Goal: Transaction & Acquisition: Purchase product/service

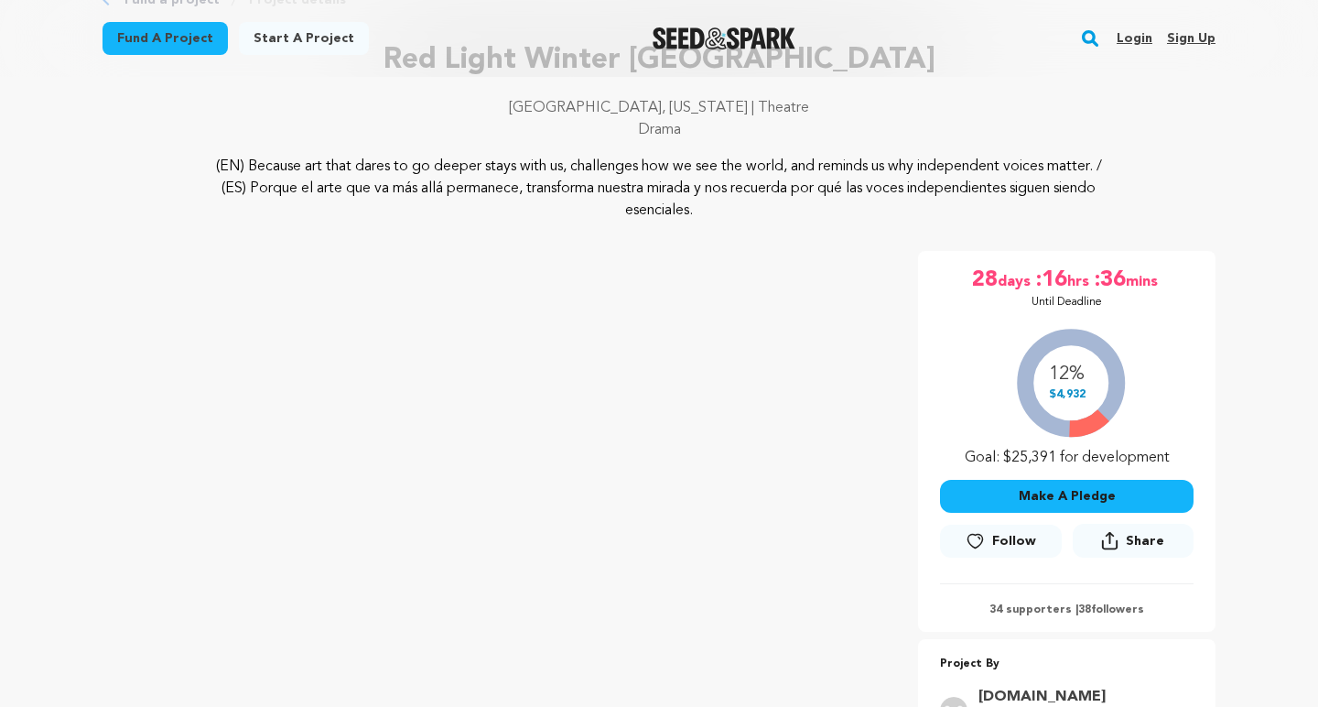
scroll to position [123, 0]
click at [1104, 498] on button "Make A Pledge" at bounding box center [1067, 496] width 254 height 33
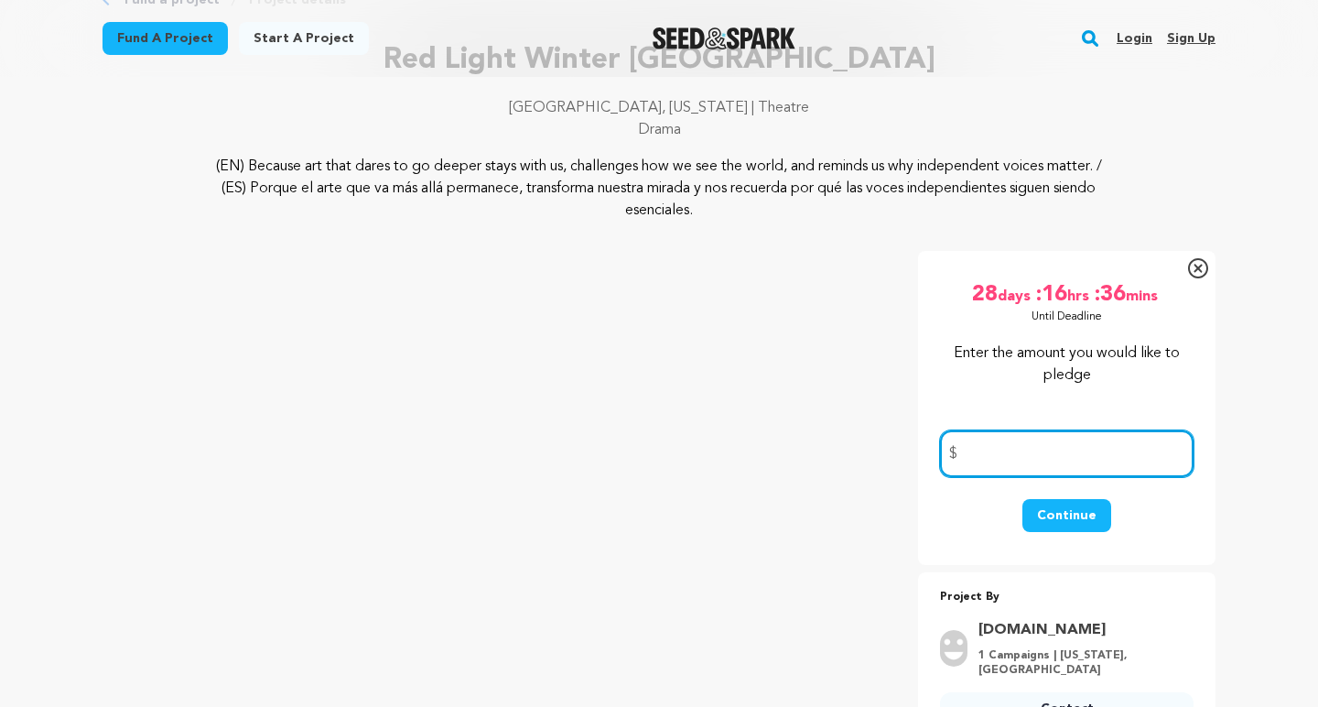
click at [1036, 453] on input "number" at bounding box center [1067, 453] width 254 height 47
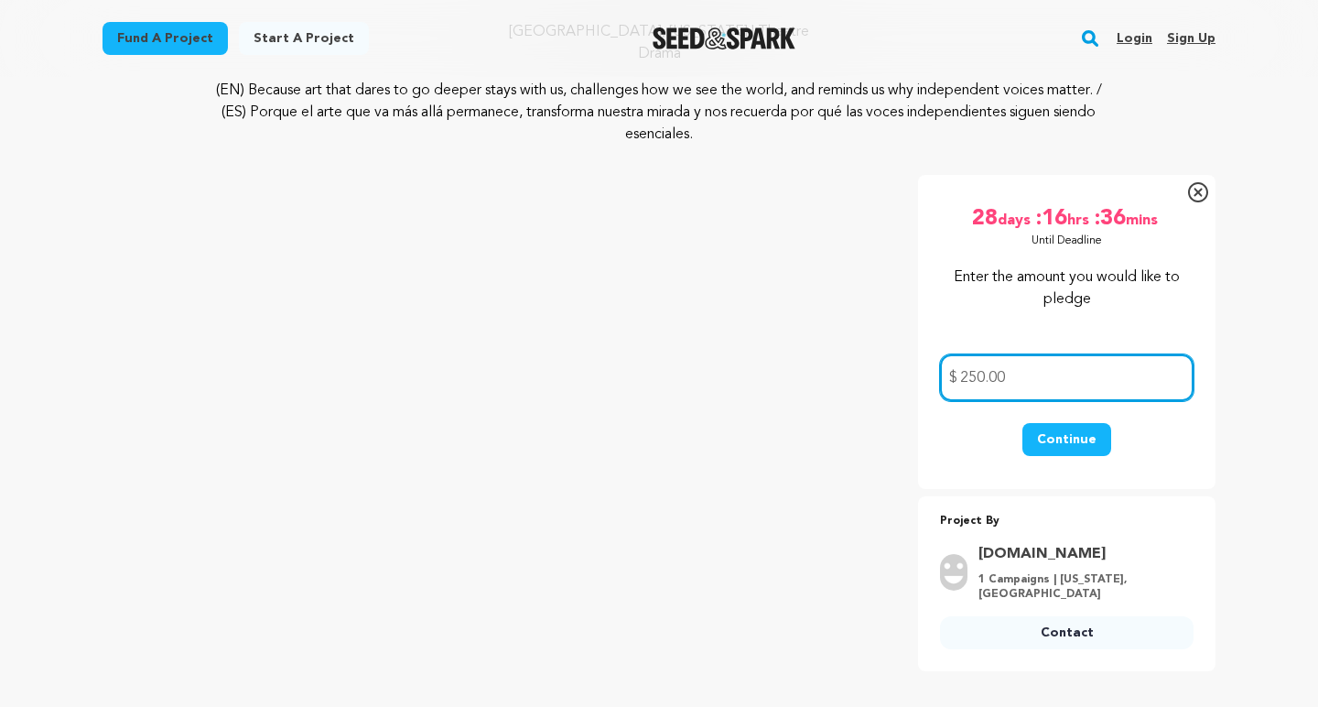
scroll to position [80, 0]
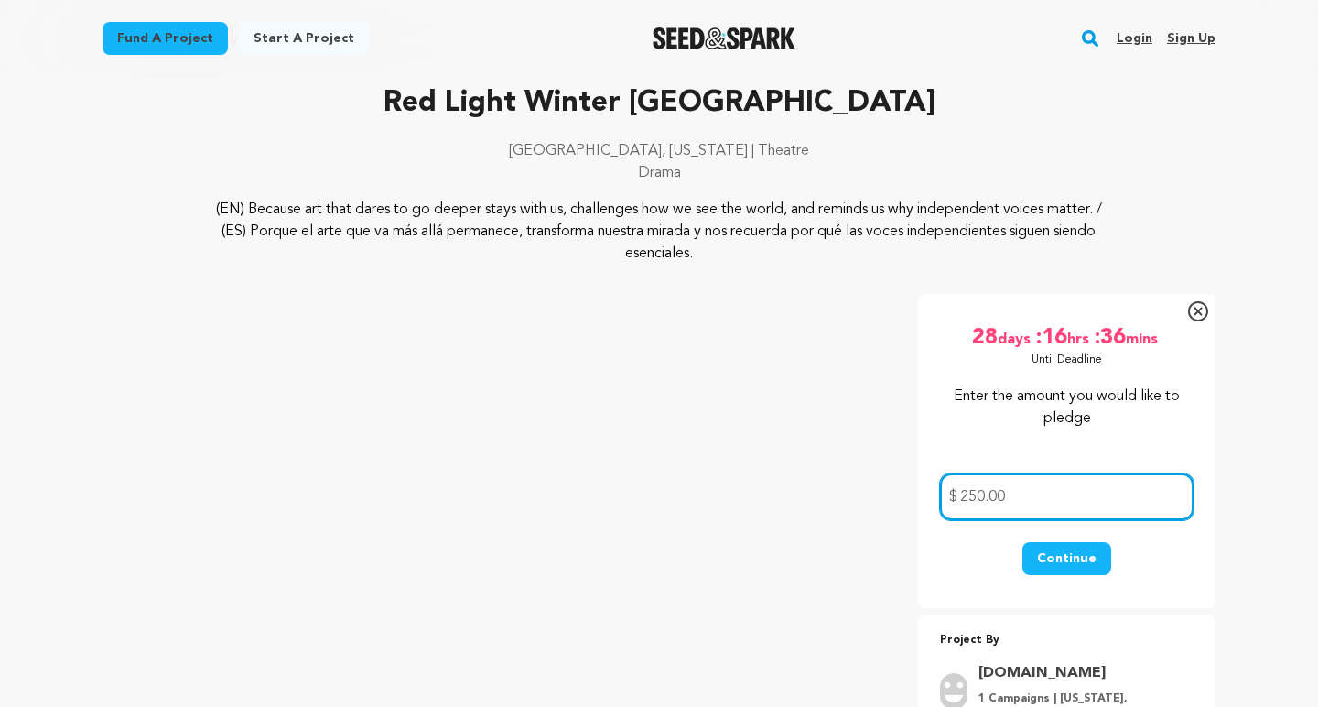
type input "250.00"
click at [1076, 558] on button "Continue" at bounding box center [1066, 558] width 89 height 33
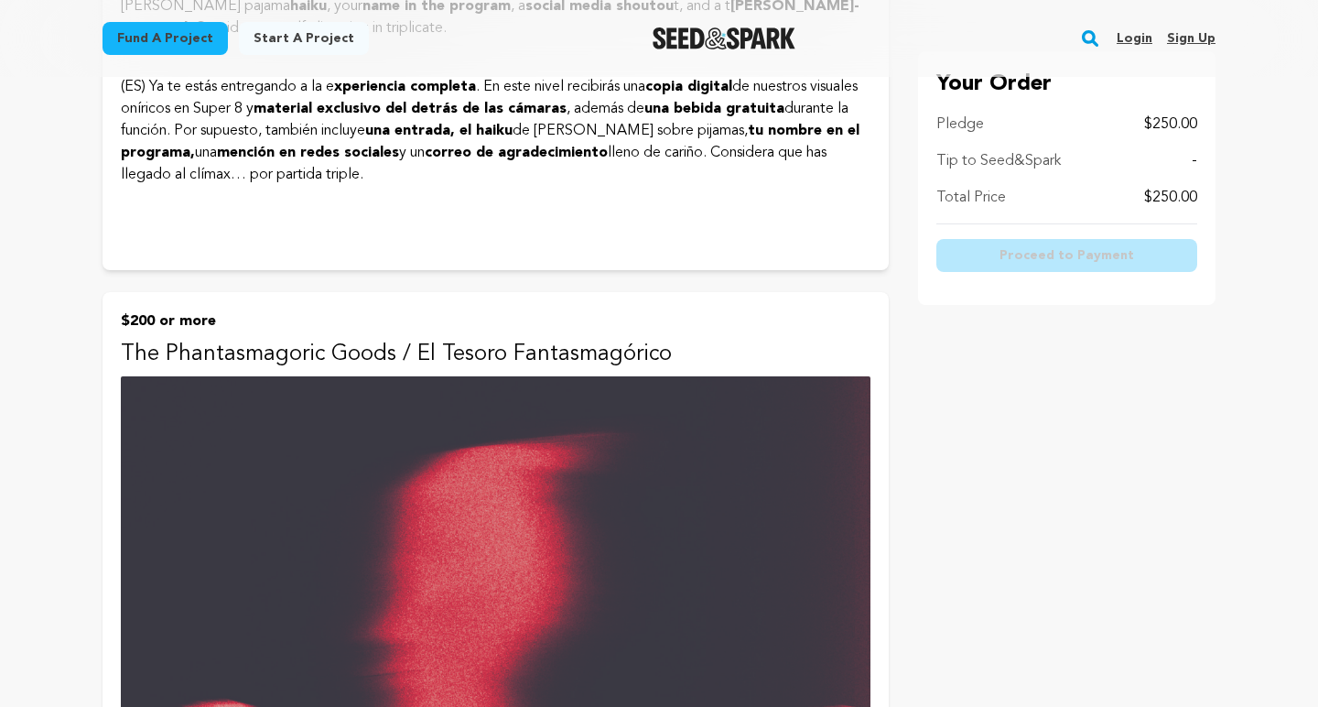
scroll to position [4607, 0]
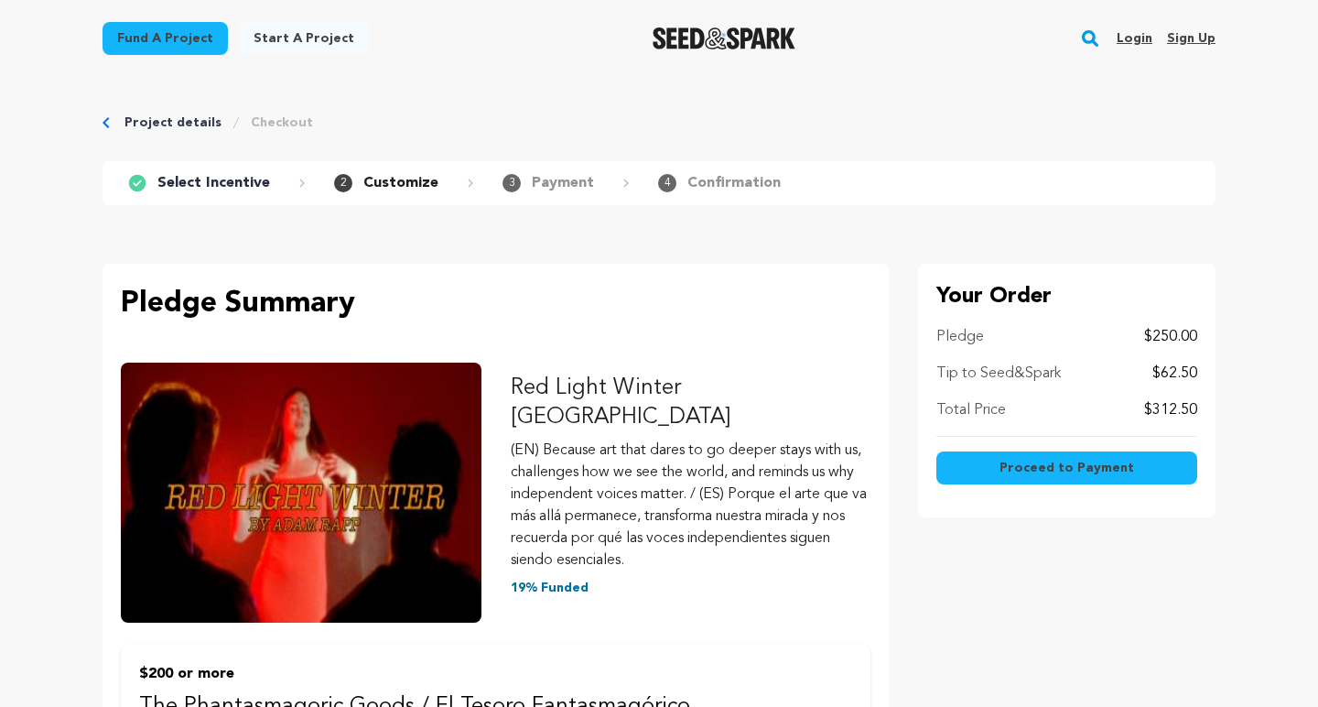
click at [1193, 372] on p "$62.50" at bounding box center [1174, 373] width 45 height 22
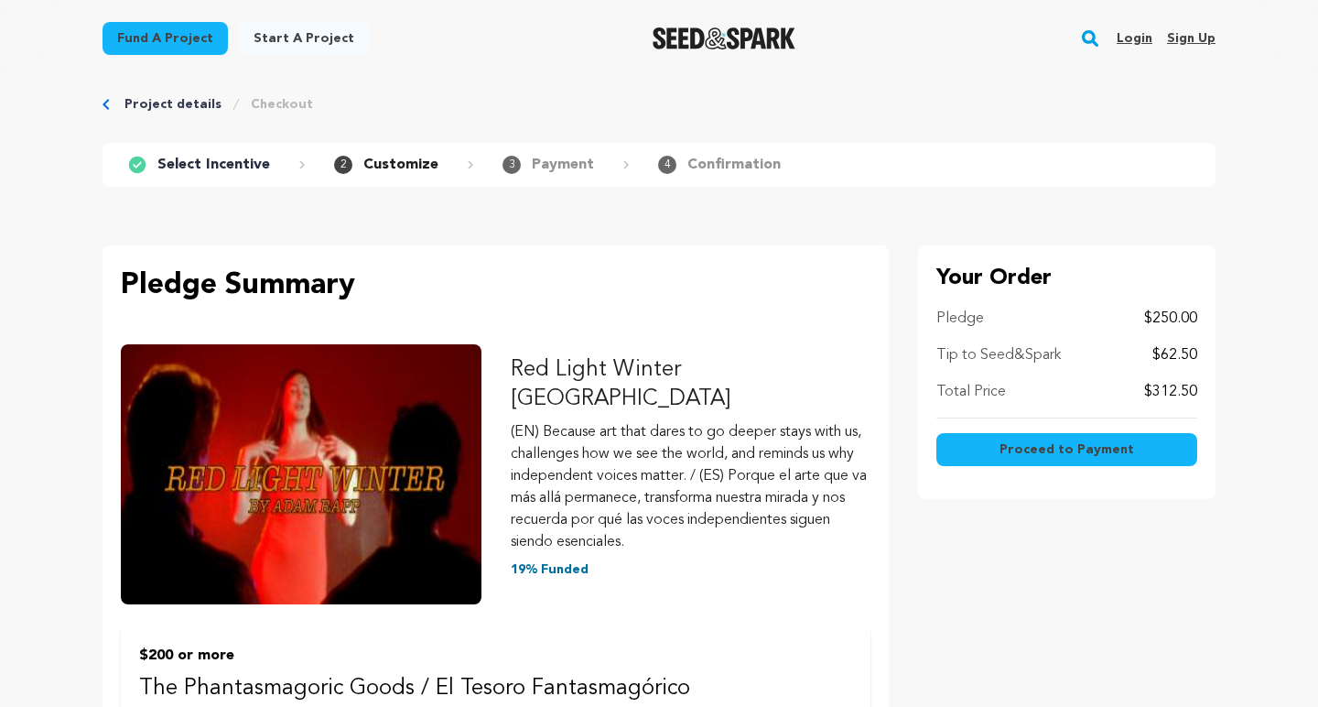
scroll to position [4, 0]
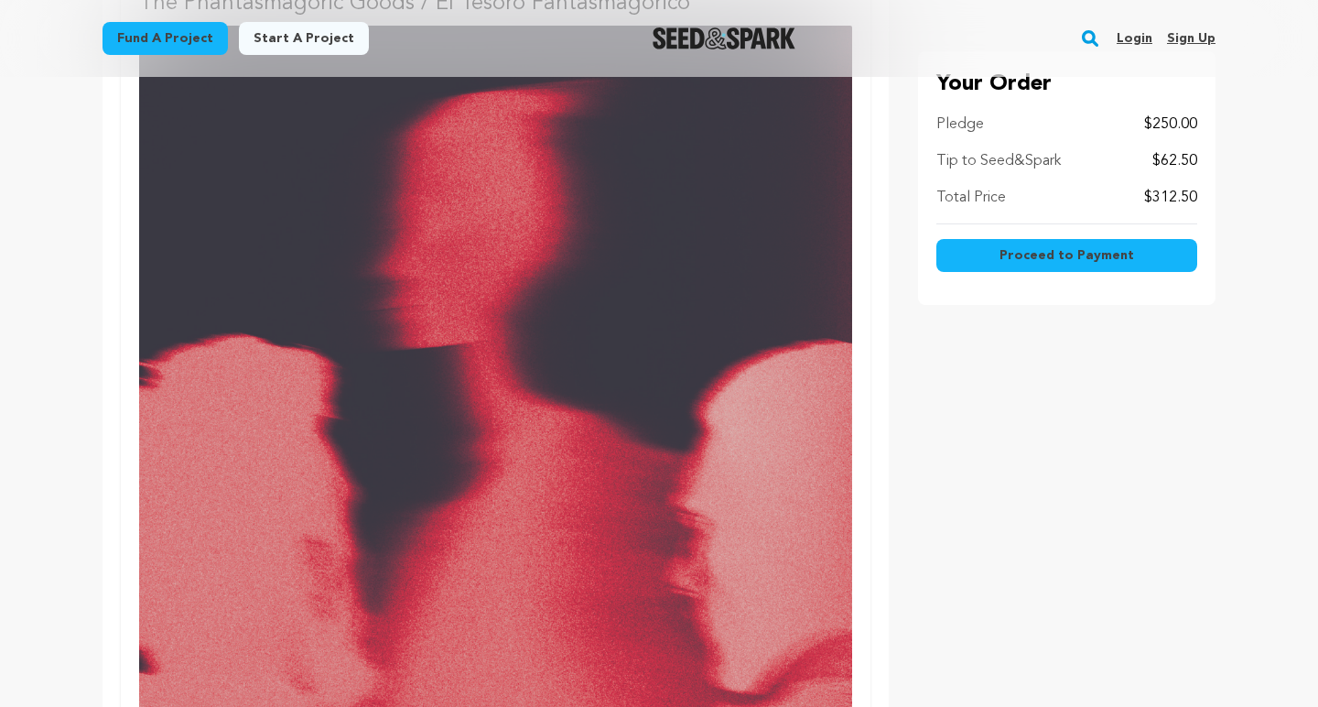
scroll to position [609, 0]
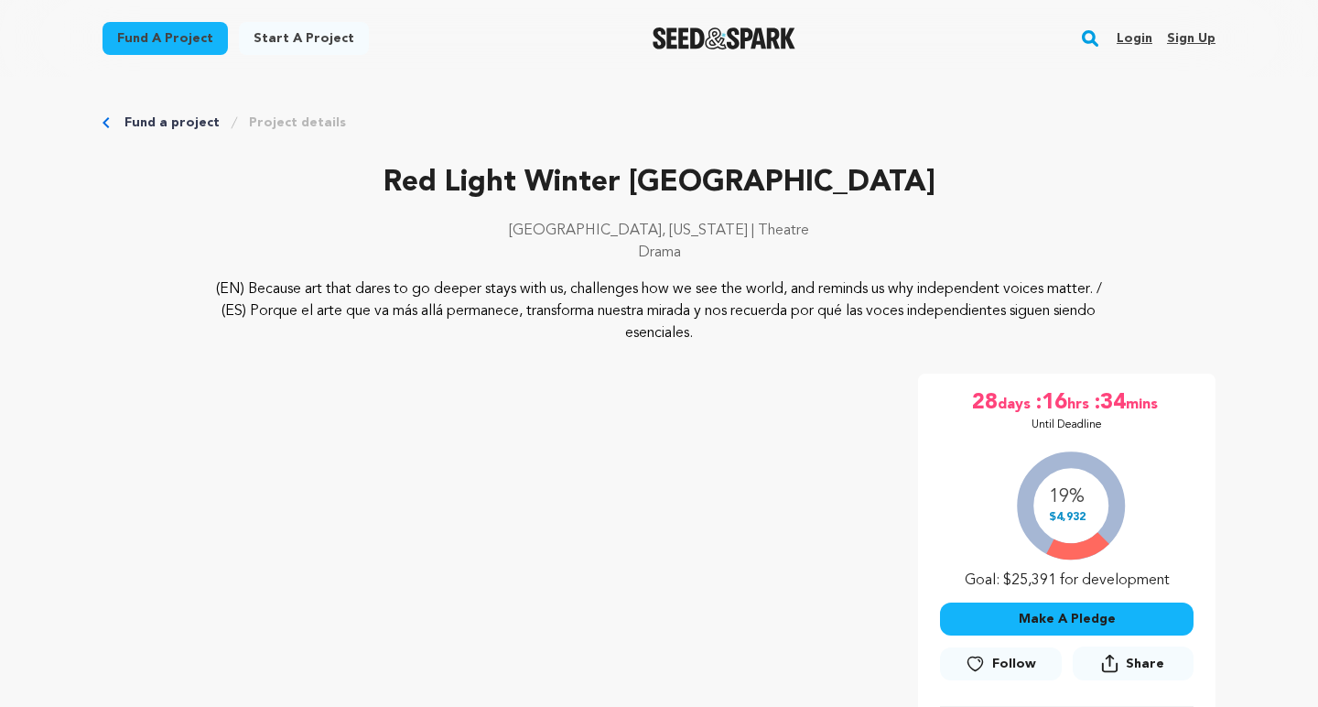
click at [1128, 622] on button "Make A Pledge" at bounding box center [1067, 618] width 254 height 33
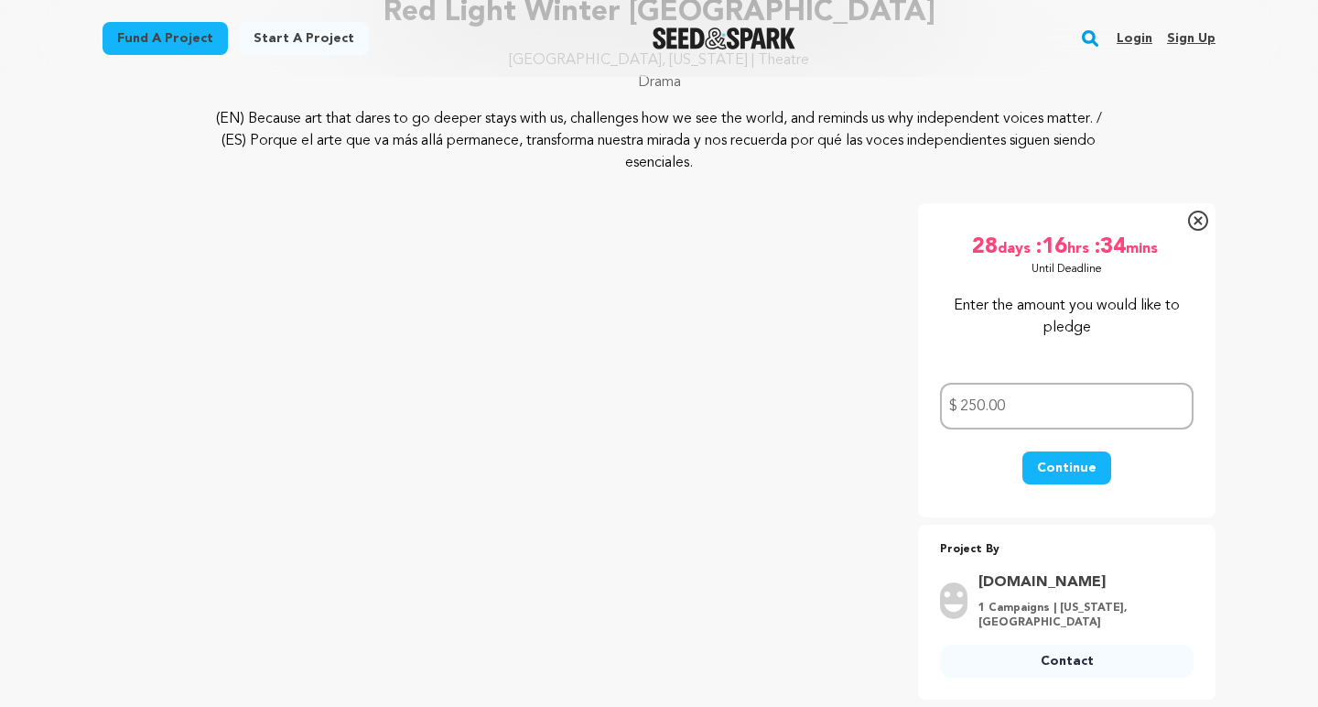
scroll to position [187, 0]
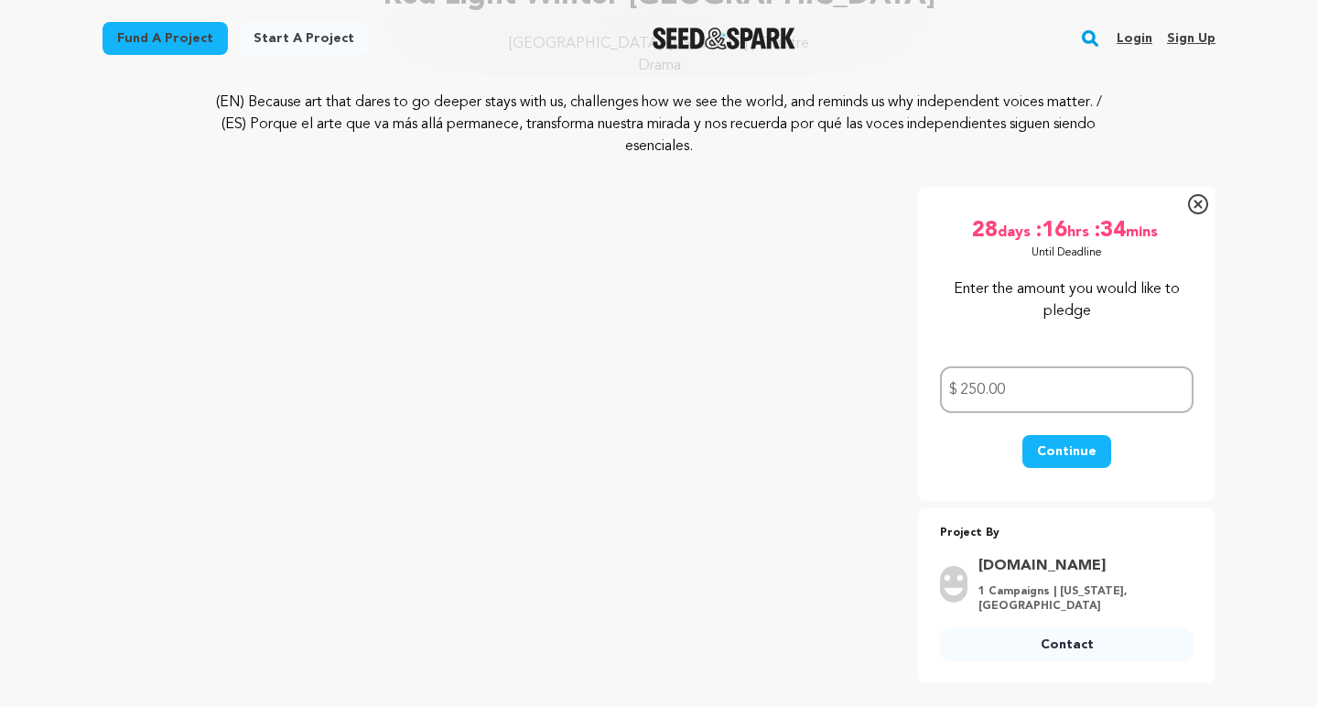
click at [1074, 448] on button "Continue" at bounding box center [1066, 451] width 89 height 33
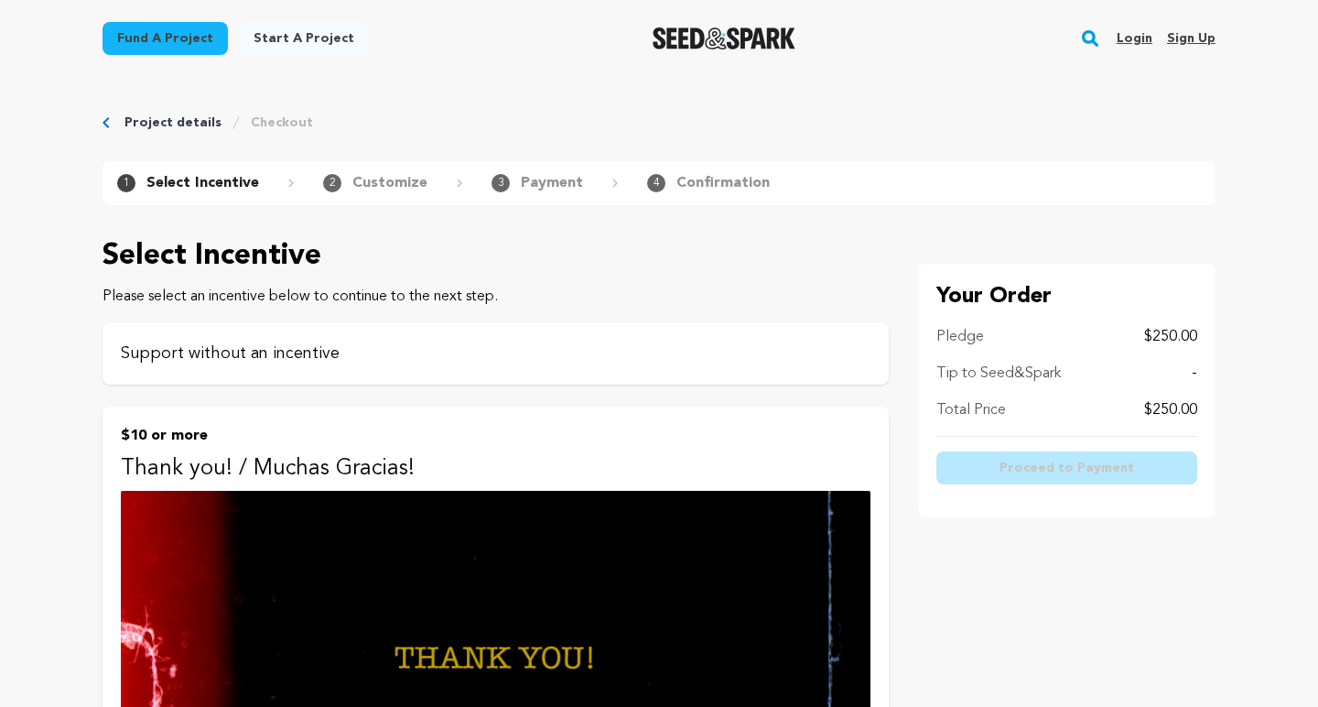
click at [594, 361] on p "Support without an incentive" at bounding box center [496, 353] width 750 height 26
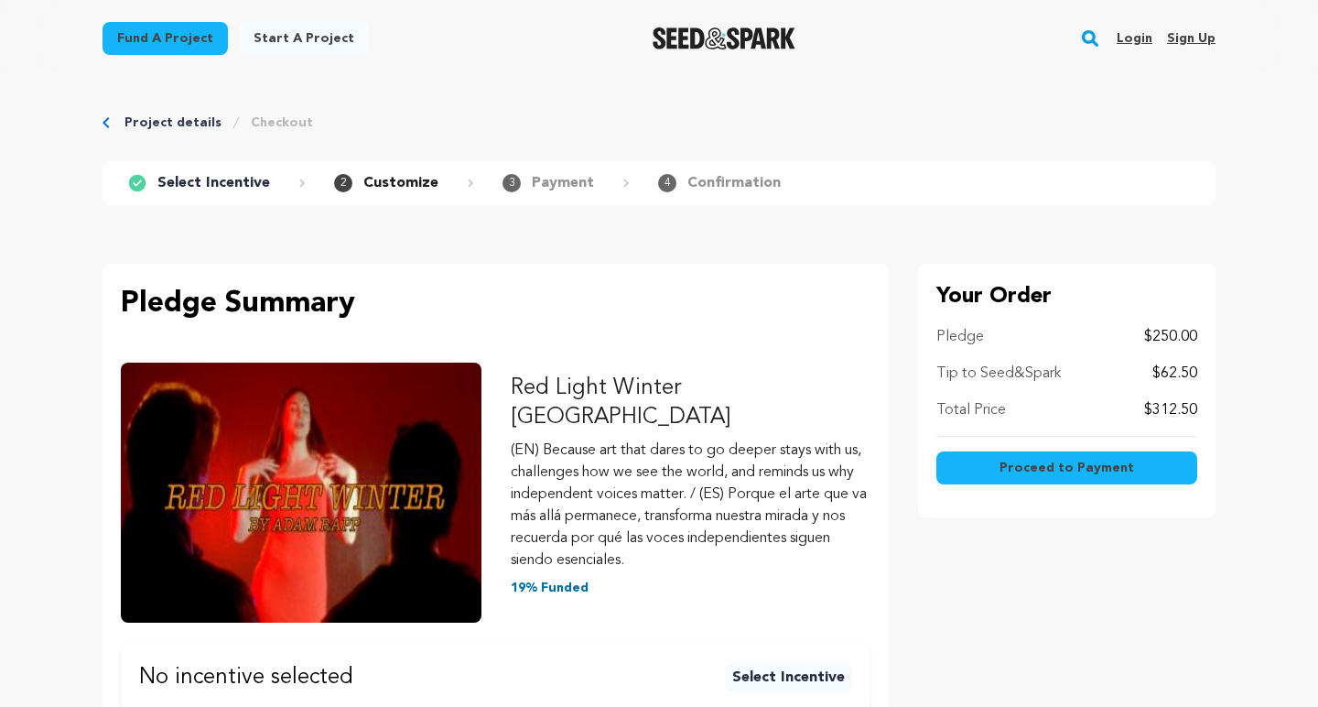
click at [1053, 465] on span "Proceed to Payment" at bounding box center [1066, 468] width 135 height 18
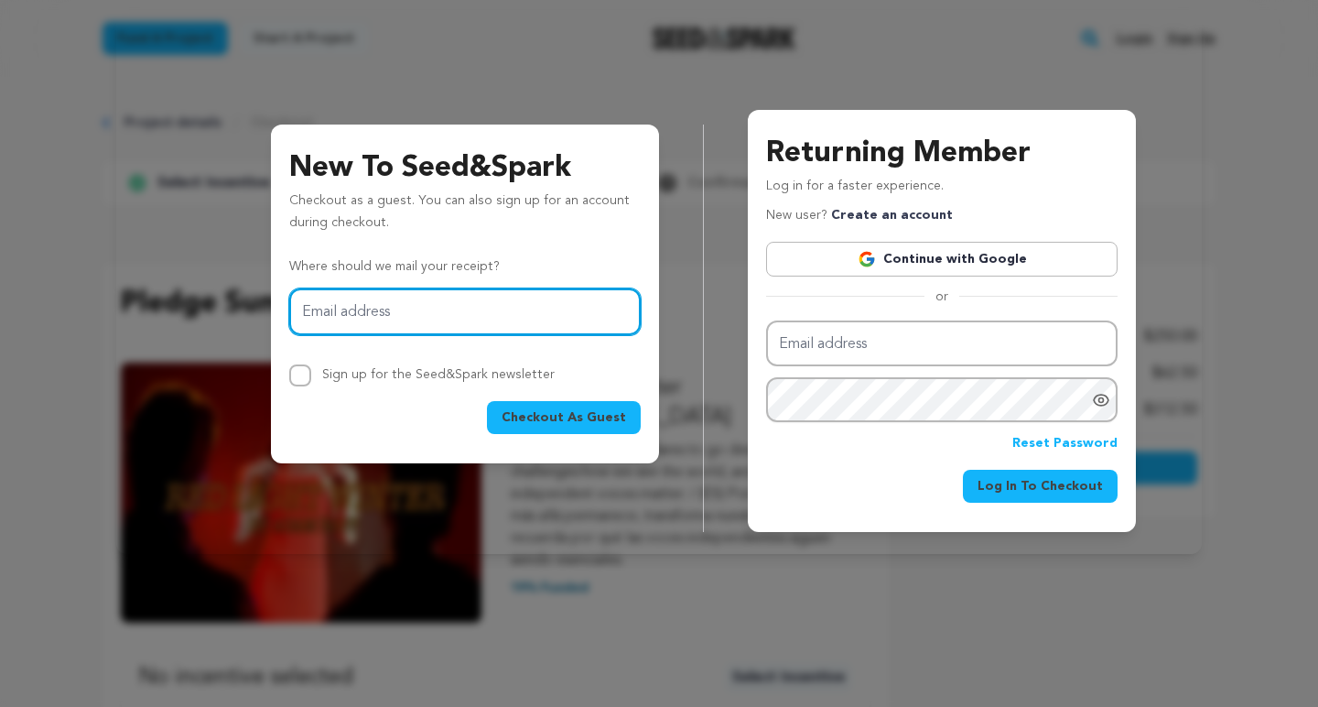
click at [380, 311] on input "Email address" at bounding box center [464, 311] width 351 height 47
type input "mutlubascillar@verizon.net"
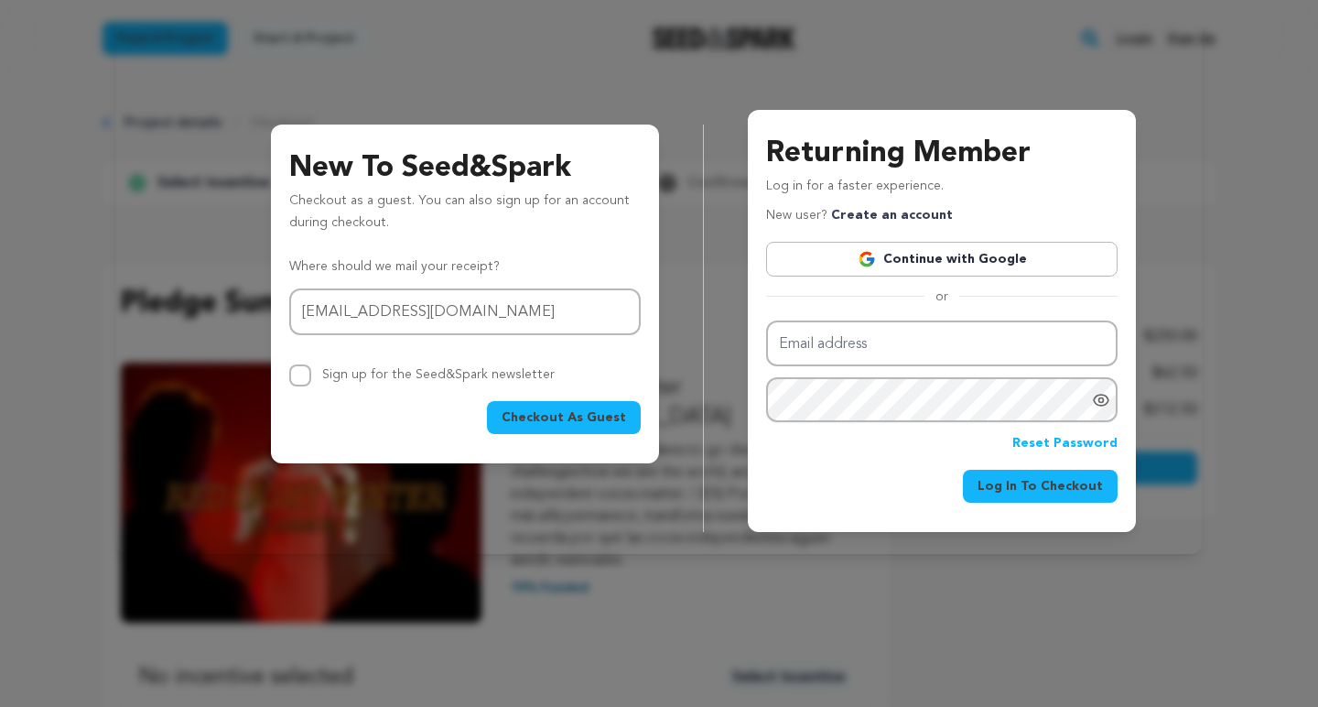
click at [576, 420] on span "Checkout As Guest" at bounding box center [564, 417] width 124 height 18
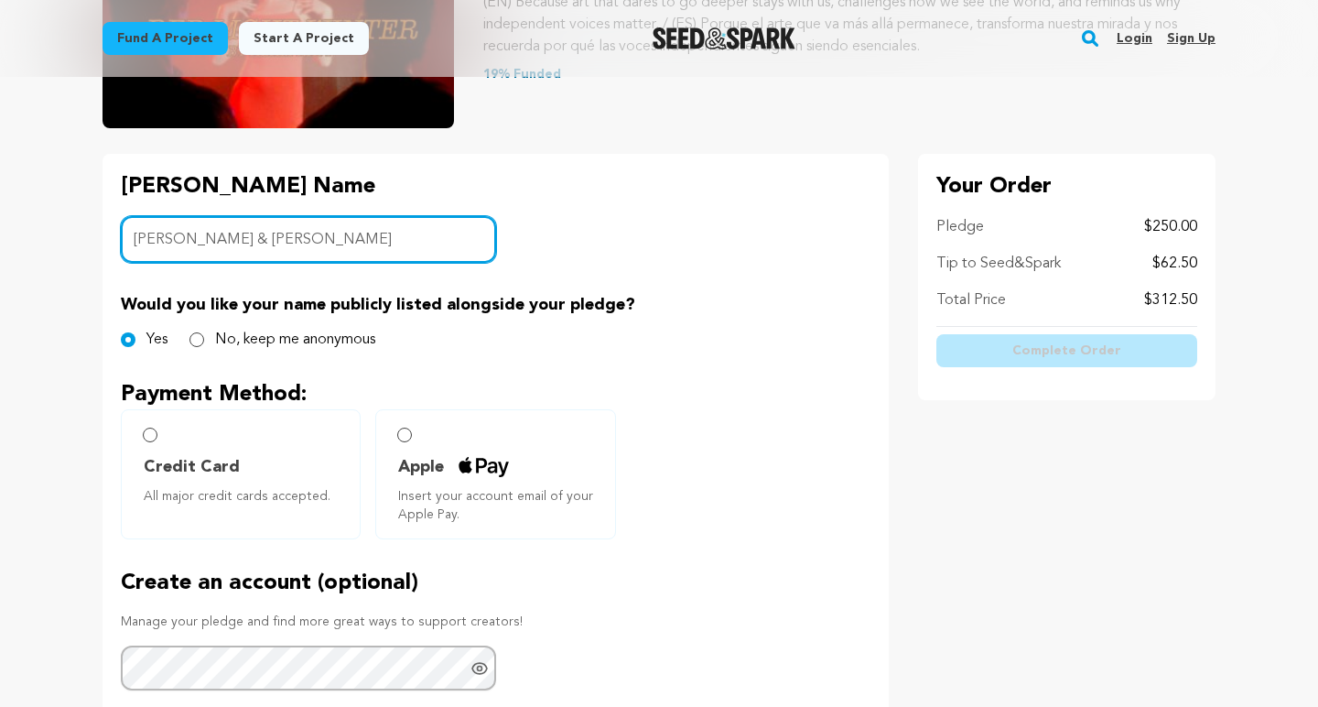
scroll to position [297, 0]
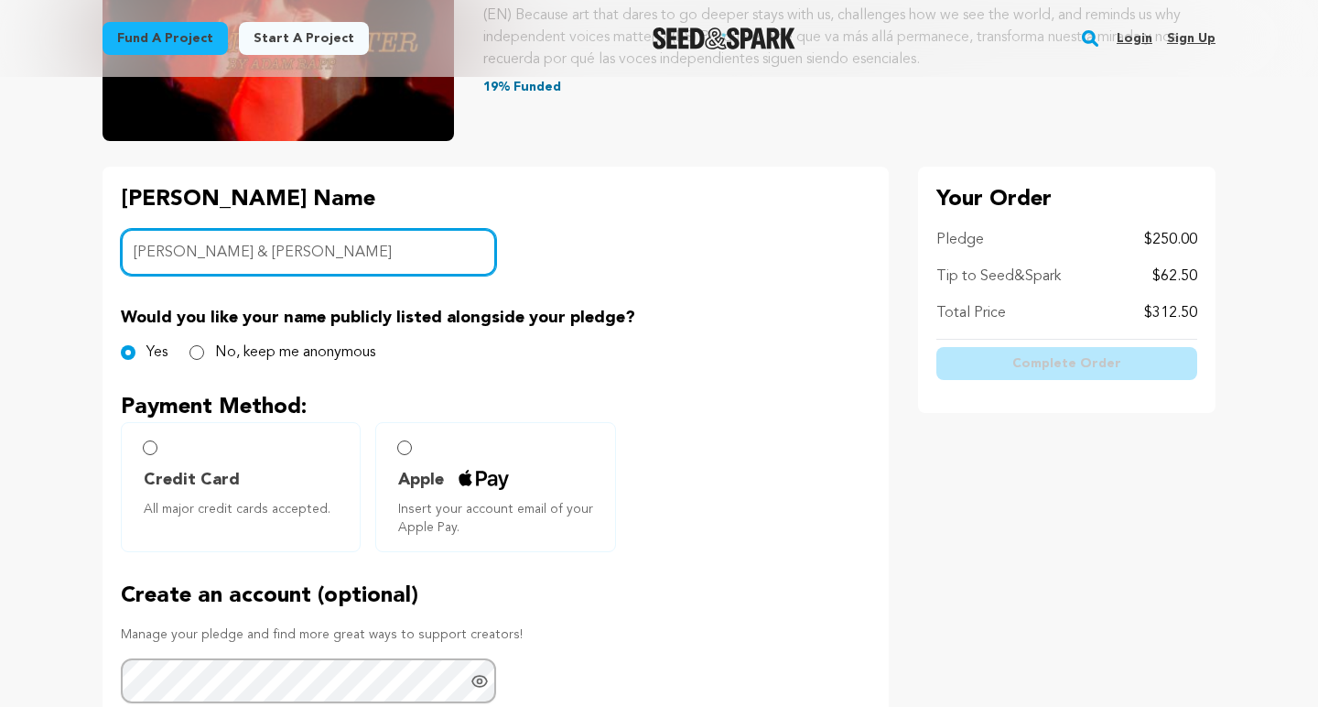
type input "[PERSON_NAME] & [PERSON_NAME]"
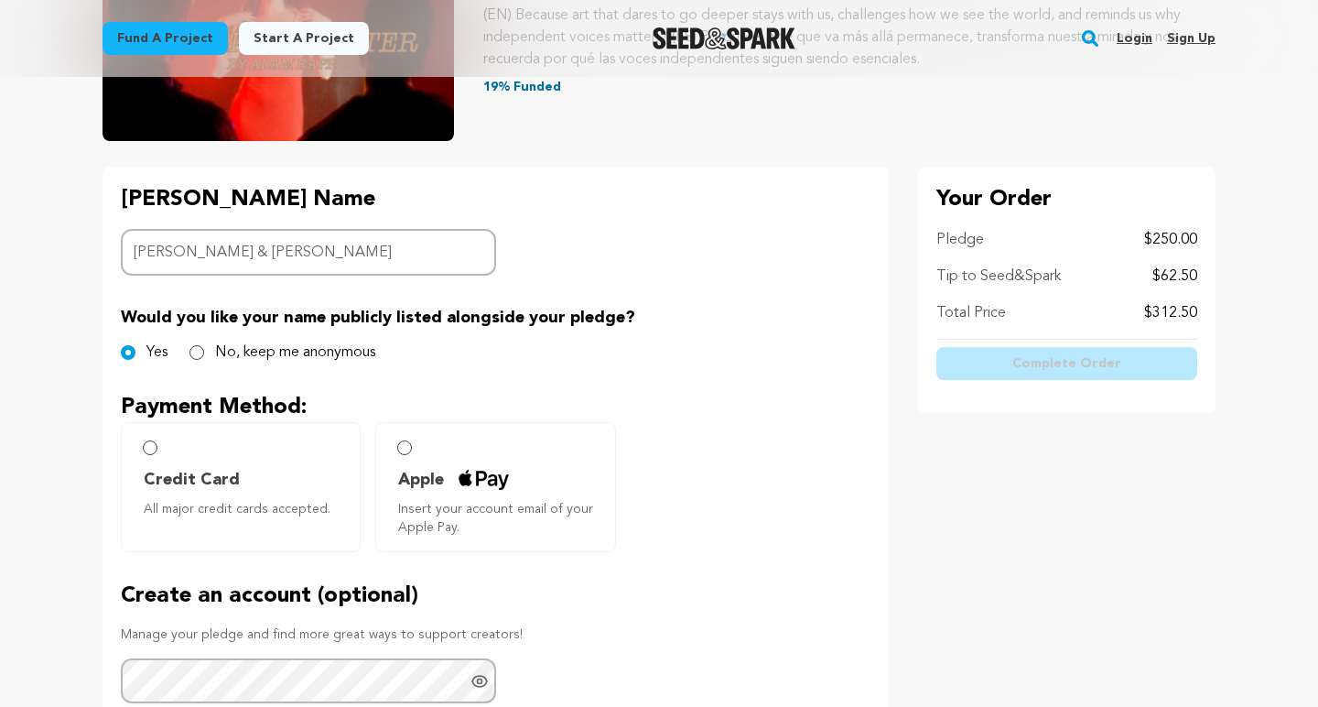
click at [152, 446] on input "Credit Card All major credit cards accepted." at bounding box center [150, 447] width 15 height 15
radio input "false"
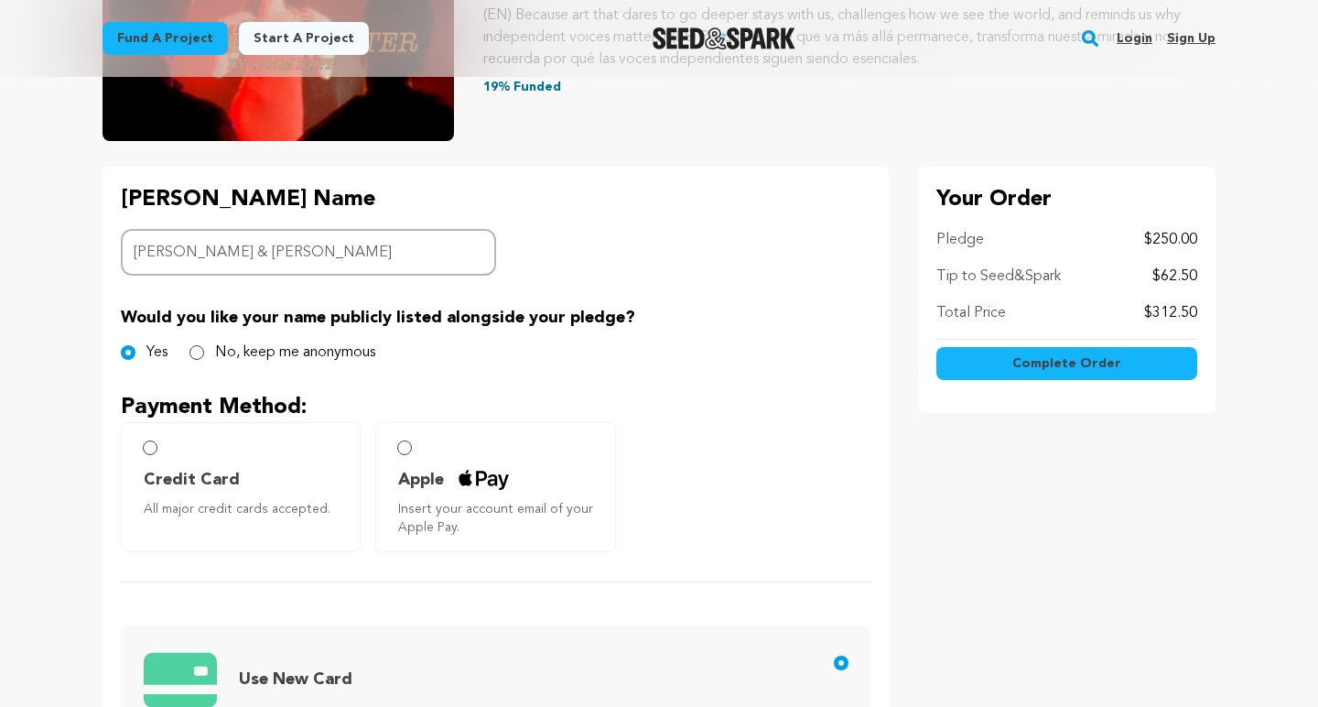
click at [145, 445] on input "Credit Card All major credit cards accepted." at bounding box center [150, 447] width 15 height 15
click at [149, 445] on input "Credit Card All major credit cards accepted." at bounding box center [150, 447] width 15 height 15
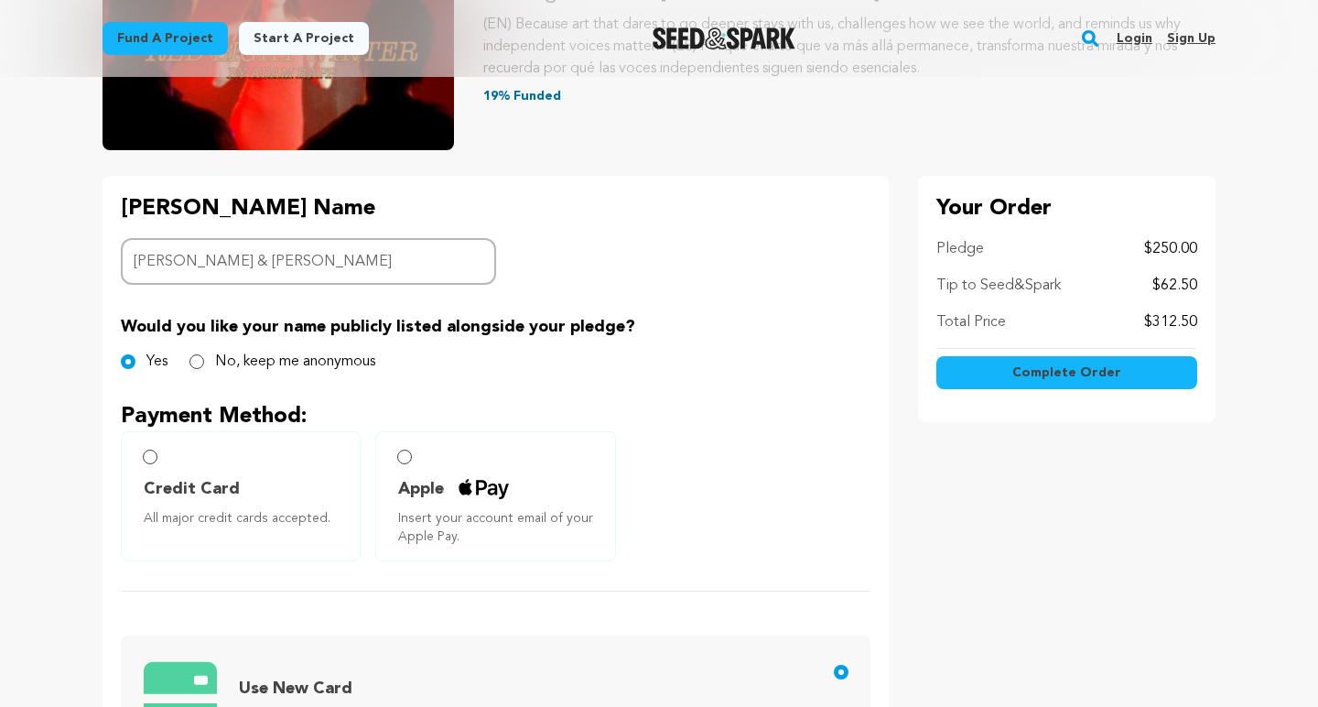
scroll to position [293, 0]
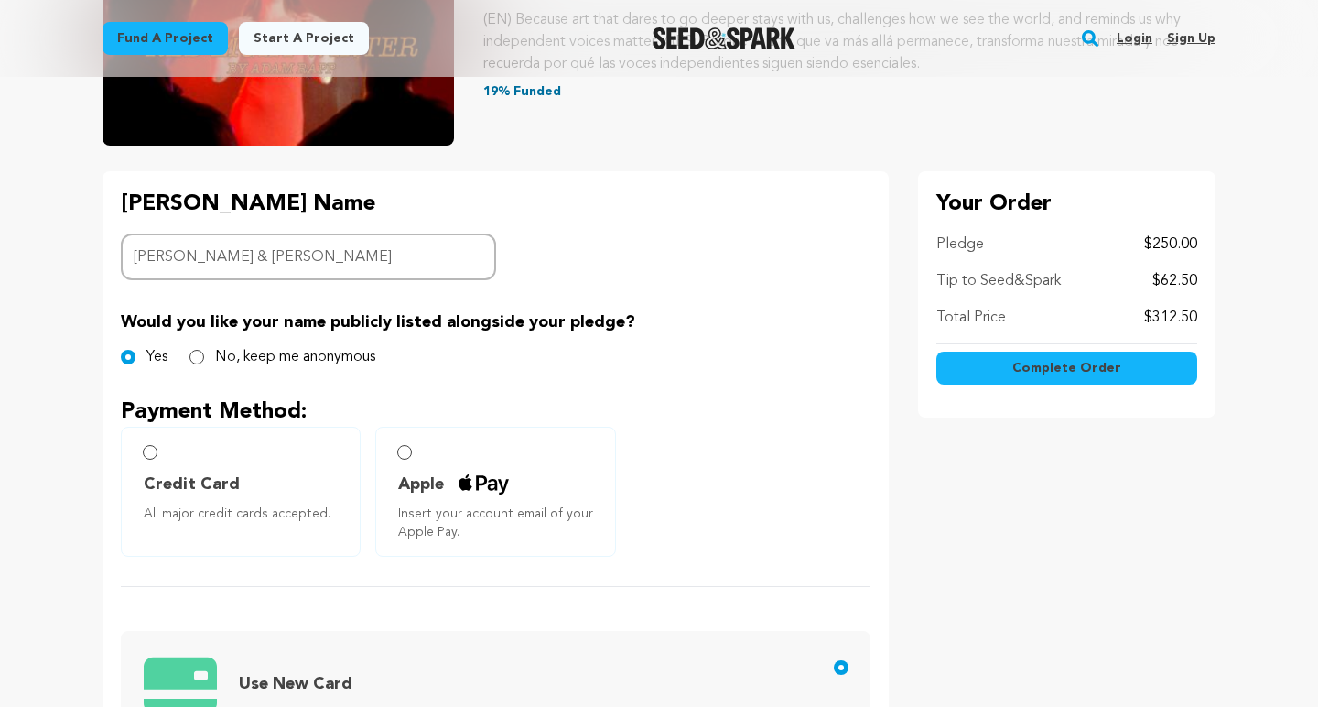
click at [151, 453] on input "Credit Card All major credit cards accepted." at bounding box center [150, 452] width 15 height 15
click at [149, 453] on input "Credit Card All major credit cards accepted." at bounding box center [150, 452] width 15 height 15
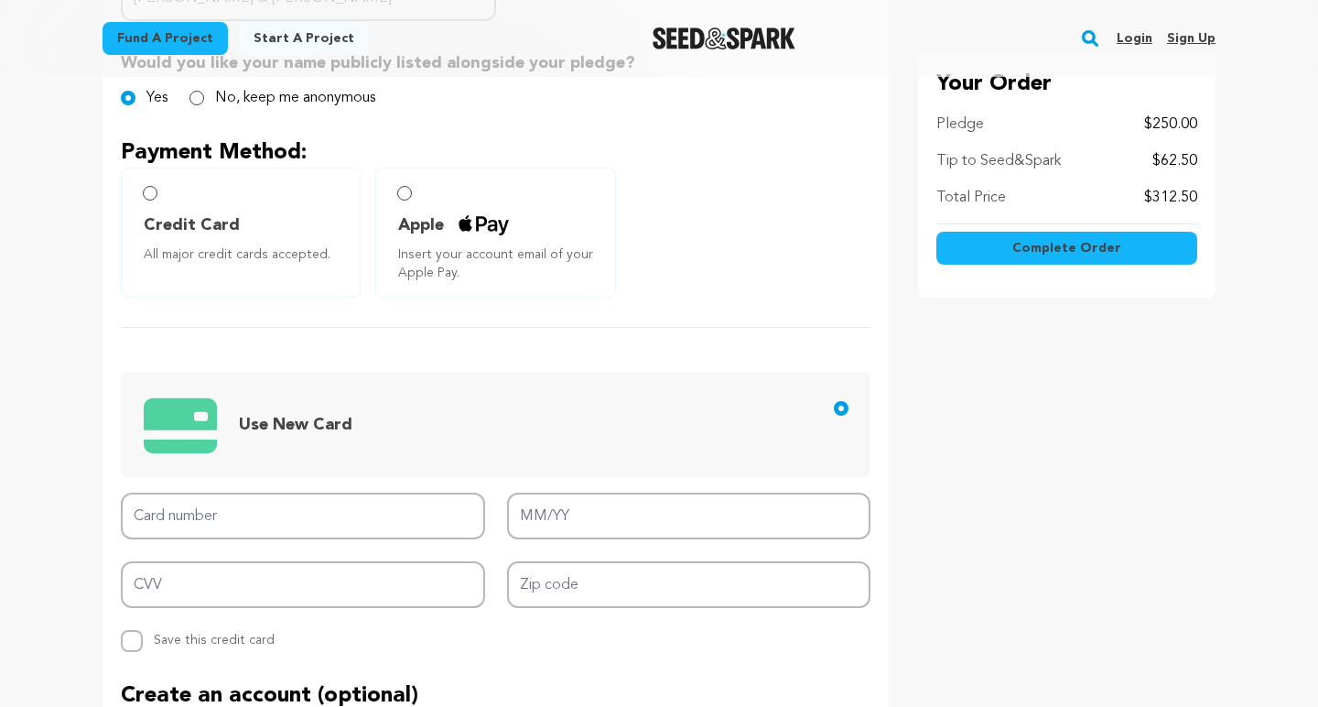
scroll to position [553, 0]
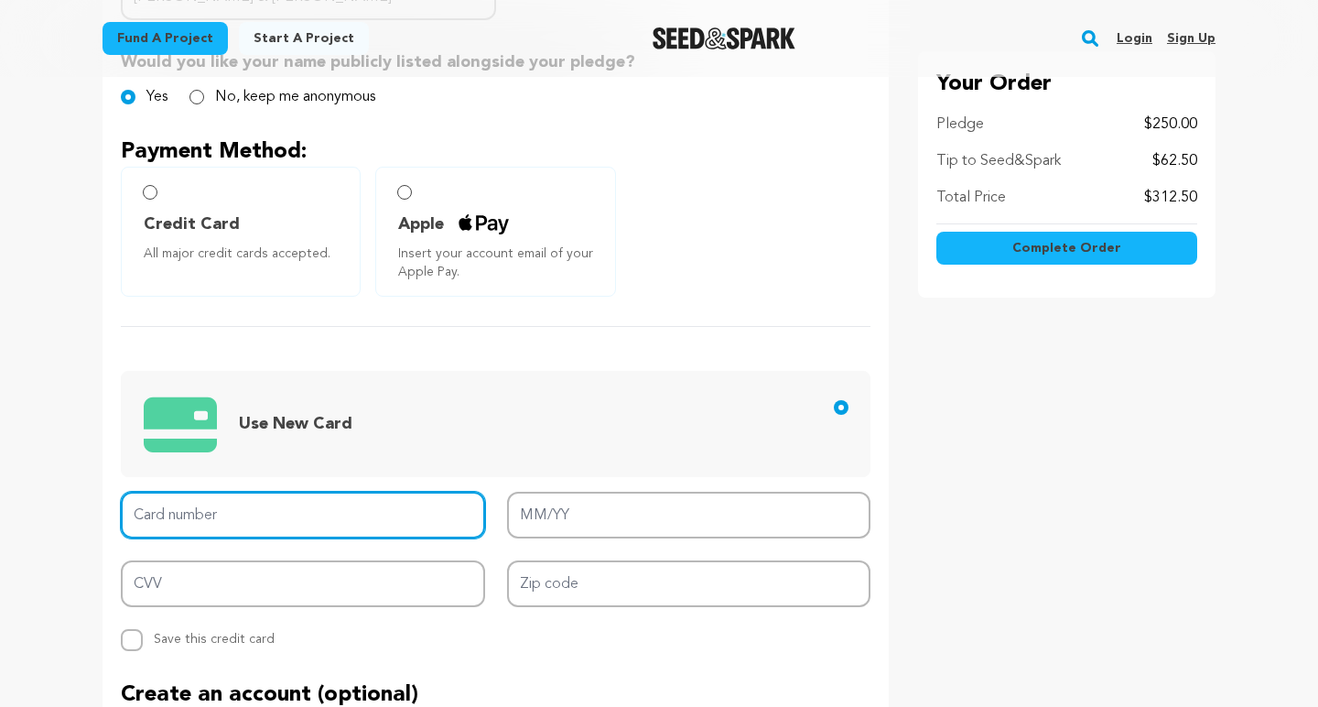
click at [226, 516] on input "Card number" at bounding box center [303, 514] width 364 height 47
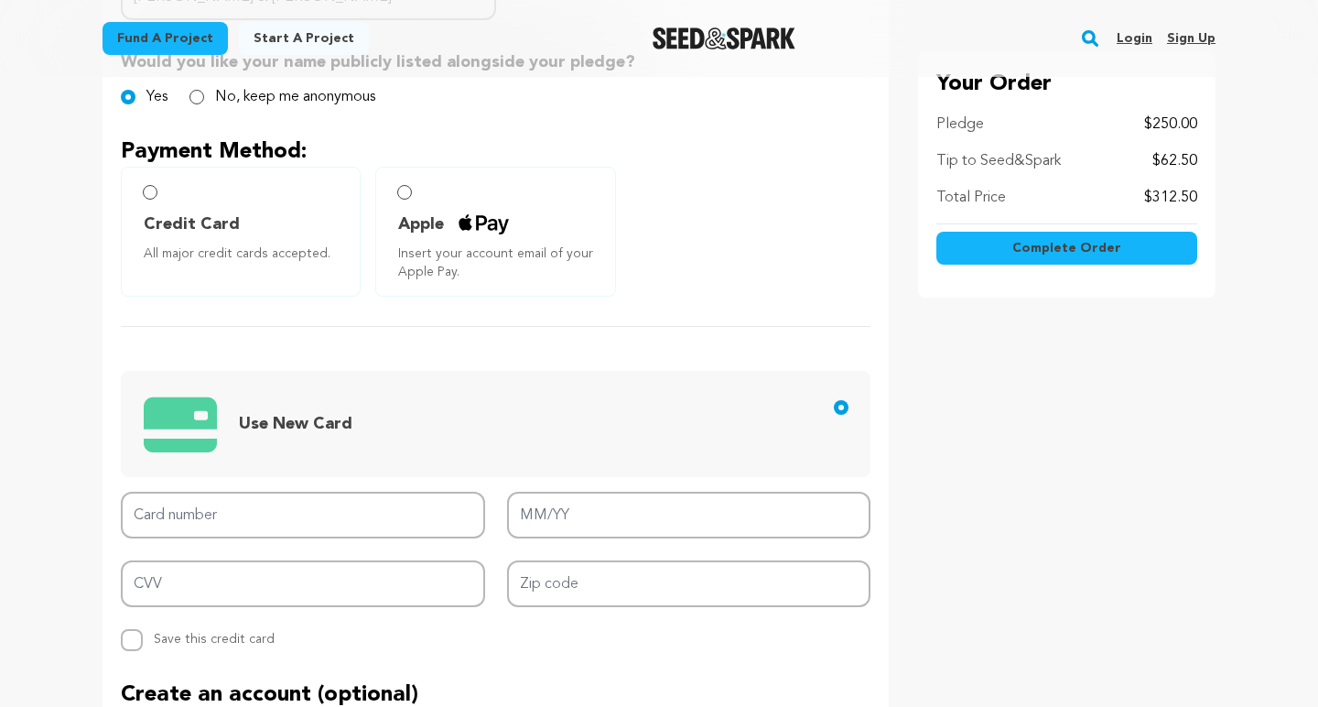
click at [153, 189] on input "Credit Card All major credit cards accepted." at bounding box center [150, 192] width 15 height 15
click at [404, 193] on input "Apple Insert your account email of your Apple Pay." at bounding box center [404, 192] width 15 height 15
click at [153, 191] on input "Credit Card All major credit cards accepted." at bounding box center [150, 192] width 15 height 15
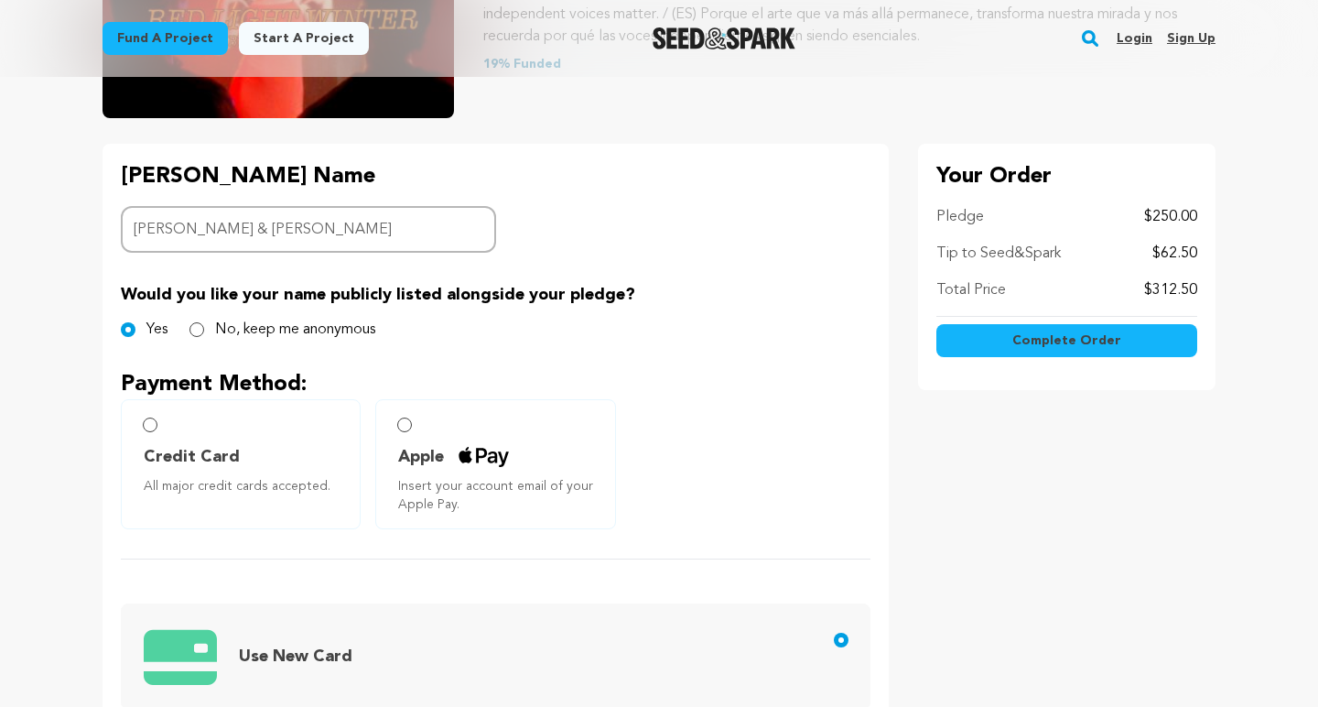
scroll to position [297, 0]
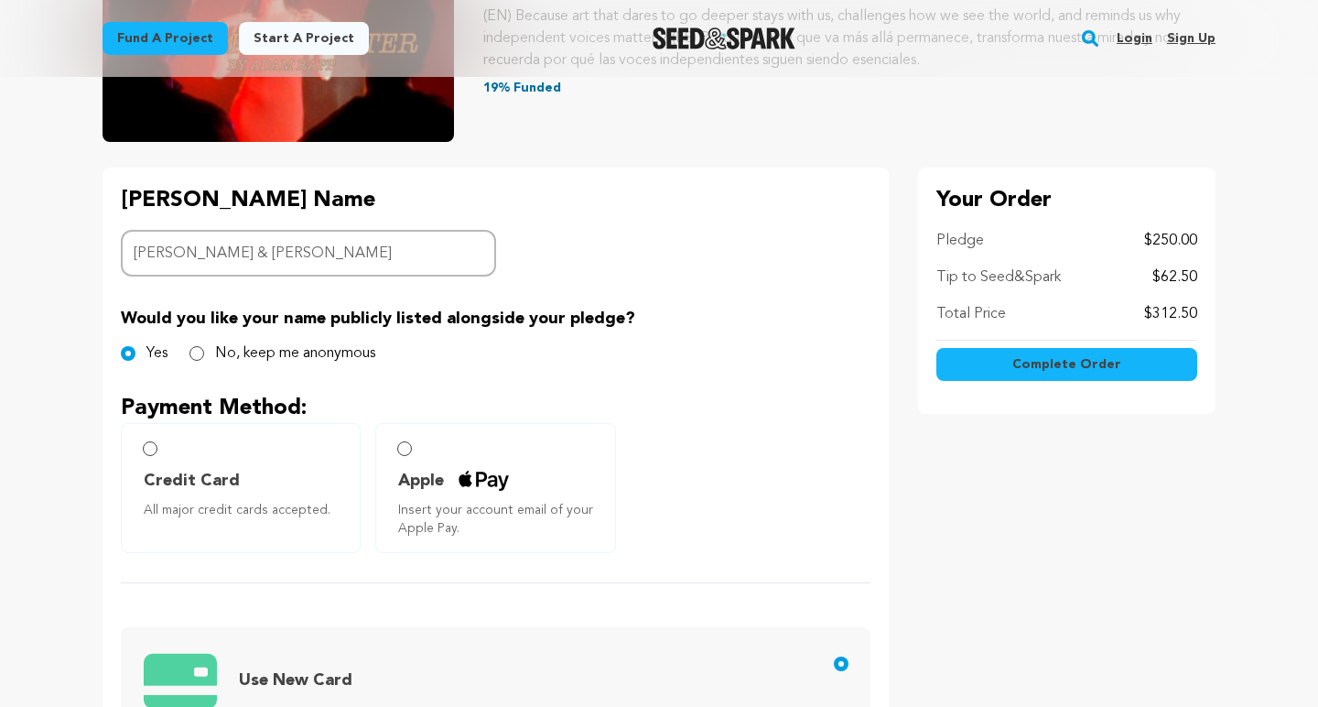
click at [149, 453] on input "Credit Card All major credit cards accepted." at bounding box center [150, 448] width 15 height 15
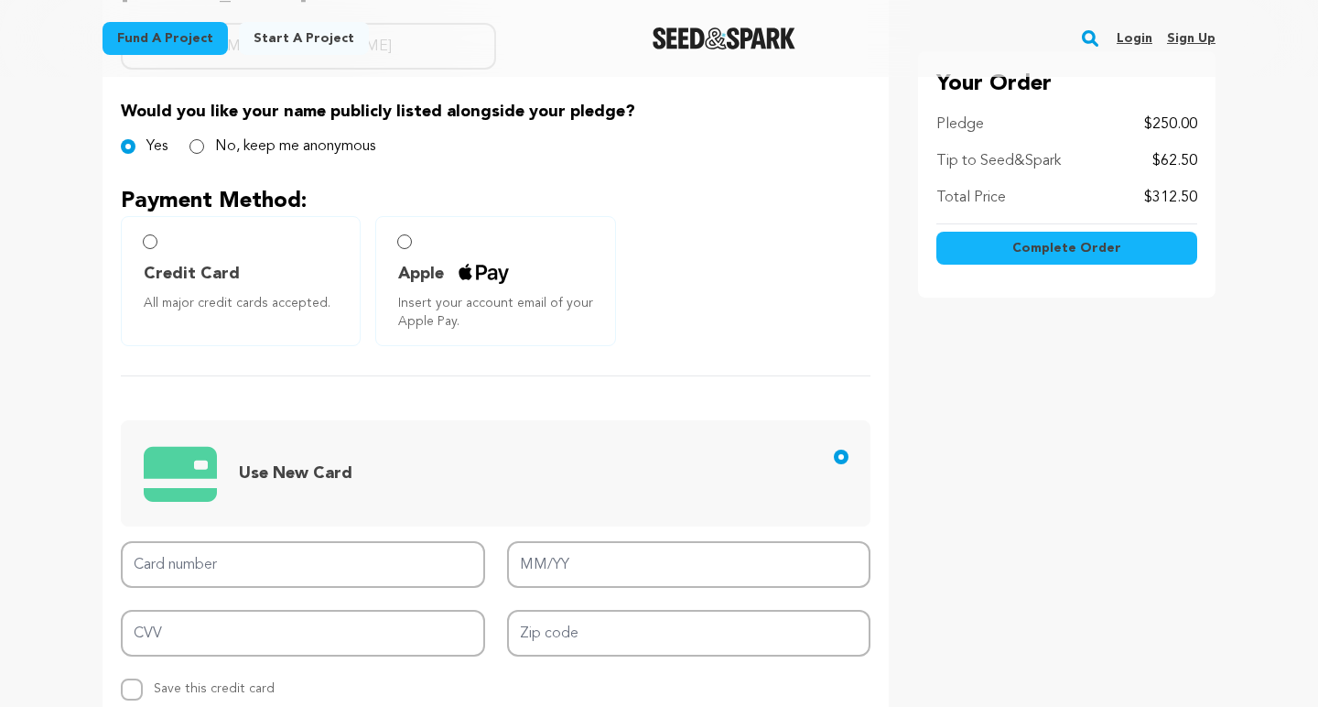
scroll to position [506, 0]
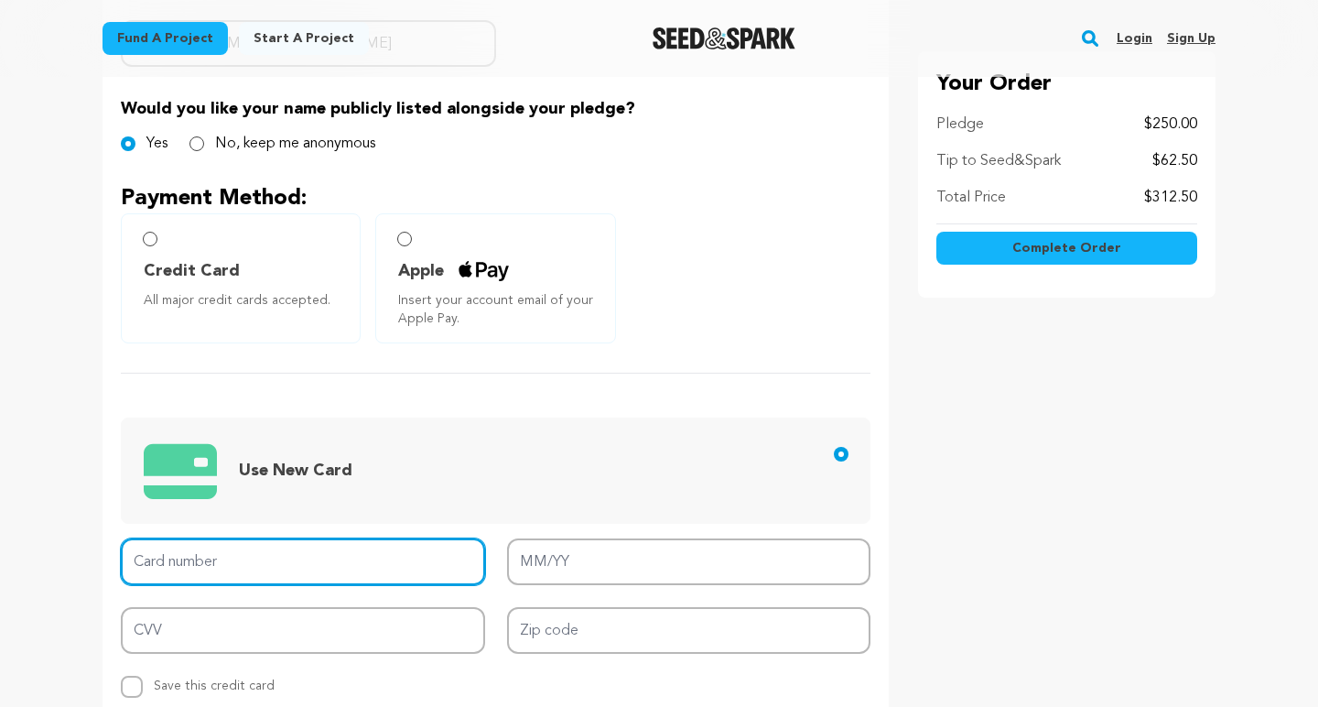
click at [168, 554] on input "Card number" at bounding box center [303, 561] width 364 height 47
type input "4"
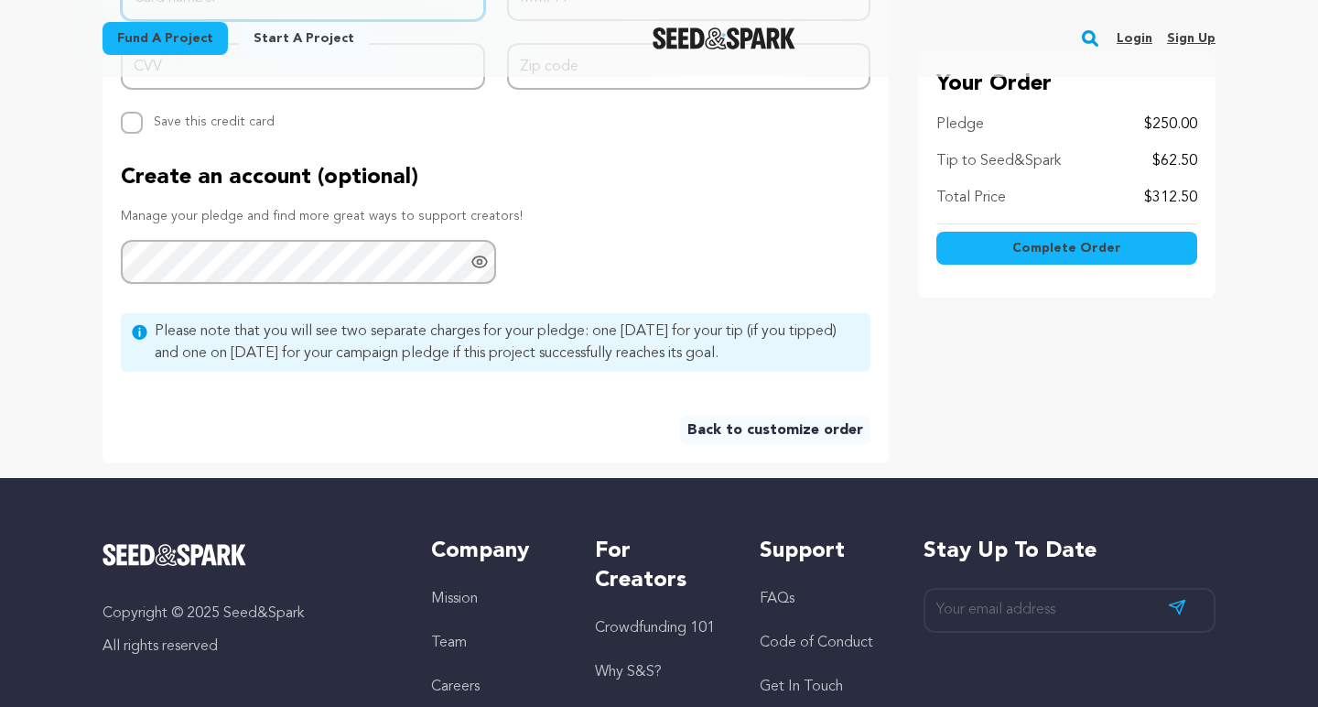
scroll to position [1070, 0]
click at [807, 428] on link "Back to customize order" at bounding box center [775, 430] width 190 height 29
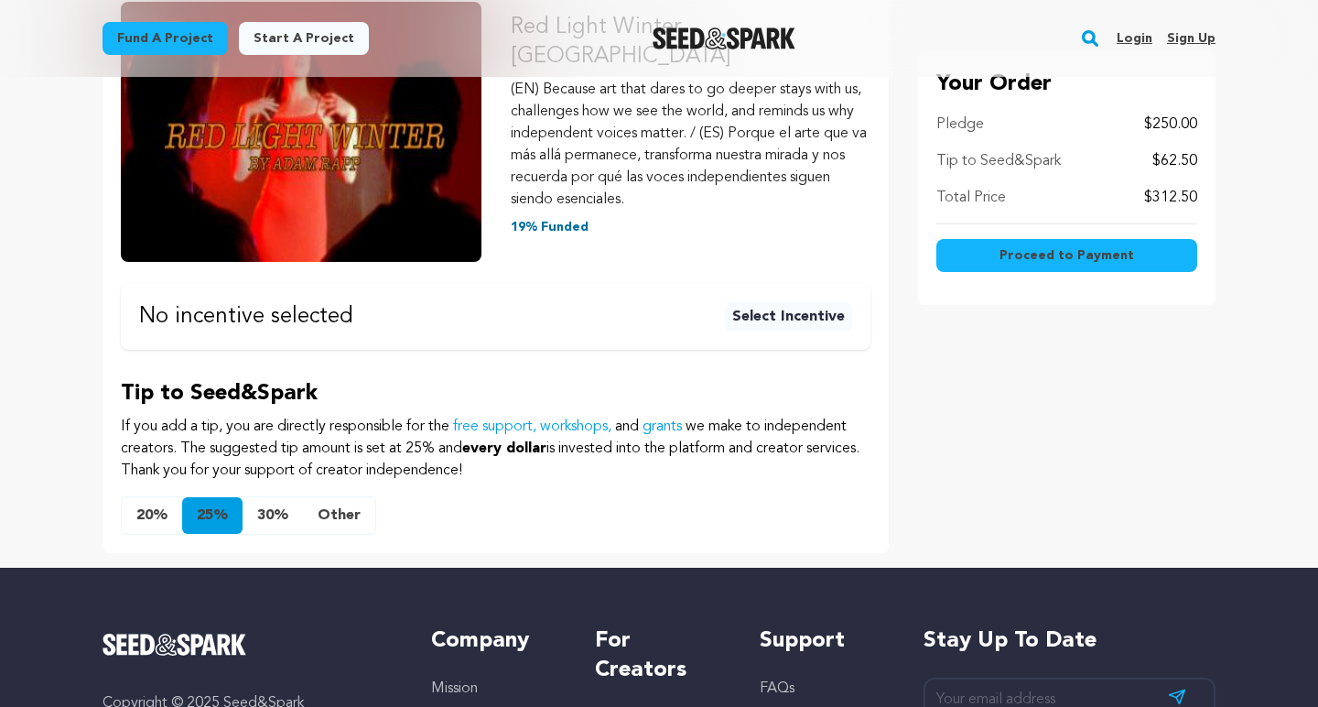
scroll to position [361, 0]
click at [342, 497] on button "Other" at bounding box center [339, 515] width 72 height 37
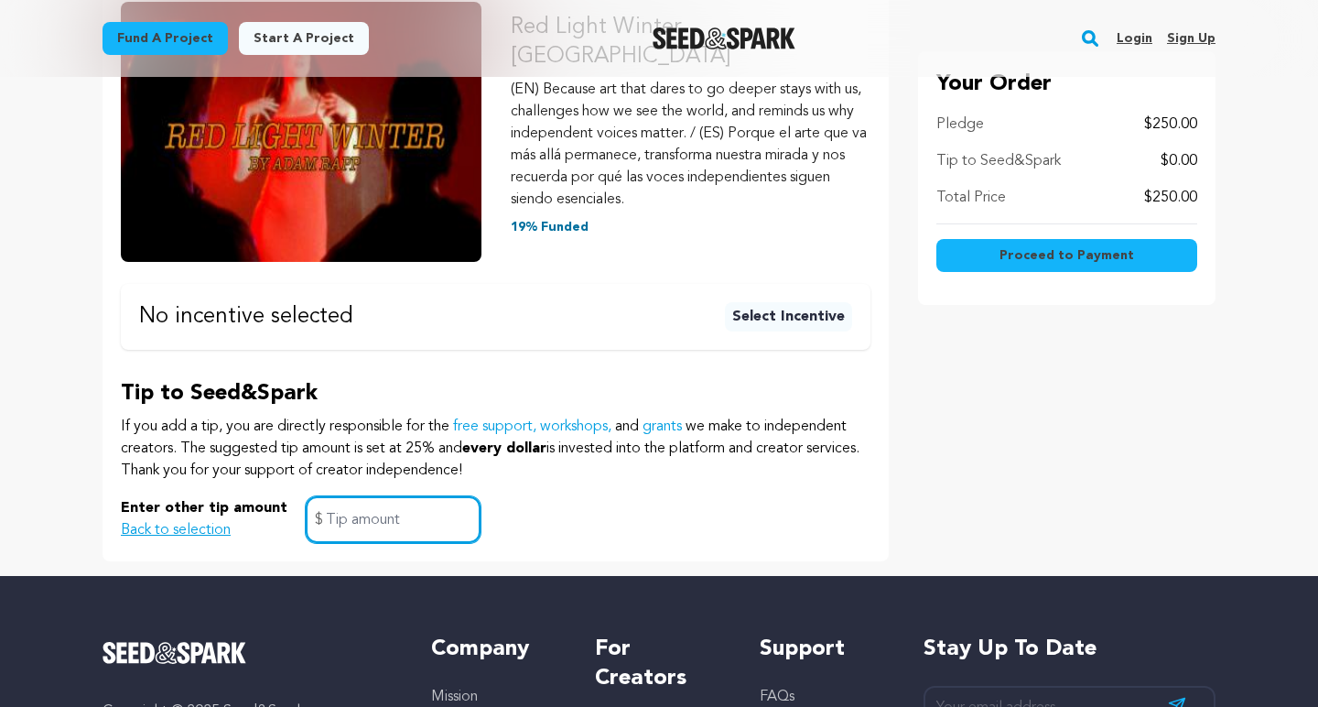
click at [365, 496] on input "text" at bounding box center [393, 519] width 175 height 47
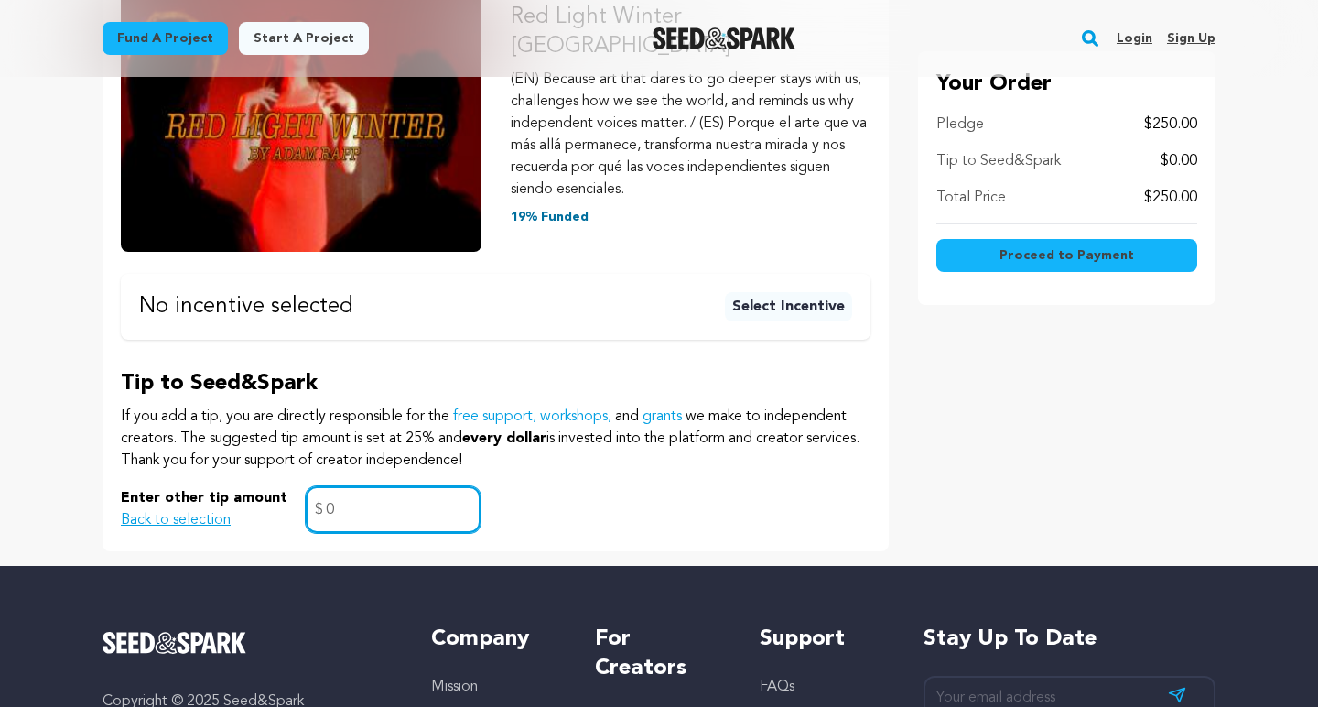
scroll to position [373, 0]
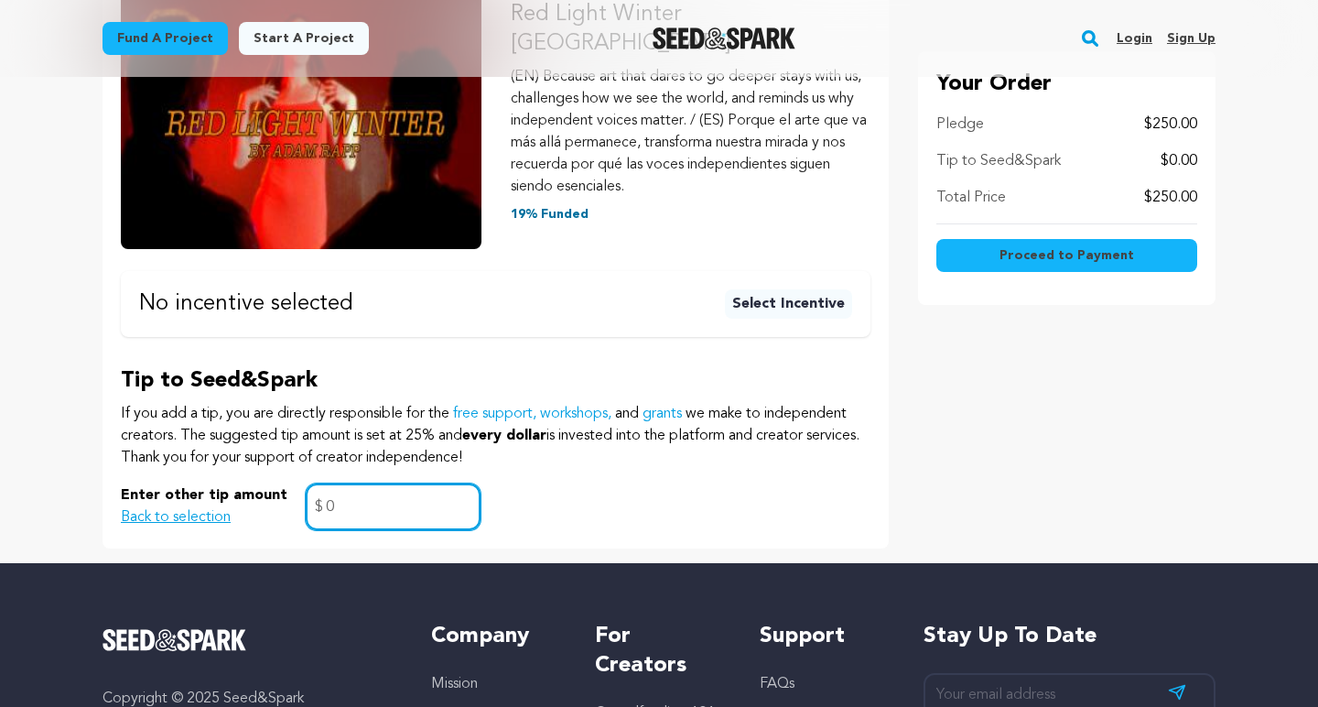
type input "0"
click at [1075, 255] on span "Proceed to Payment" at bounding box center [1066, 255] width 135 height 18
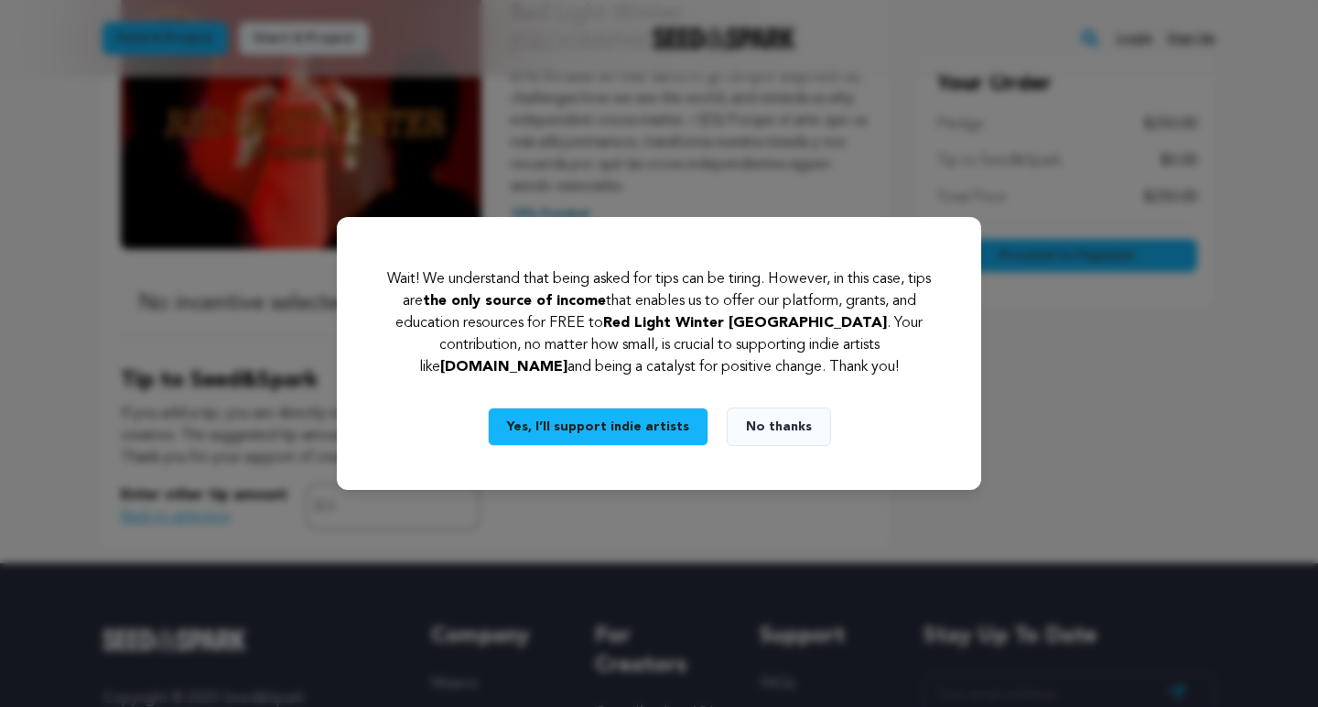
click at [789, 426] on button "No thanks" at bounding box center [779, 426] width 104 height 38
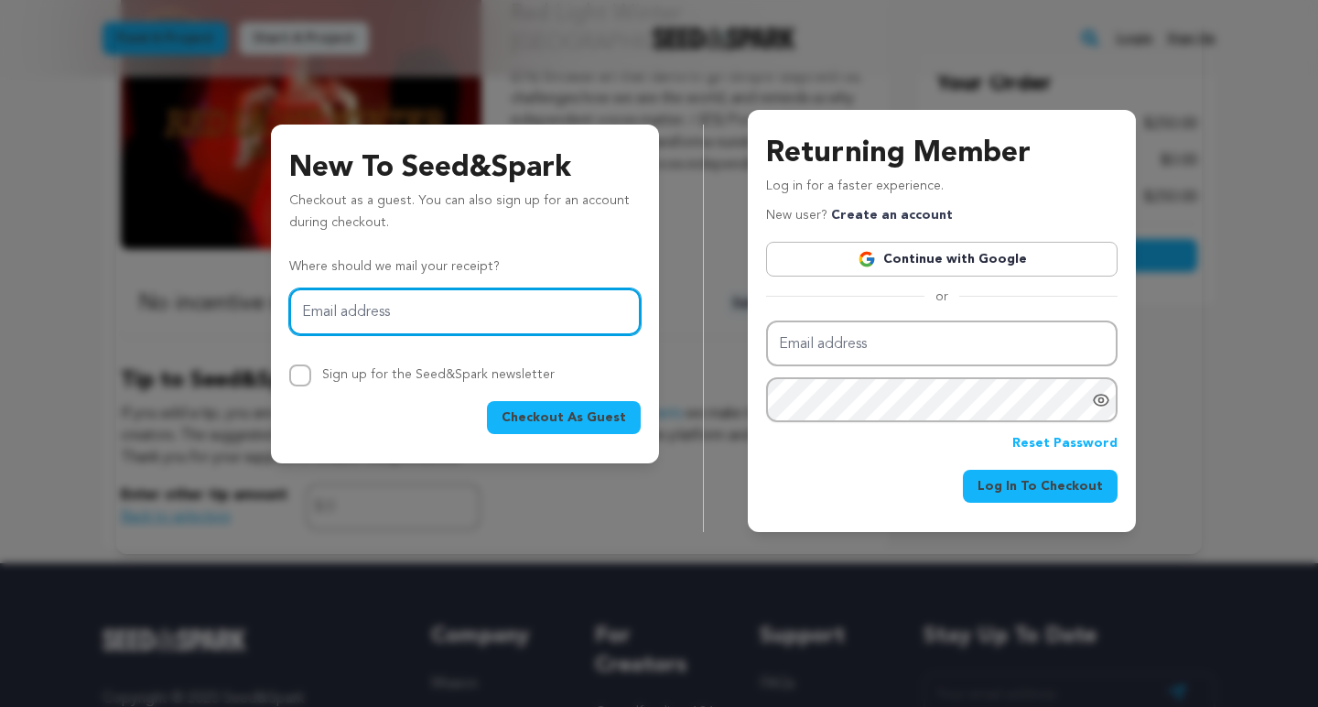
type input "[EMAIL_ADDRESS][DOMAIN_NAME]"
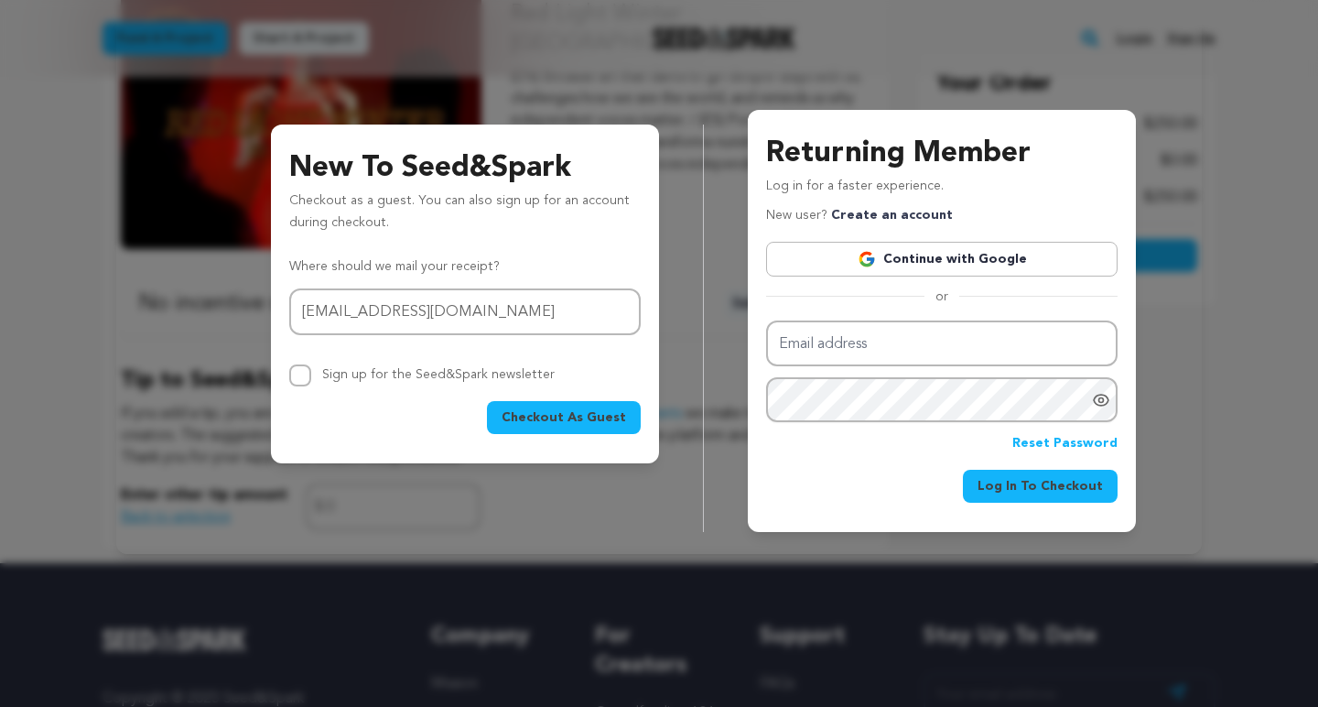
click at [588, 415] on span "Checkout As Guest" at bounding box center [564, 417] width 124 height 18
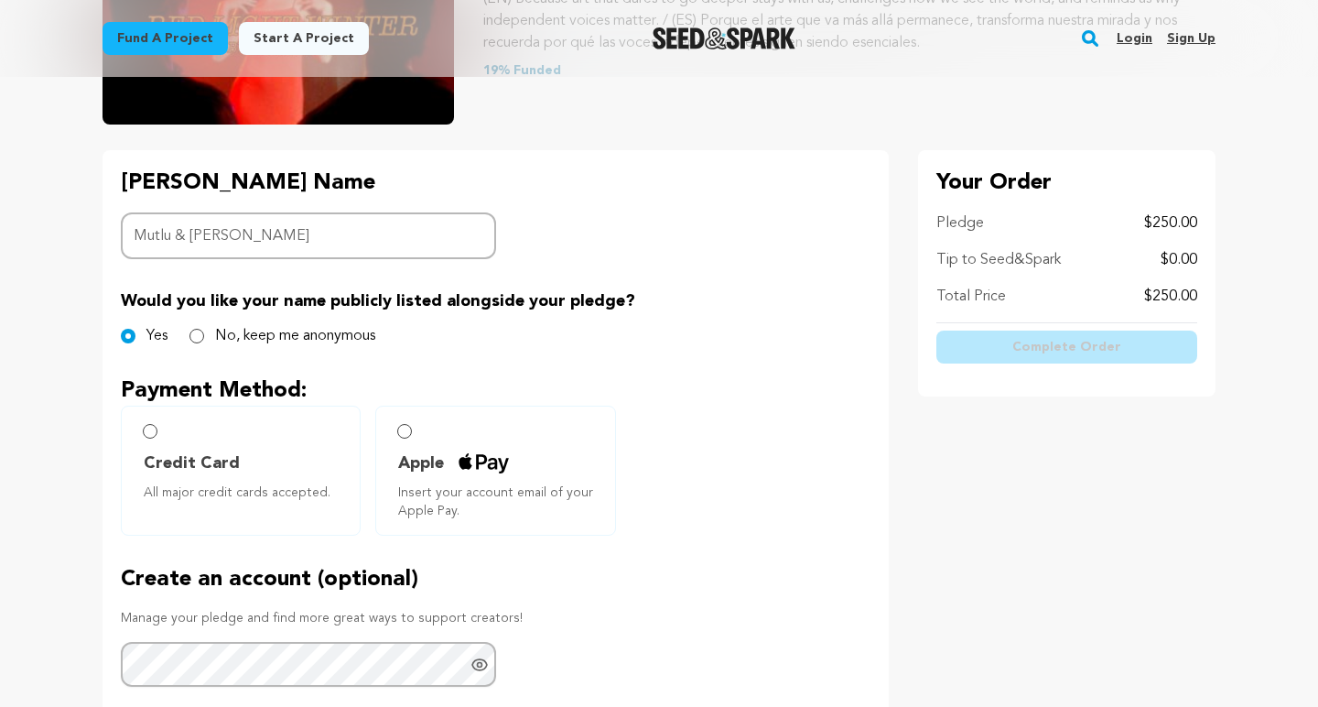
scroll to position [327, 0]
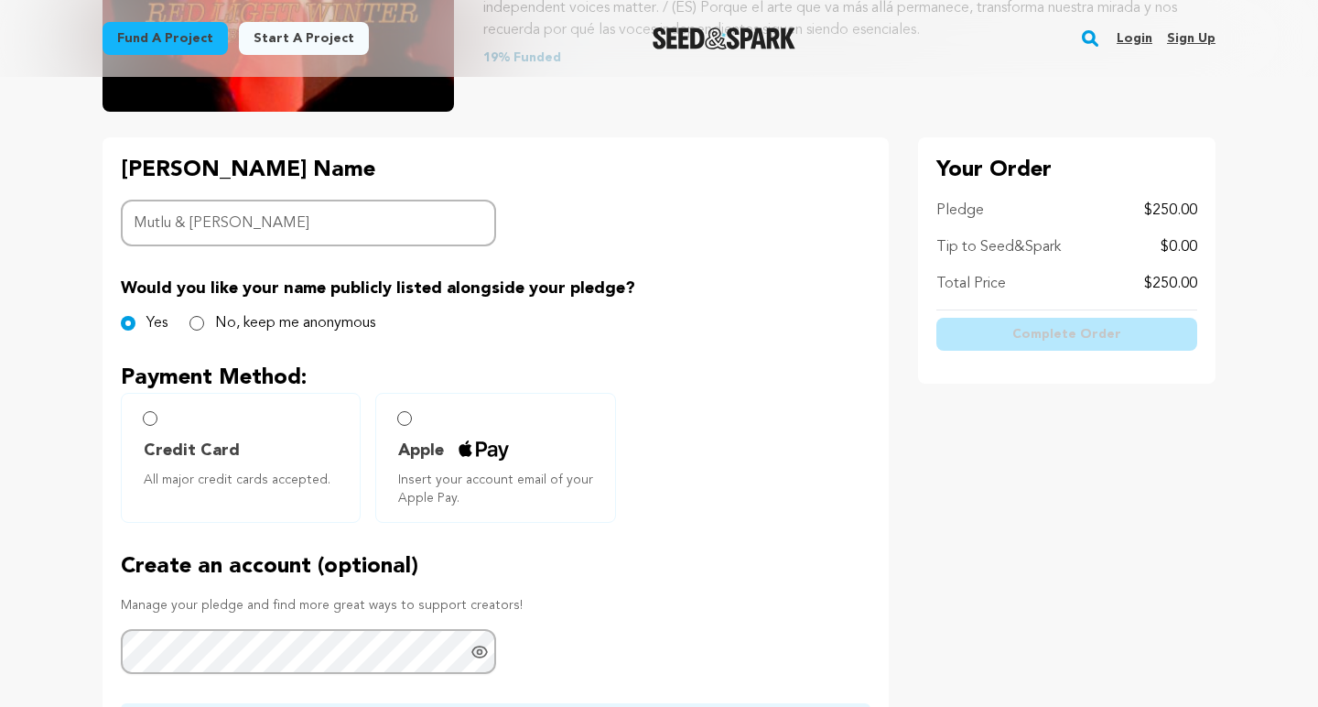
type input "Mutlu & Steven"
click at [154, 419] on input "Credit Card All major credit cards accepted." at bounding box center [150, 418] width 15 height 15
radio input "false"
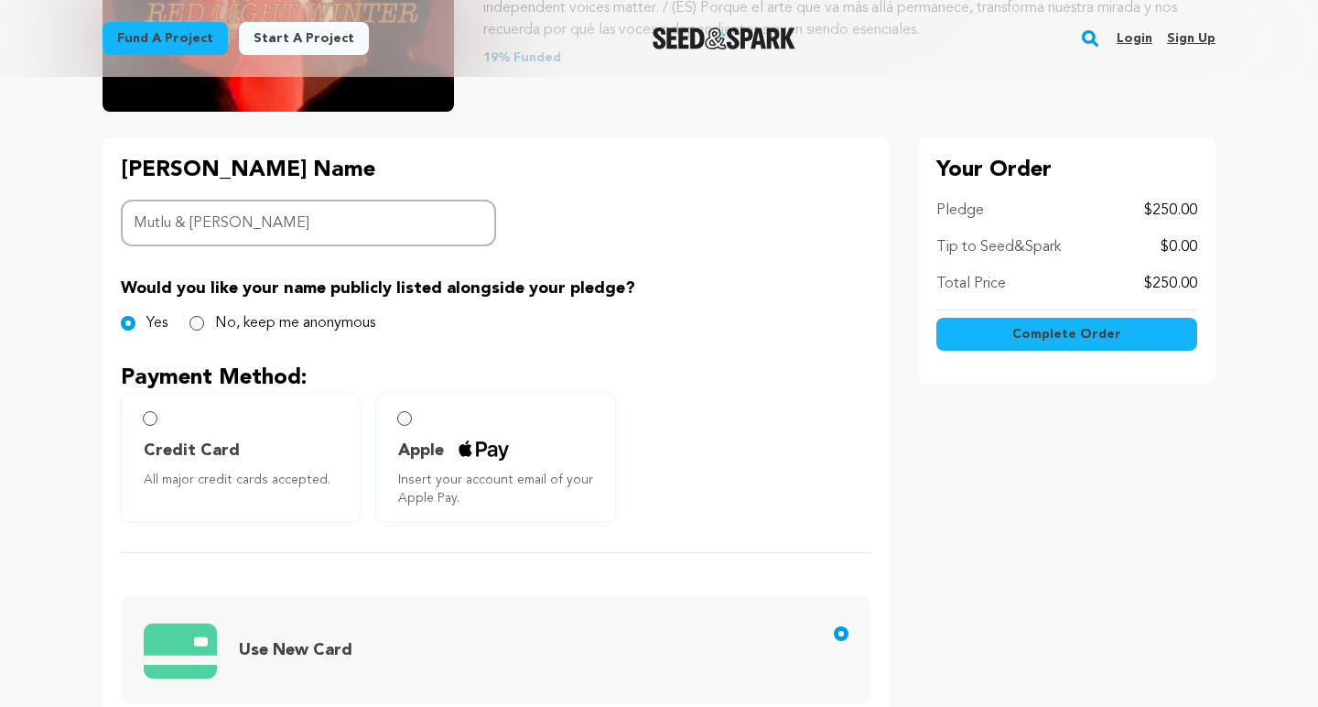
click at [147, 419] on input "Credit Card All major credit cards accepted." at bounding box center [150, 418] width 15 height 15
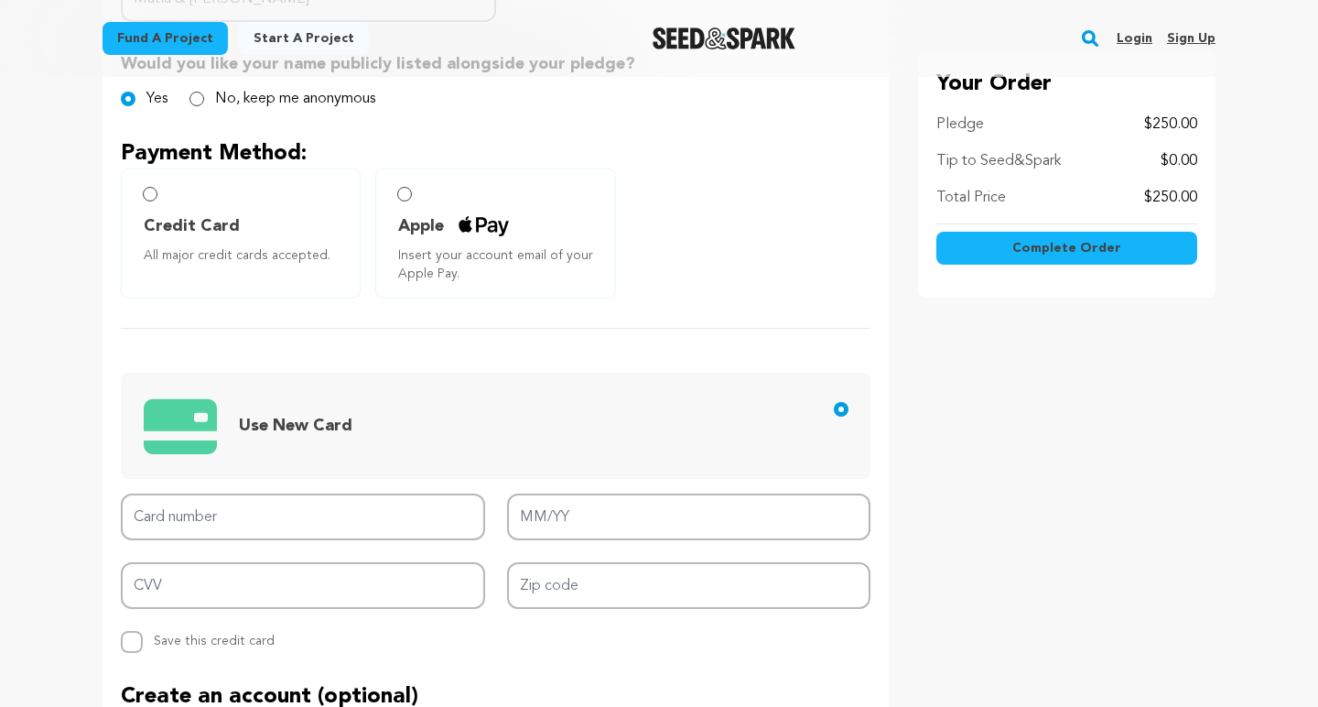
scroll to position [556, 0]
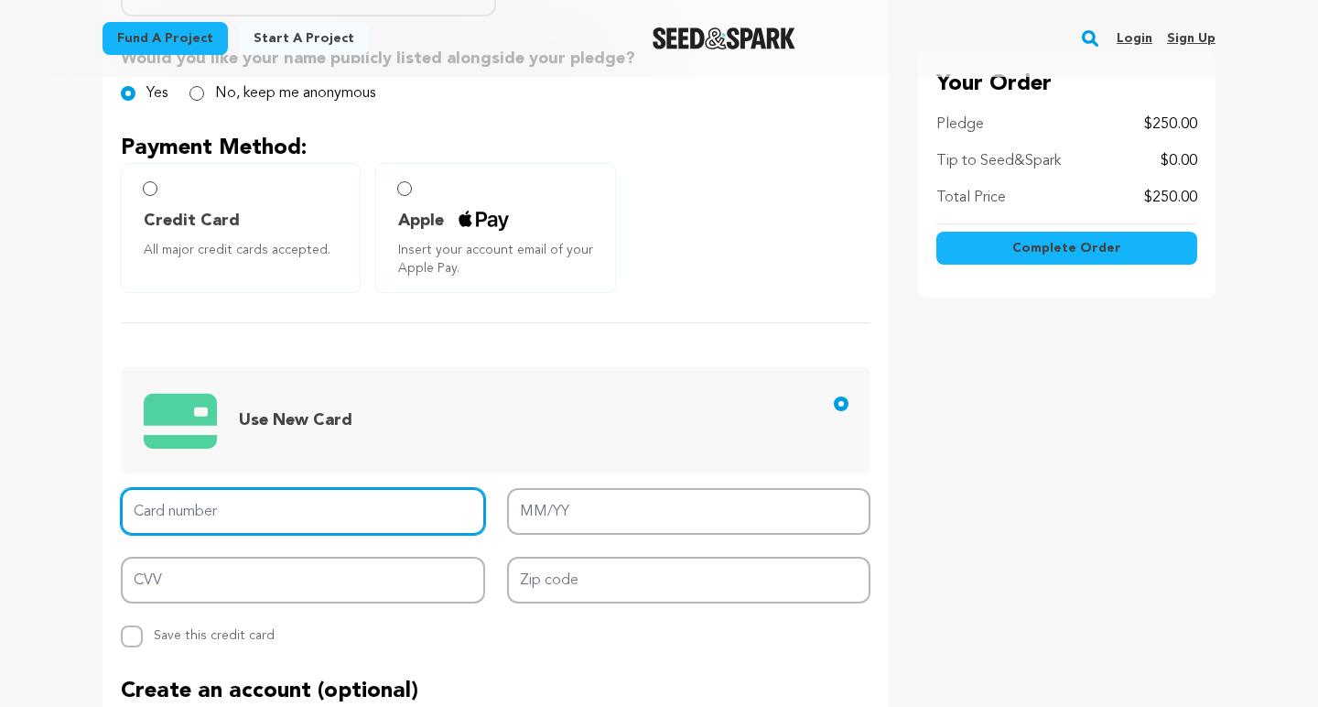
click at [234, 513] on input "Card number" at bounding box center [303, 511] width 364 height 47
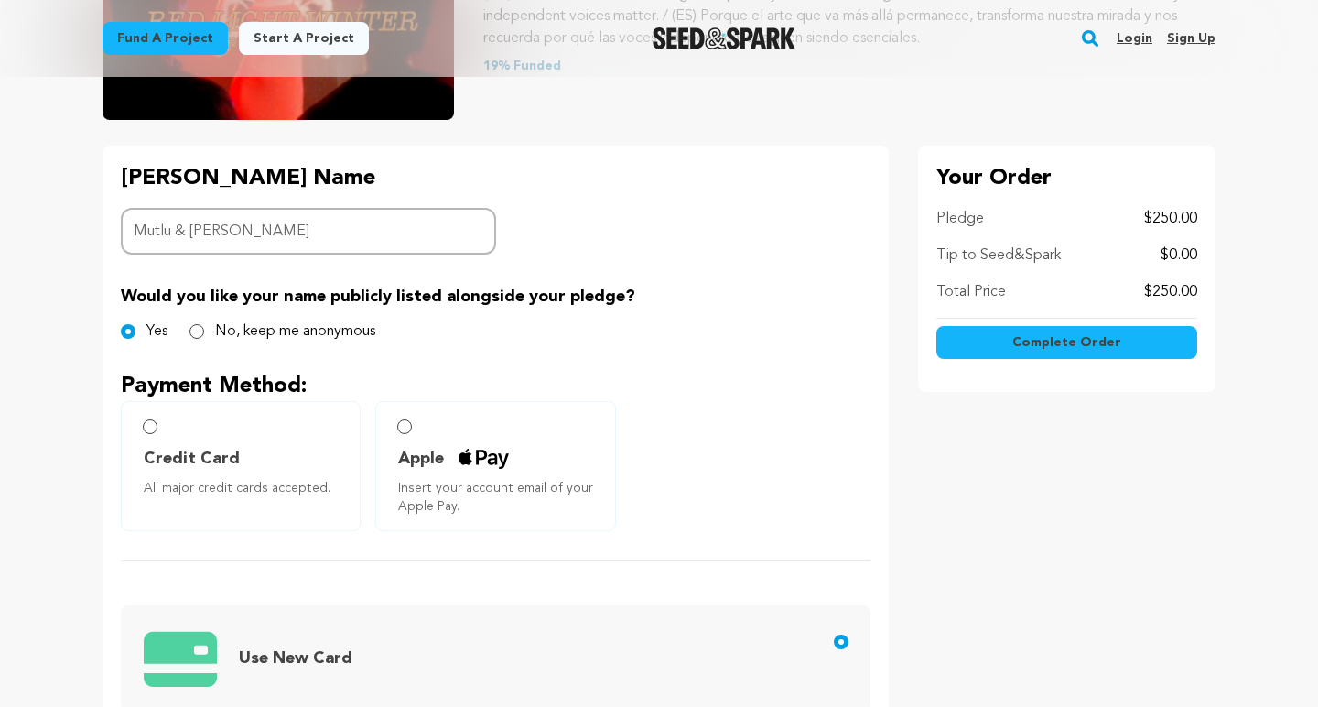
scroll to position [318, 0]
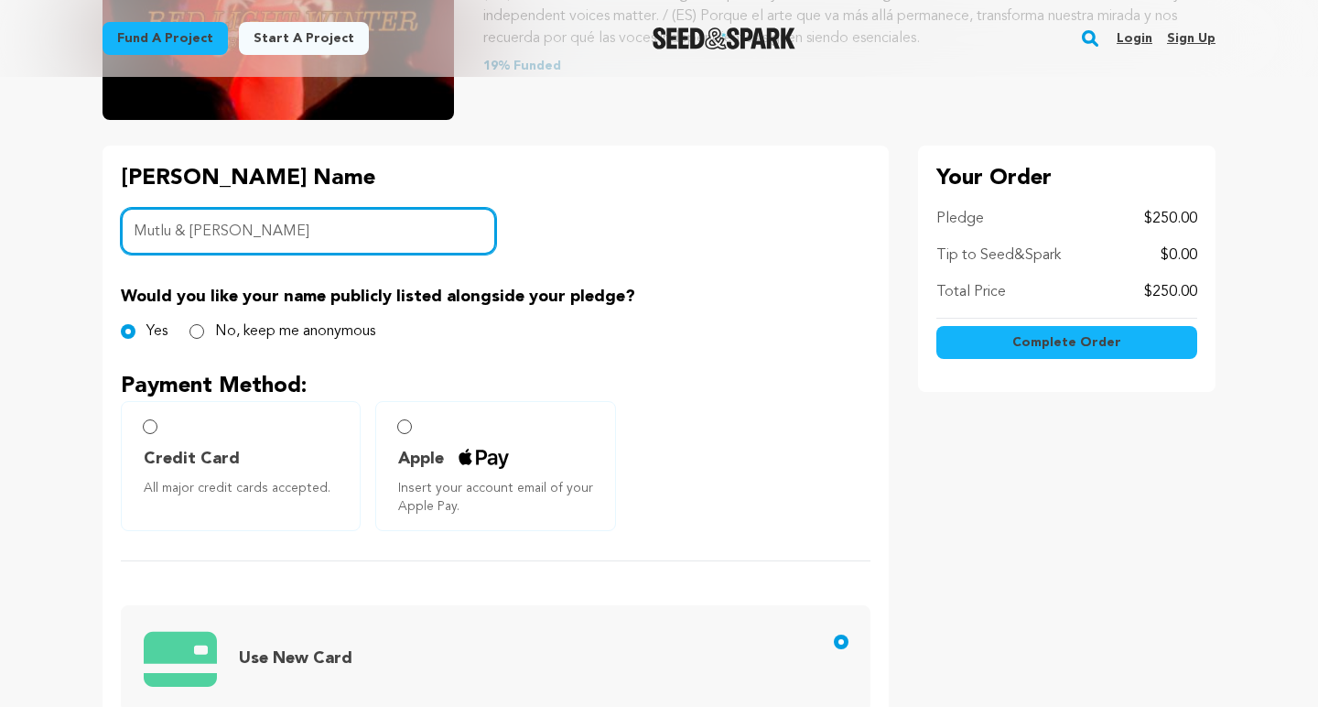
click at [178, 232] on input "Mutlu & Steven" at bounding box center [308, 231] width 375 height 47
click at [310, 233] on input "Mutlu Bascillar & Steven" at bounding box center [308, 231] width 375 height 47
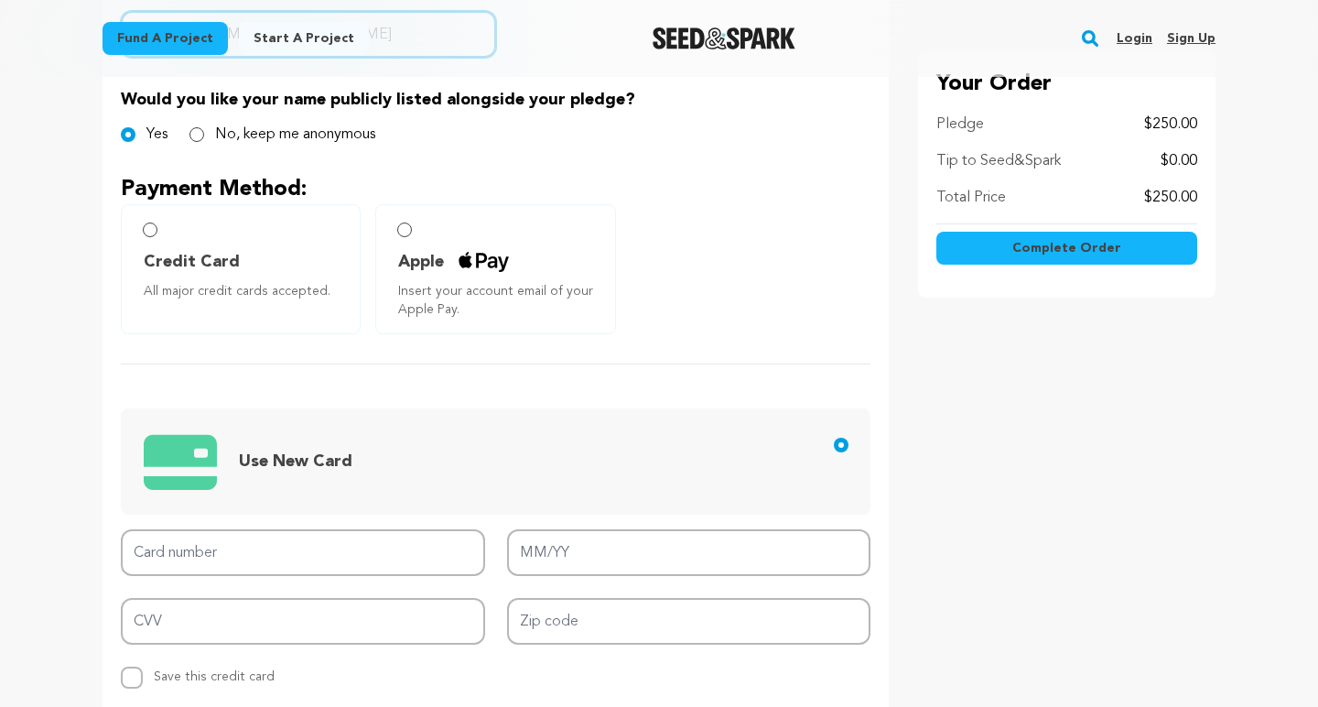
scroll to position [540, 0]
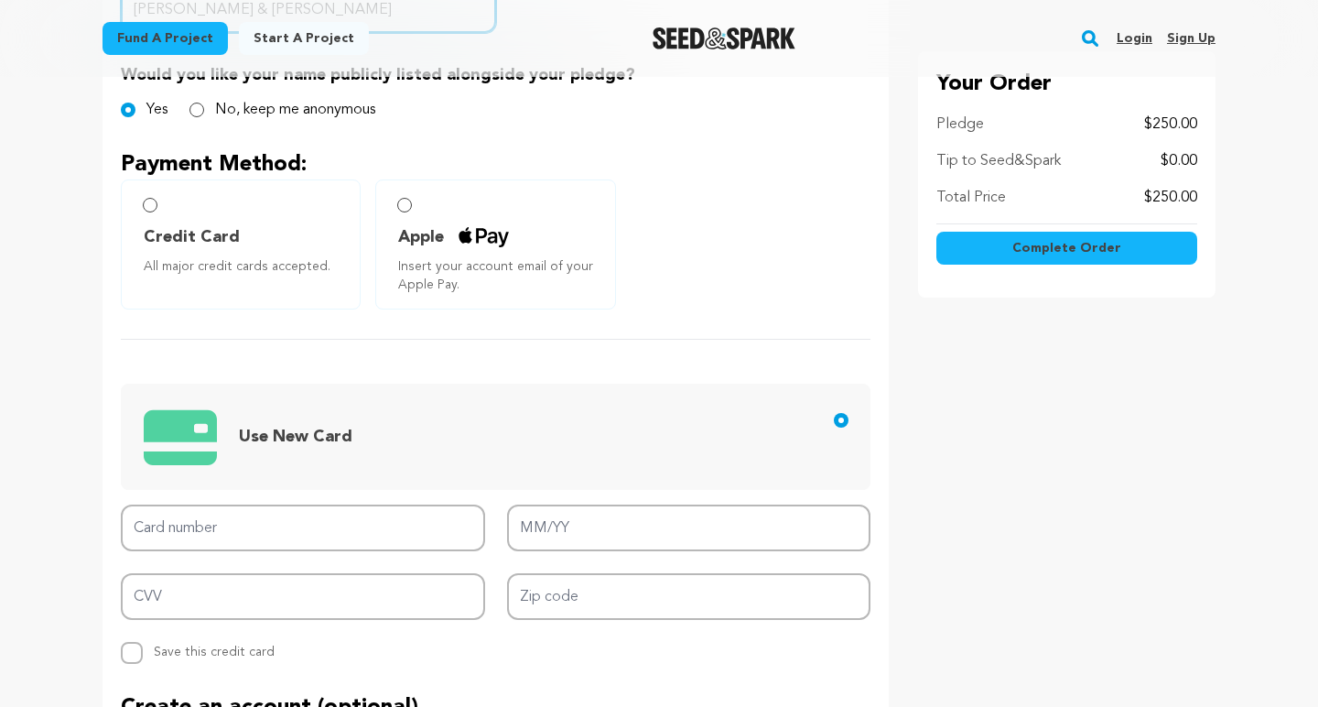
type input "Mutlu Bascillar & Steven Feldman"
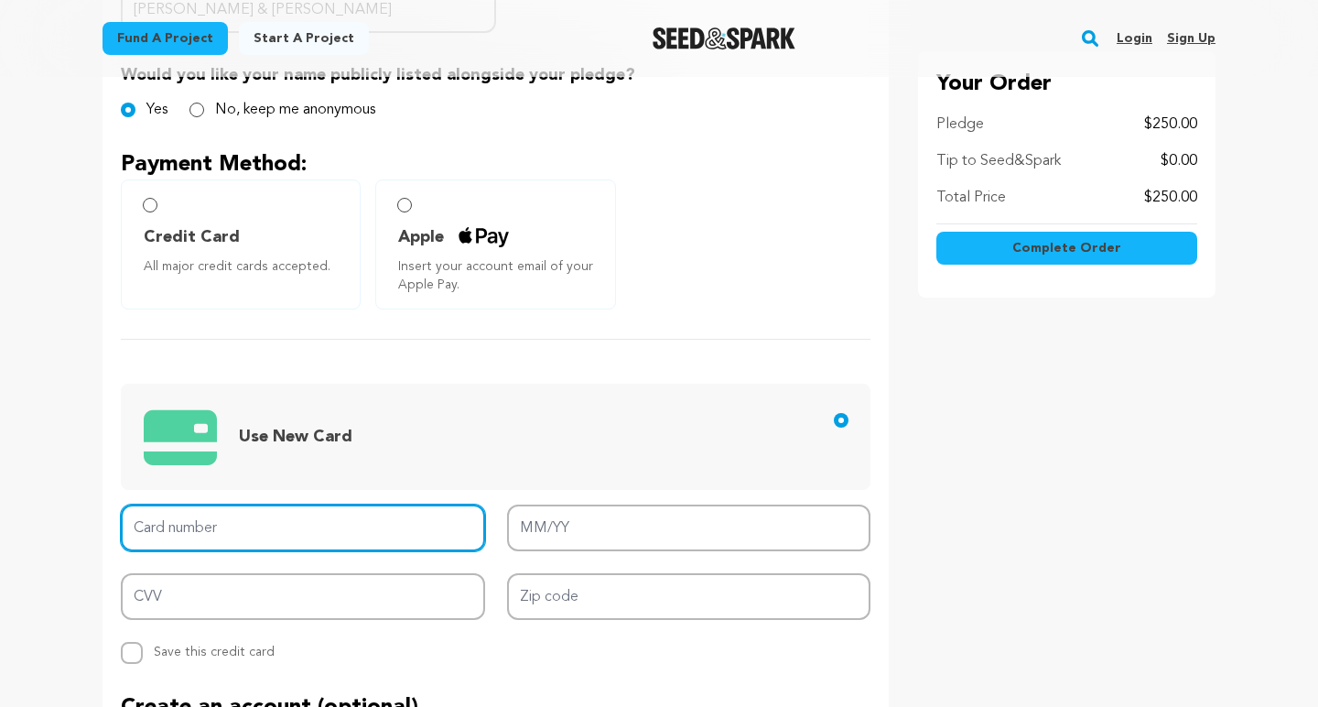
click at [263, 523] on input "Card number" at bounding box center [303, 527] width 364 height 47
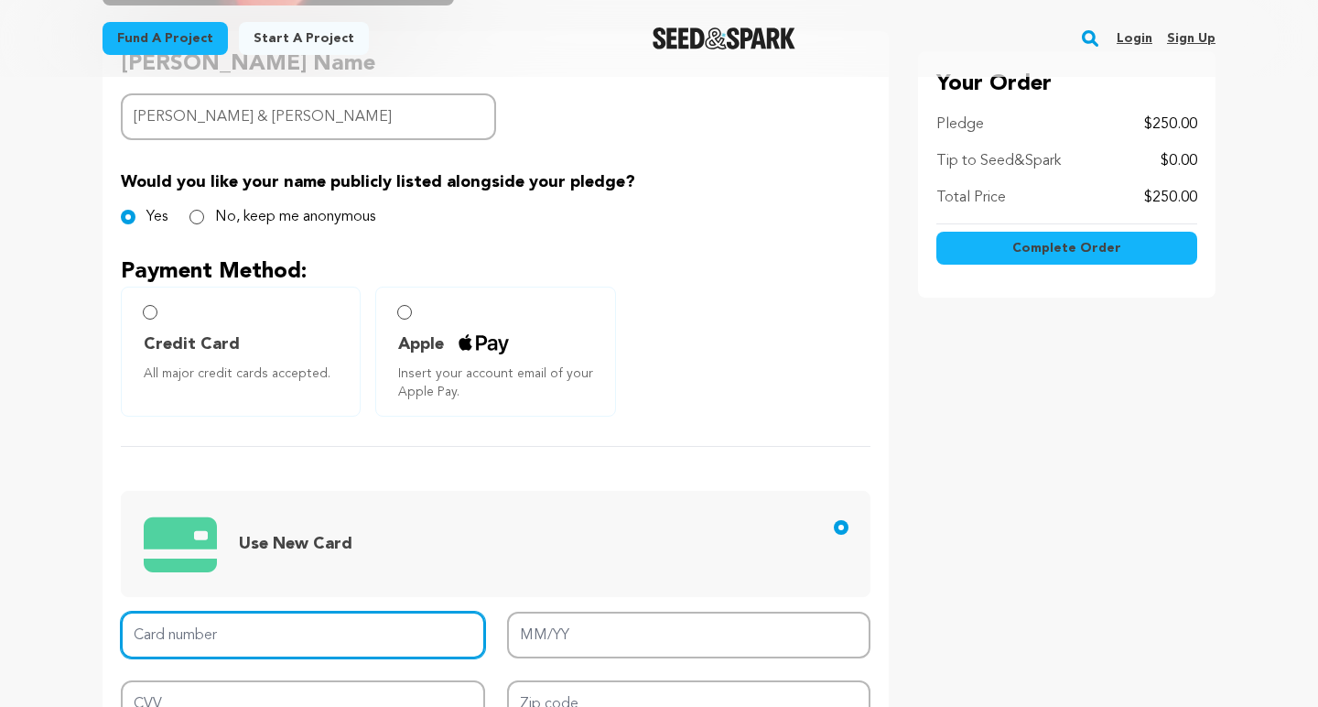
scroll to position [421, 0]
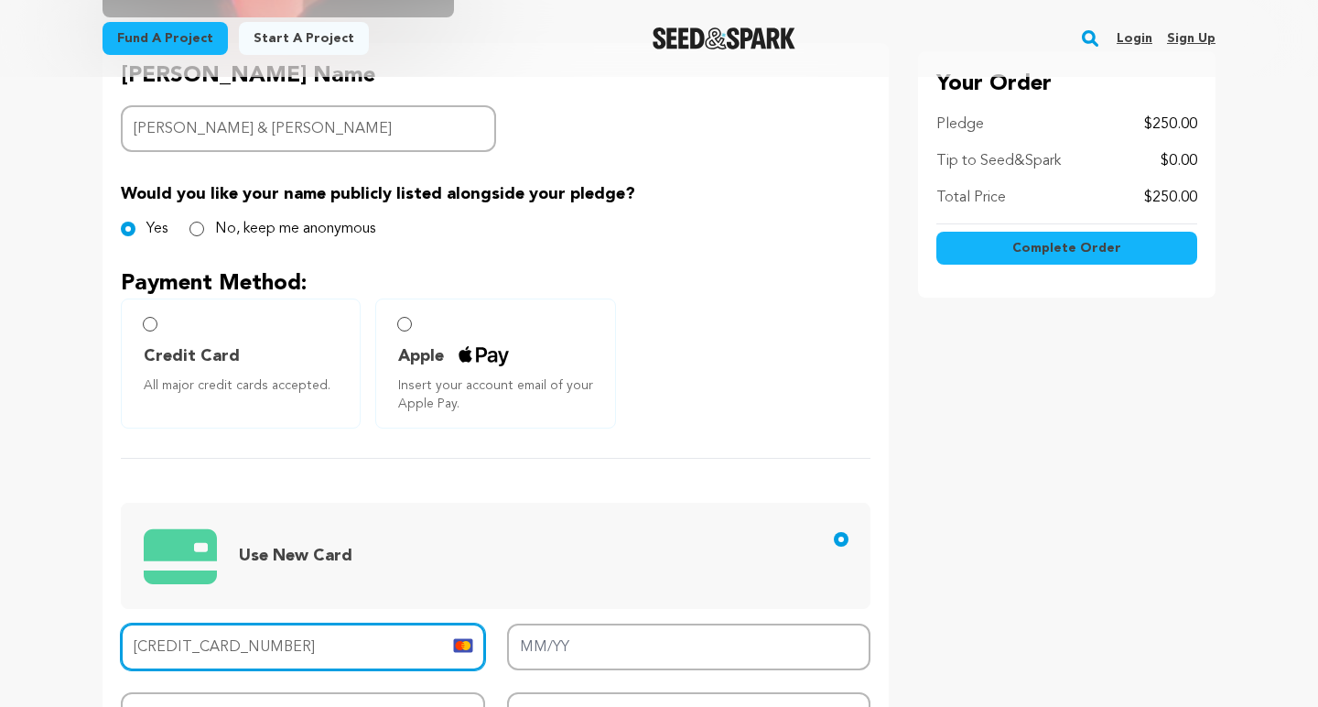
type input "5424 1816 6385 2866"
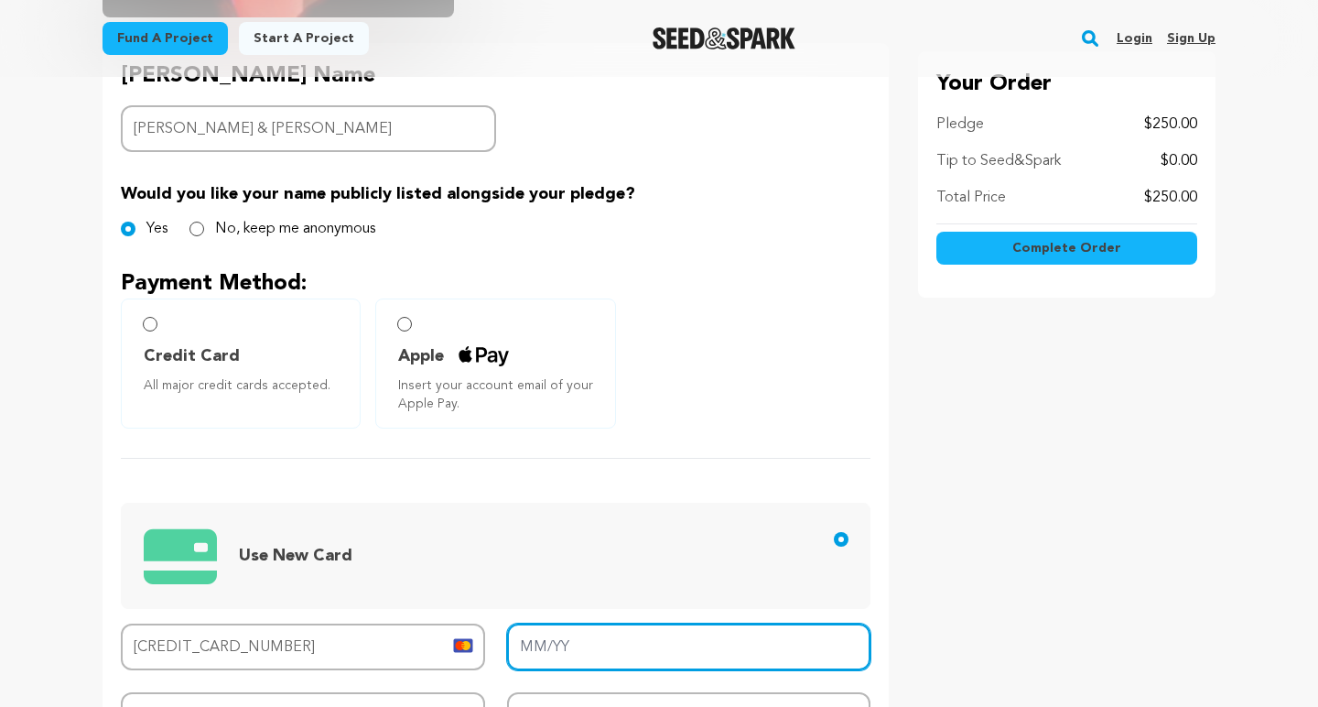
click at [507, 652] on input "MM/YY" at bounding box center [689, 646] width 364 height 47
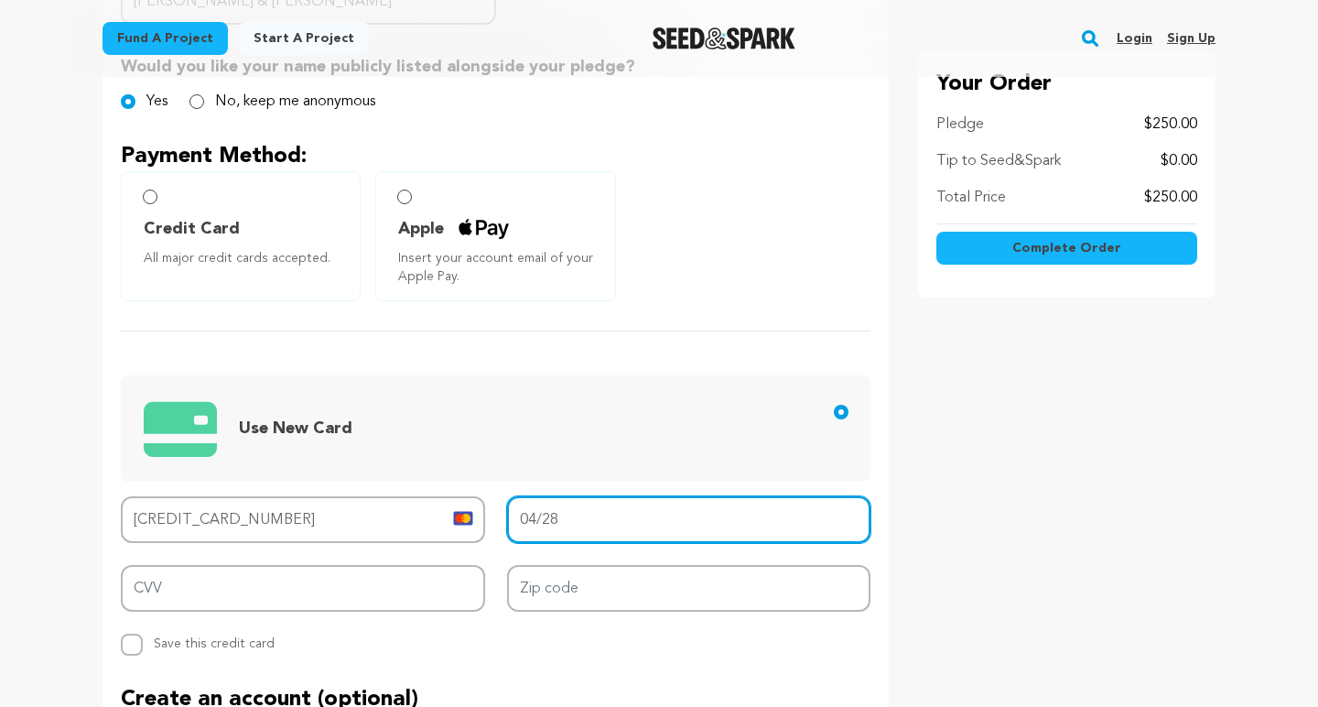
scroll to position [550, 0]
type input "04/28"
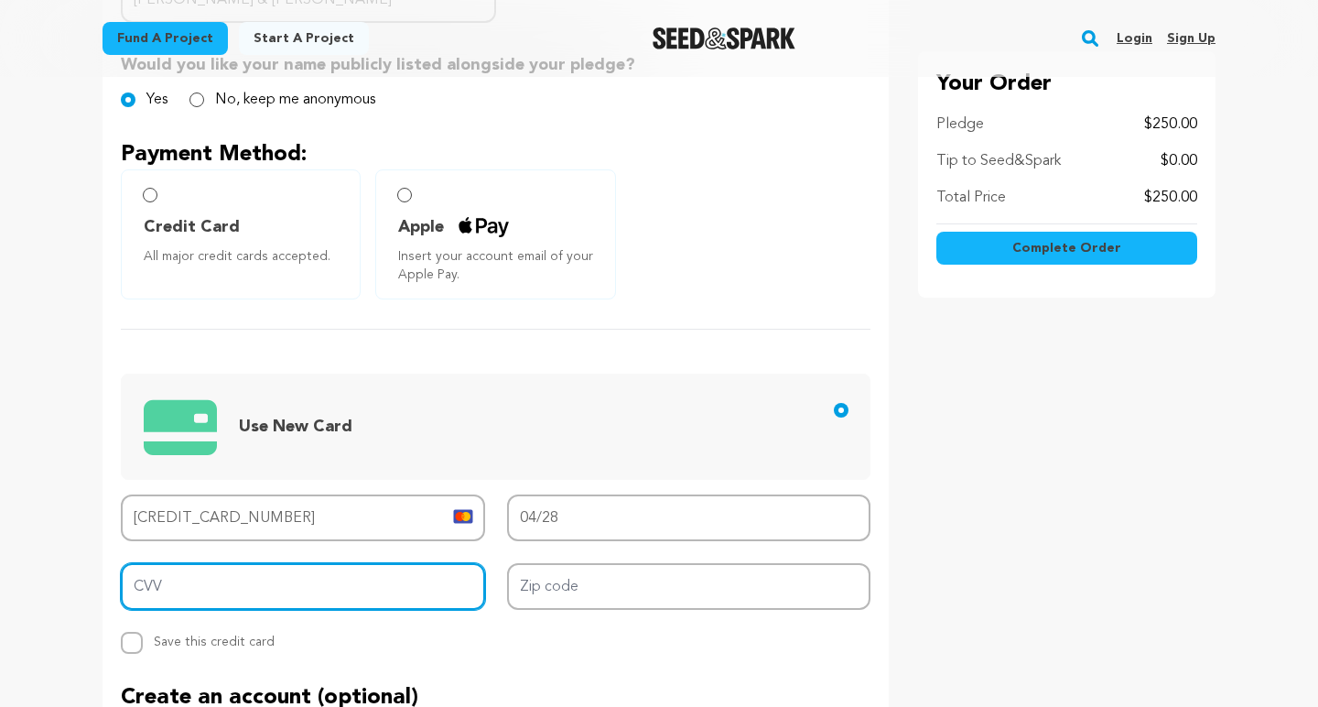
click at [144, 585] on input "CVV" at bounding box center [303, 586] width 364 height 47
type input "204"
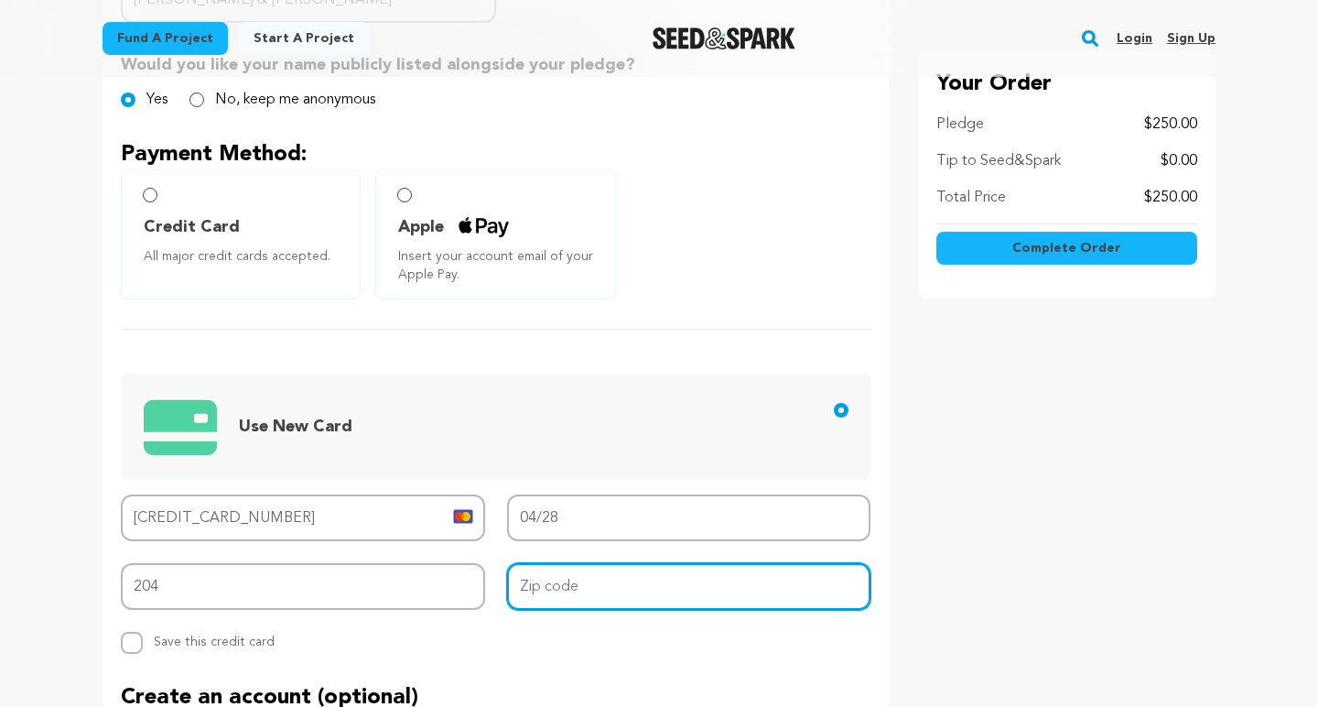
click at [536, 590] on input "Zip code" at bounding box center [689, 586] width 364 height 47
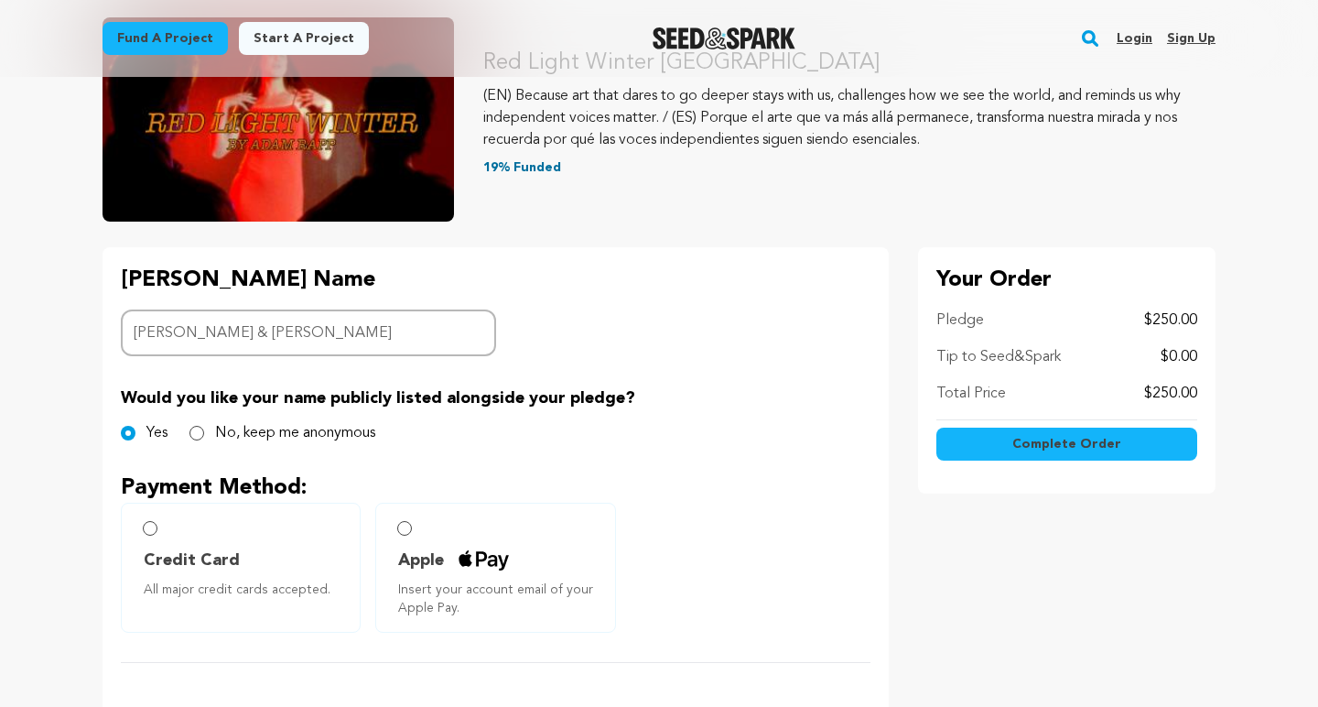
scroll to position [153, 0]
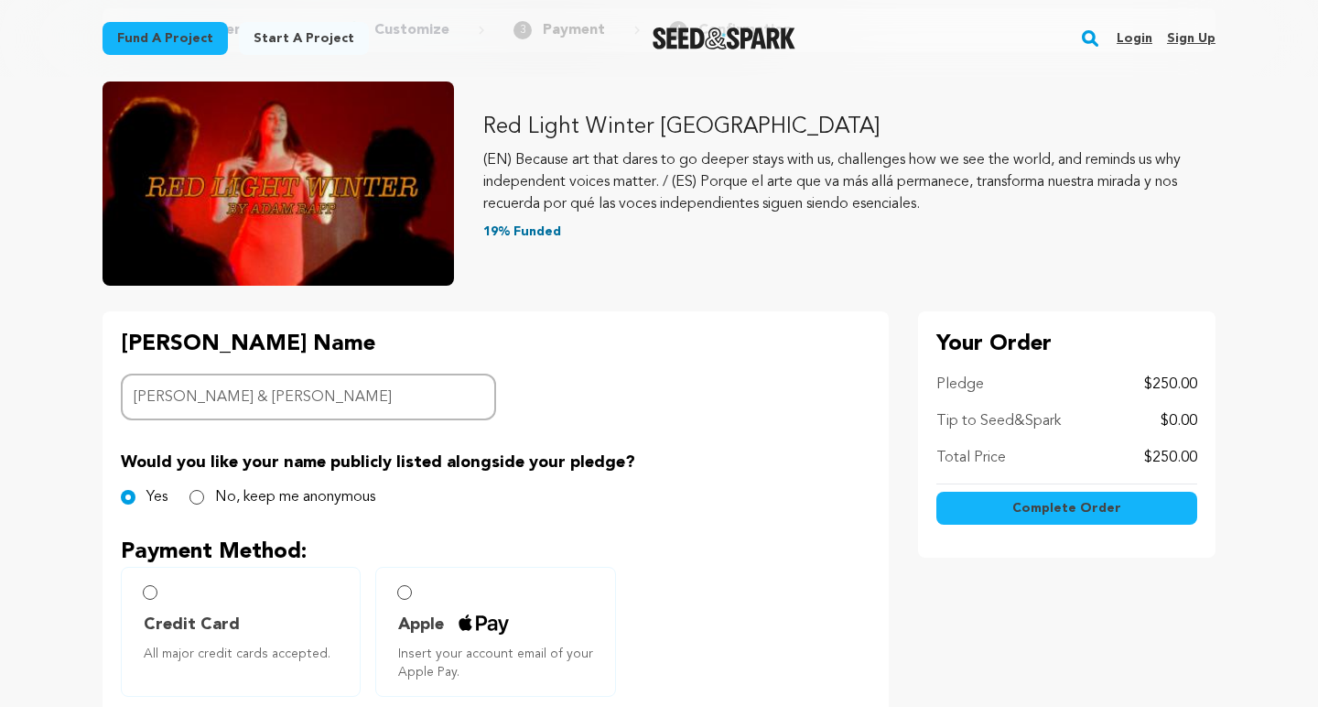
type input "07040"
click at [1095, 509] on span "Complete Order" at bounding box center [1066, 508] width 109 height 18
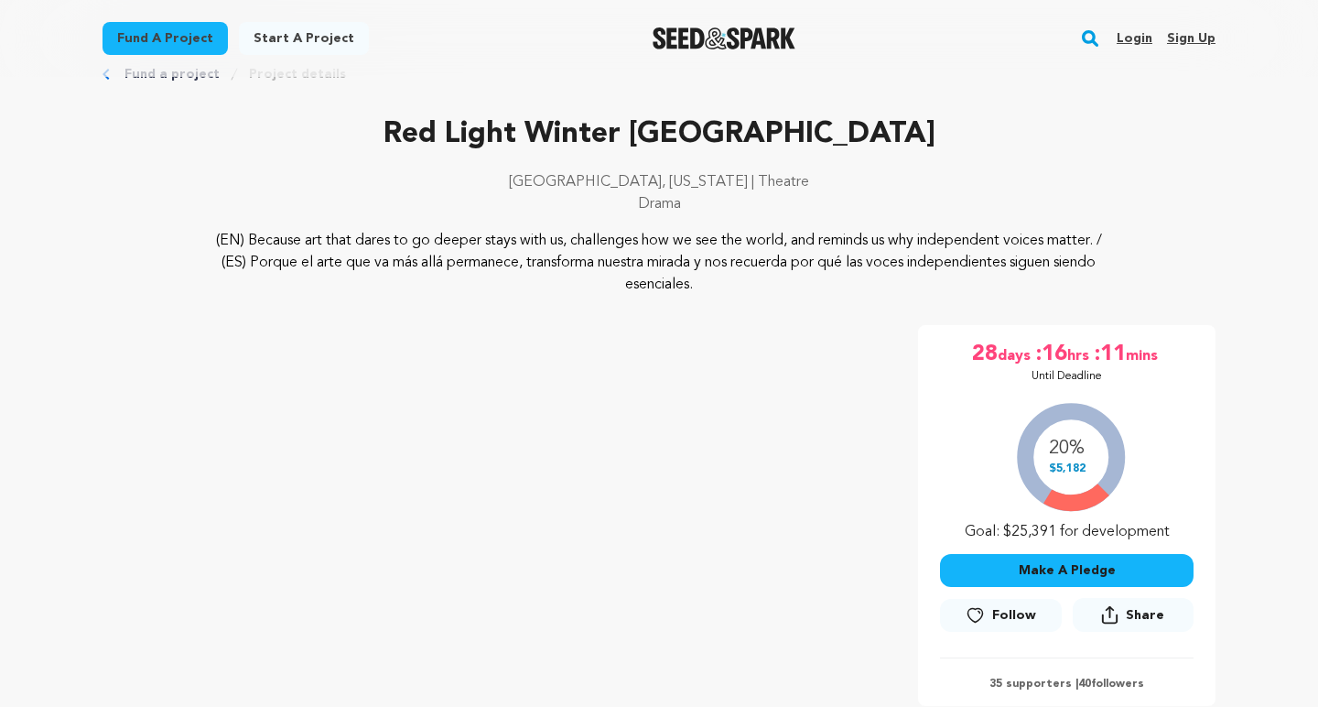
scroll to position [49, 0]
click at [1079, 570] on button "Make A Pledge" at bounding box center [1067, 570] width 254 height 33
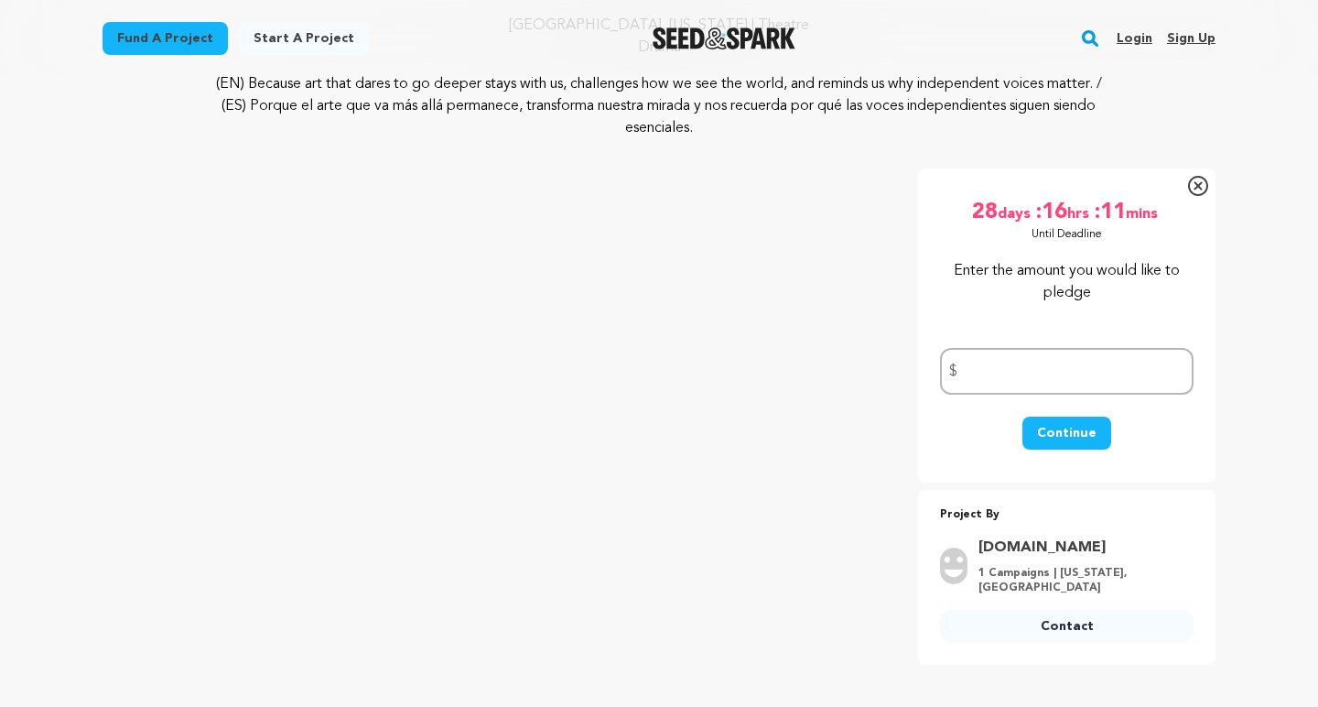
scroll to position [210, 0]
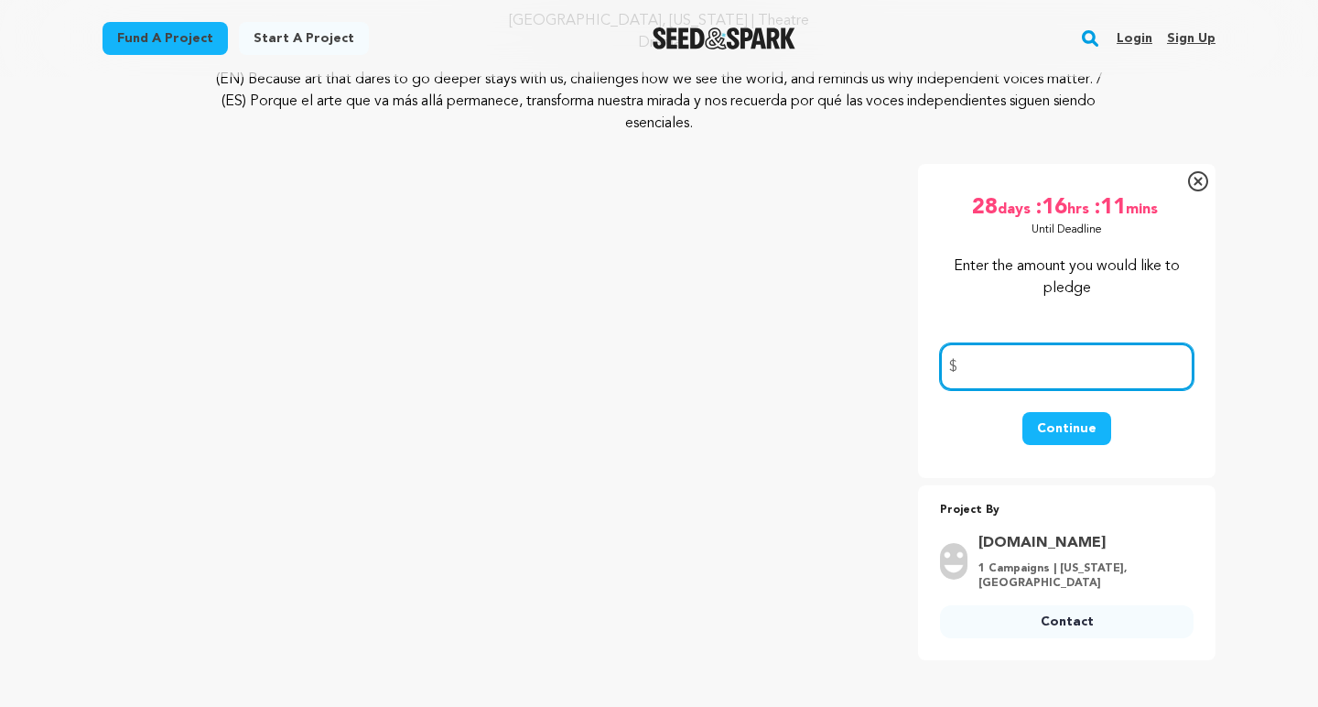
click at [1007, 363] on input "number" at bounding box center [1067, 366] width 254 height 47
type input "25"
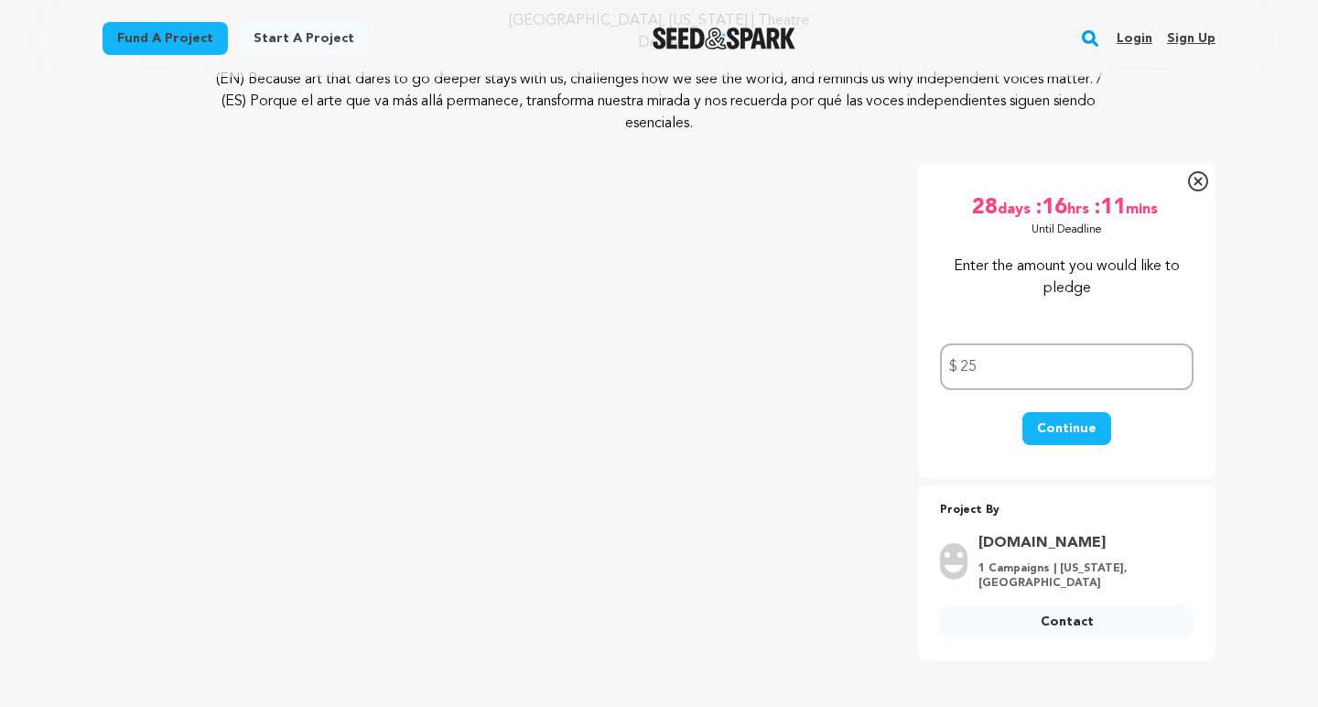
click at [1071, 429] on button "Continue" at bounding box center [1066, 428] width 89 height 33
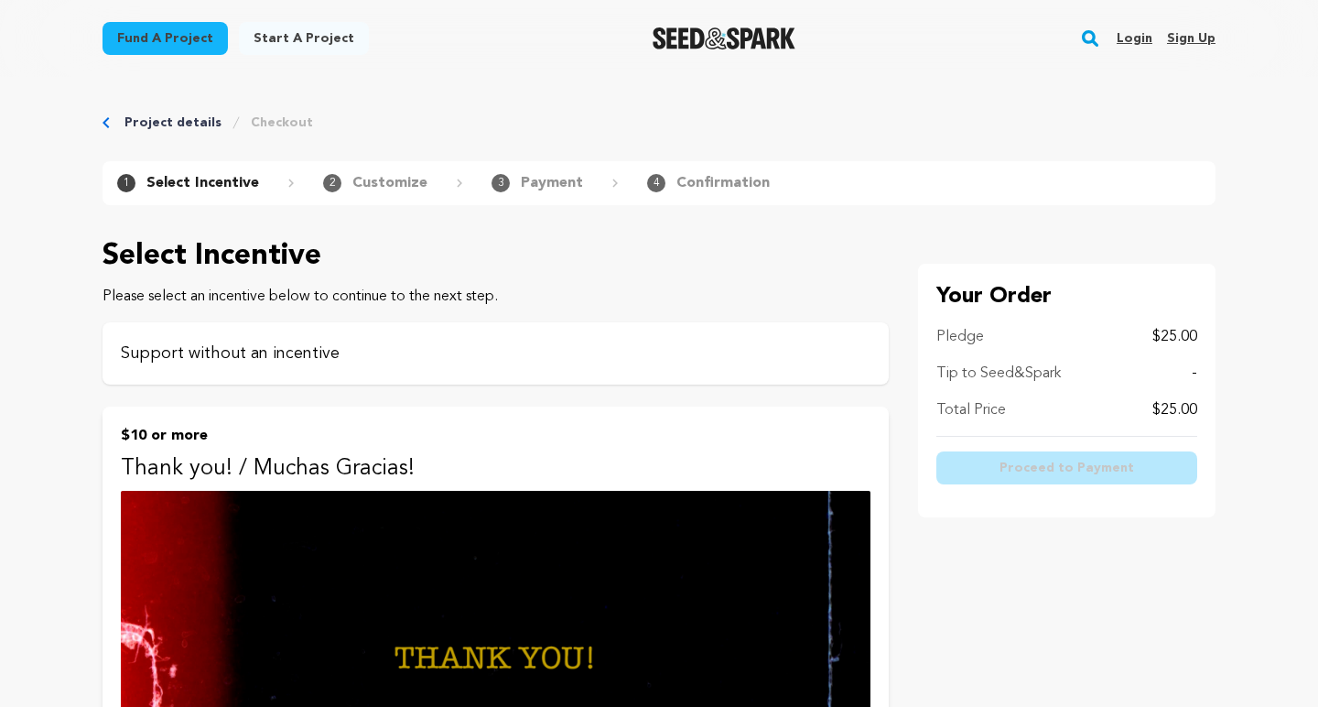
click at [420, 354] on p "Support without an incentive" at bounding box center [496, 353] width 750 height 26
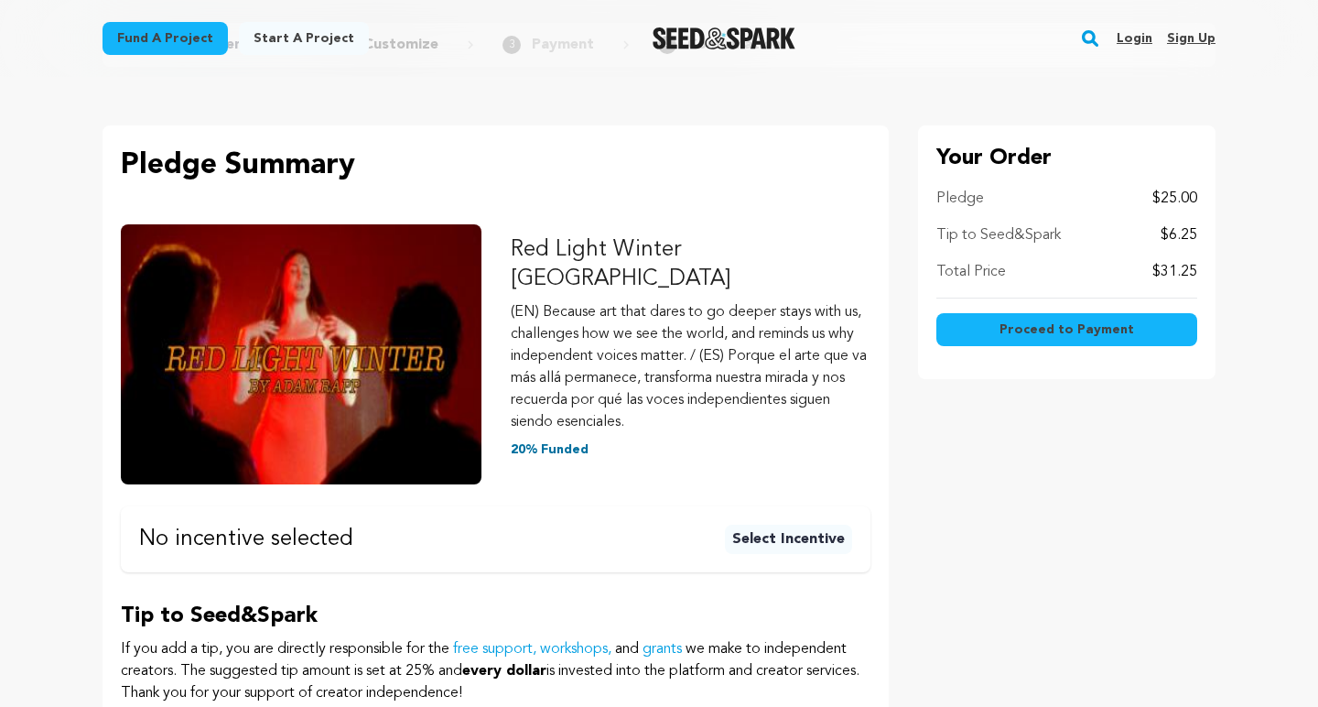
scroll to position [139, 0]
click at [796, 524] on button "Select Incentive" at bounding box center [788, 538] width 127 height 29
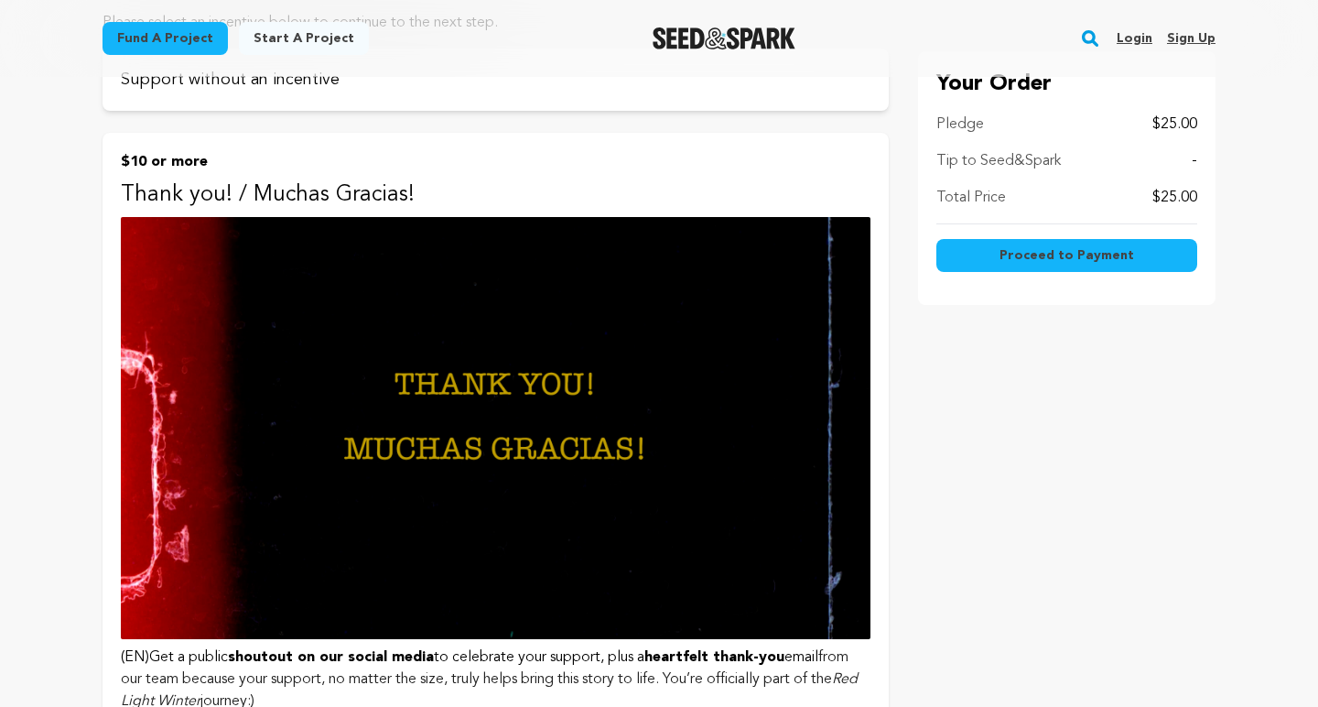
scroll to position [243, 0]
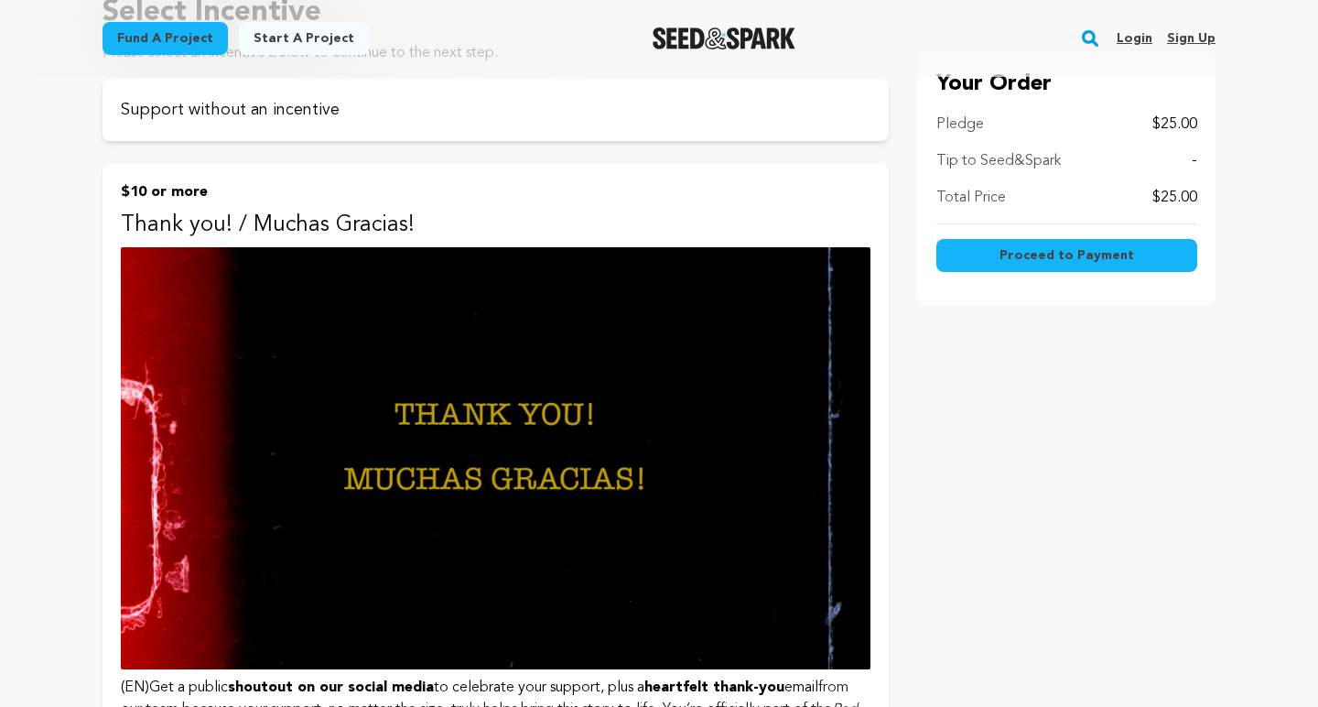
click at [494, 389] on img at bounding box center [496, 458] width 750 height 422
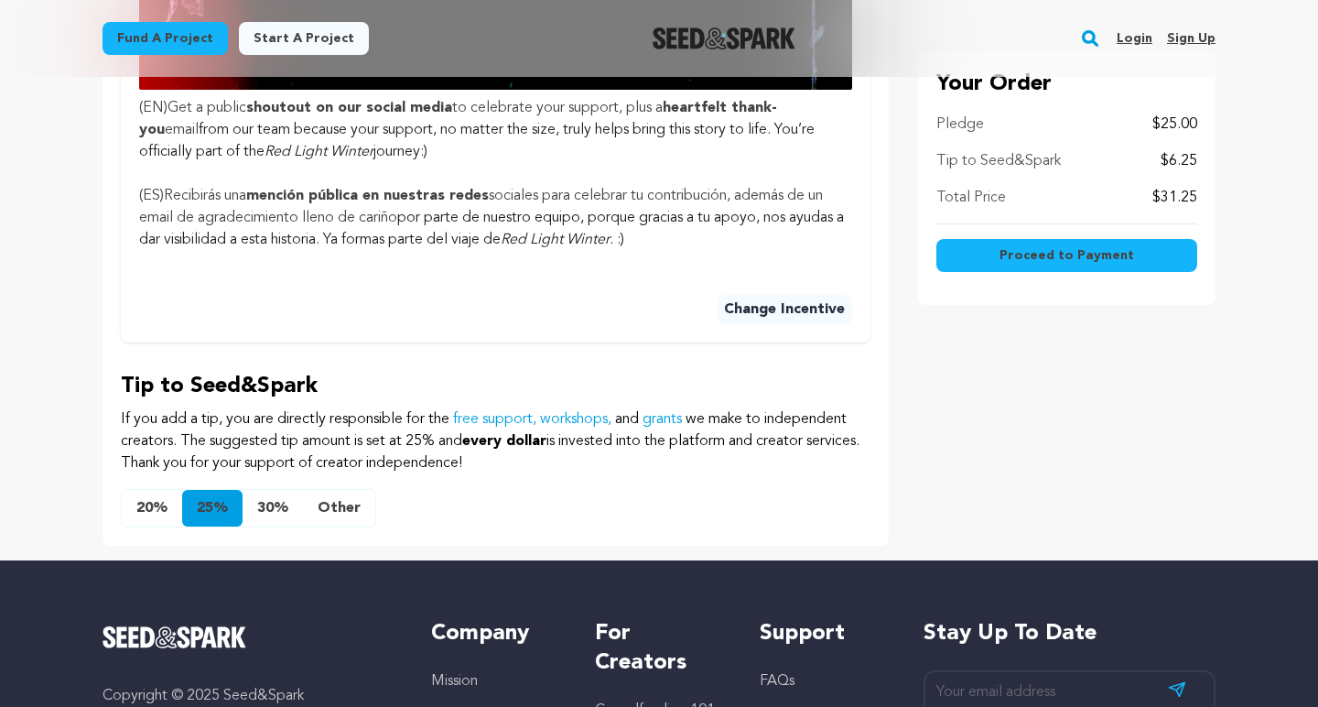
scroll to position [1050, 0]
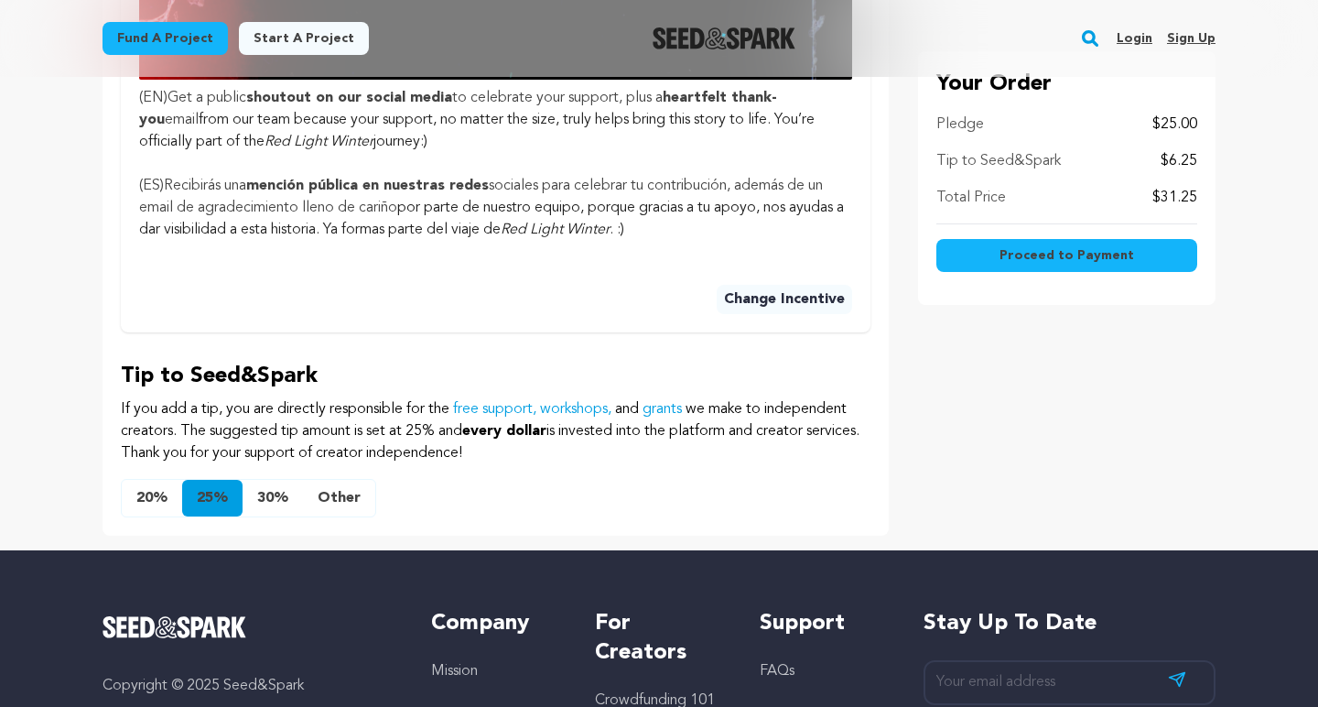
click at [340, 480] on button "Other" at bounding box center [339, 498] width 72 height 37
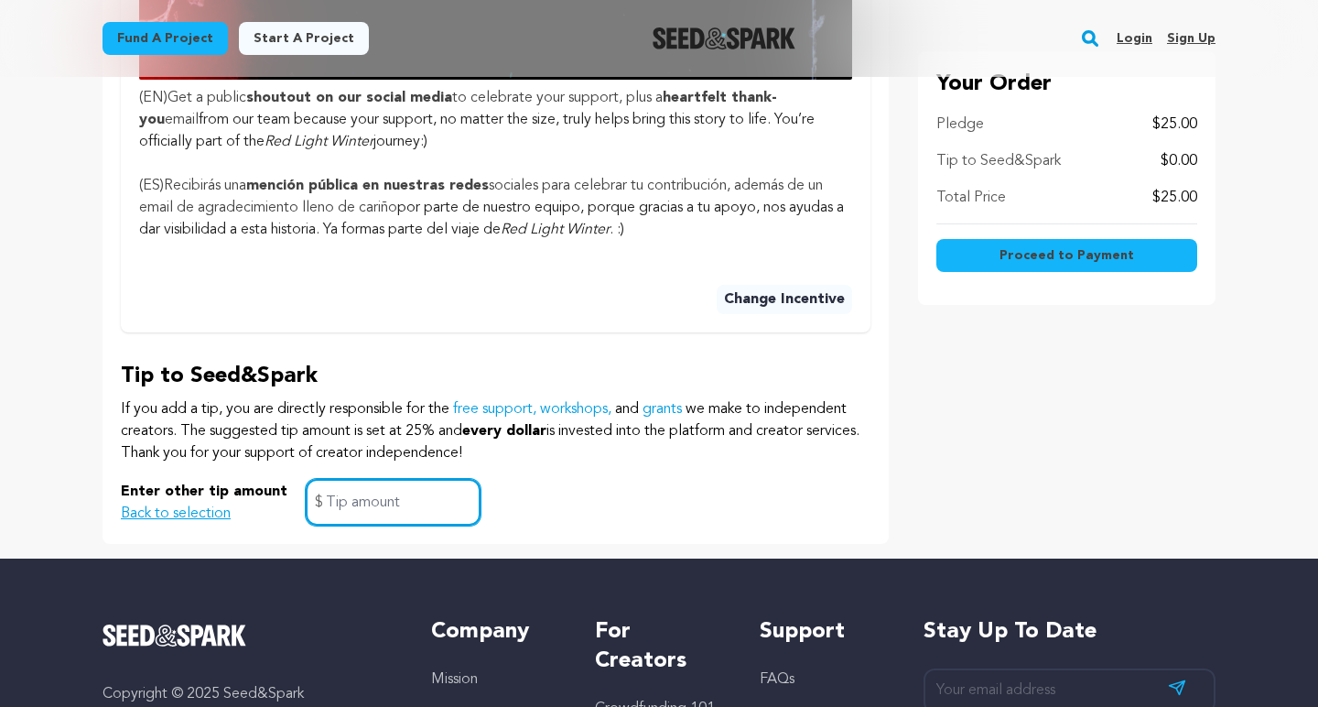
click at [355, 479] on input "text" at bounding box center [393, 502] width 175 height 47
type input "0"
click button "$10 or more Thank you! / Muchas Gracias! (EN) Get a public shoutout on our soci…" at bounding box center [0, 0] width 0 height 0
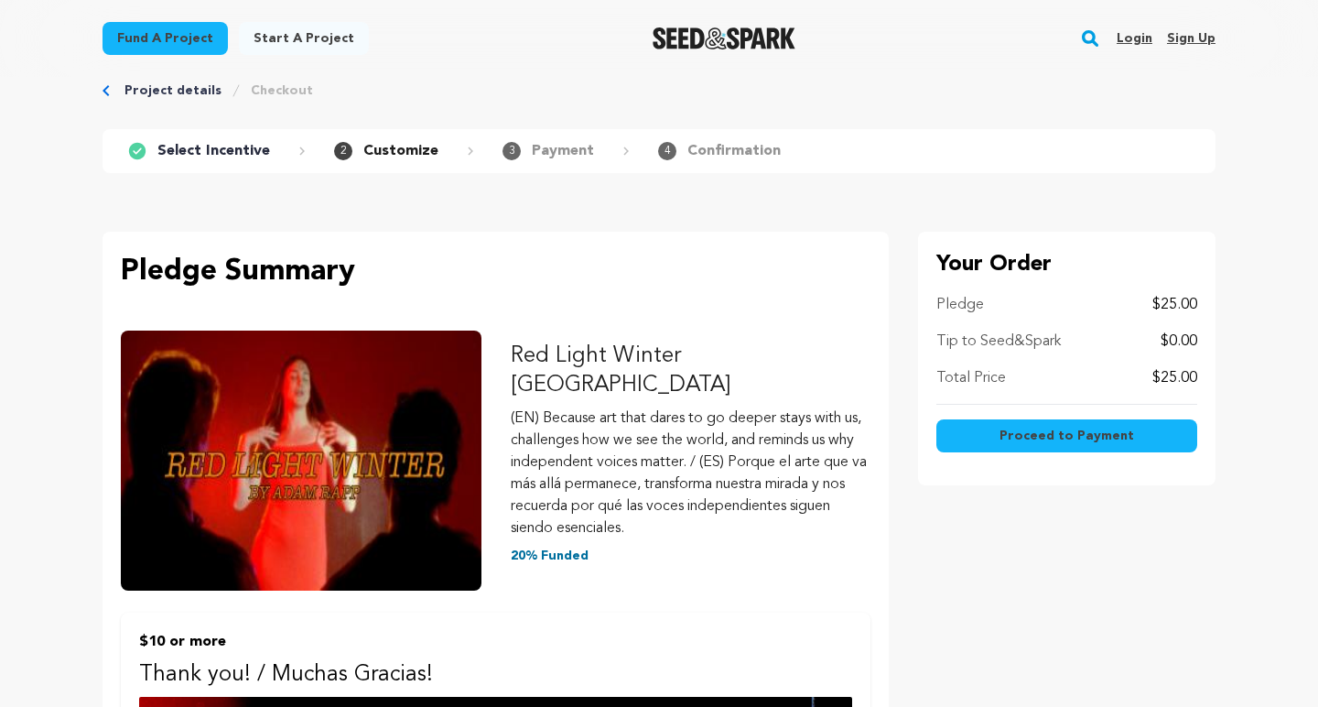
scroll to position [0, 0]
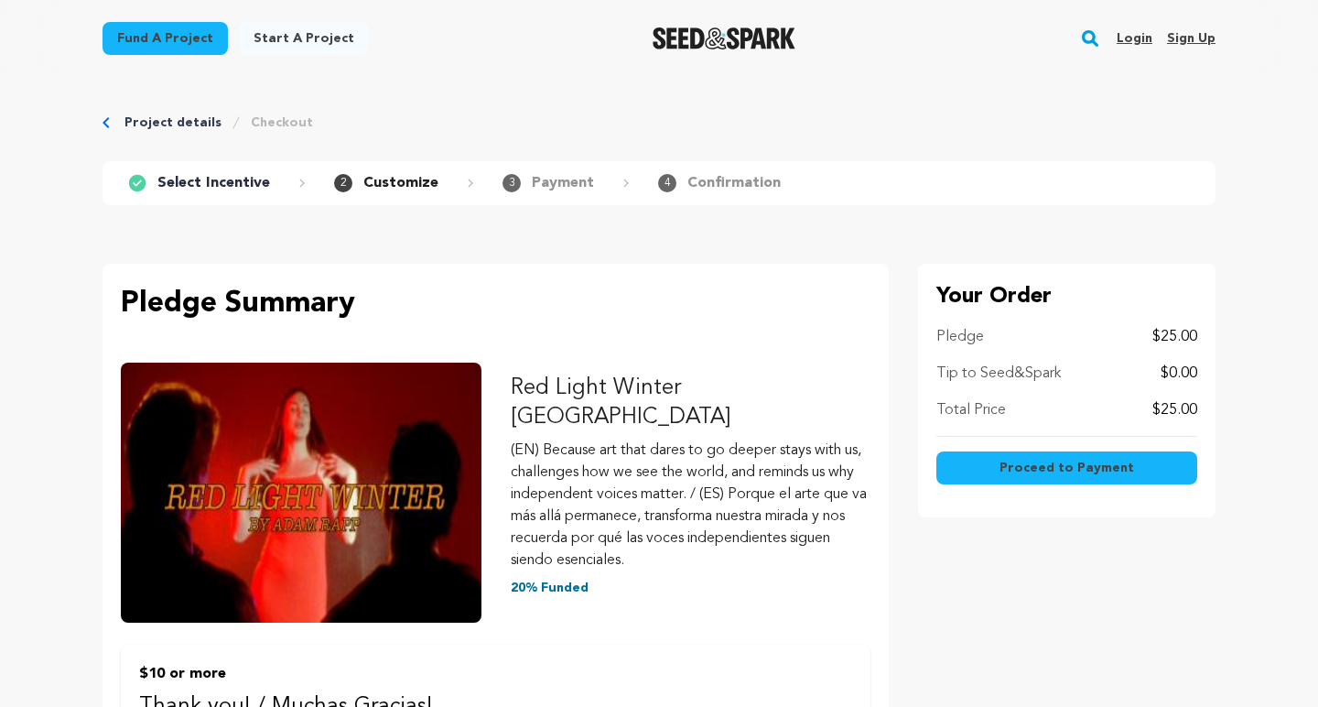
click at [1038, 468] on span "Proceed to Payment" at bounding box center [1066, 468] width 135 height 18
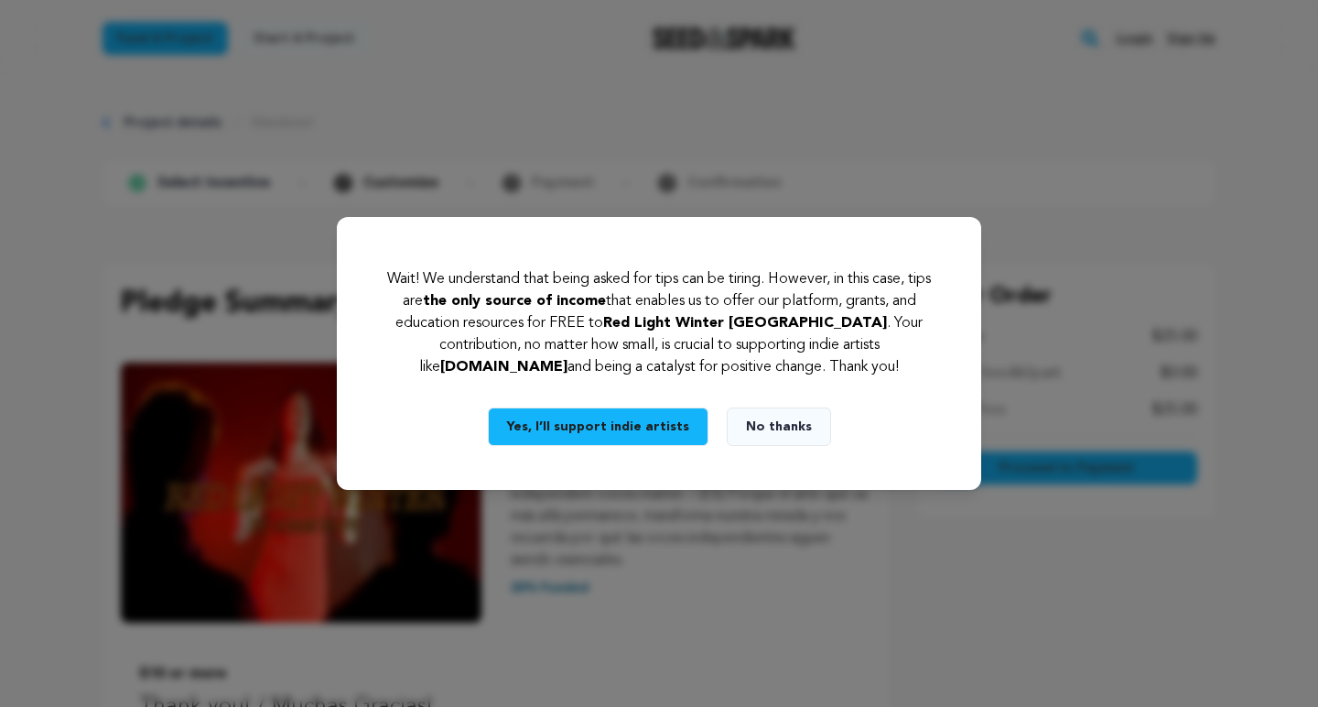
click at [771, 426] on button "No thanks" at bounding box center [779, 426] width 104 height 38
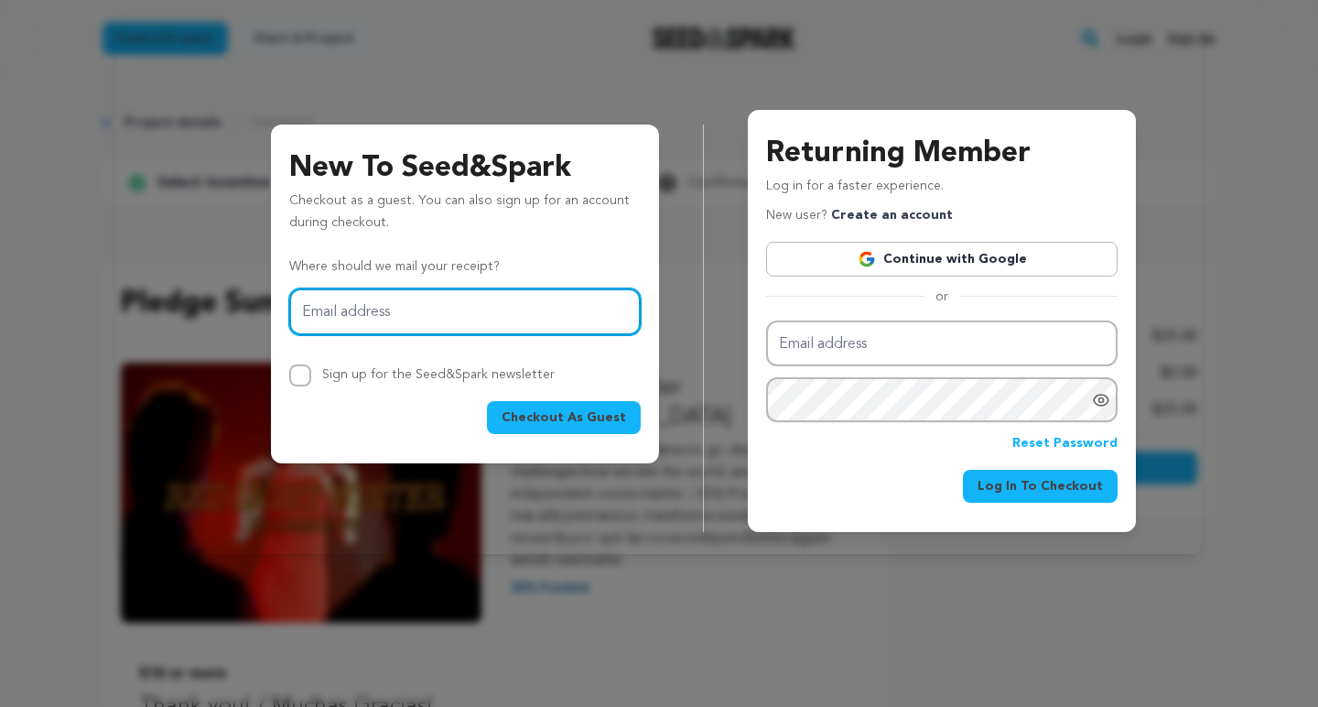
click at [409, 308] on input "Email address" at bounding box center [464, 311] width 351 height 47
type input "mutlubascillar@verizon.net"
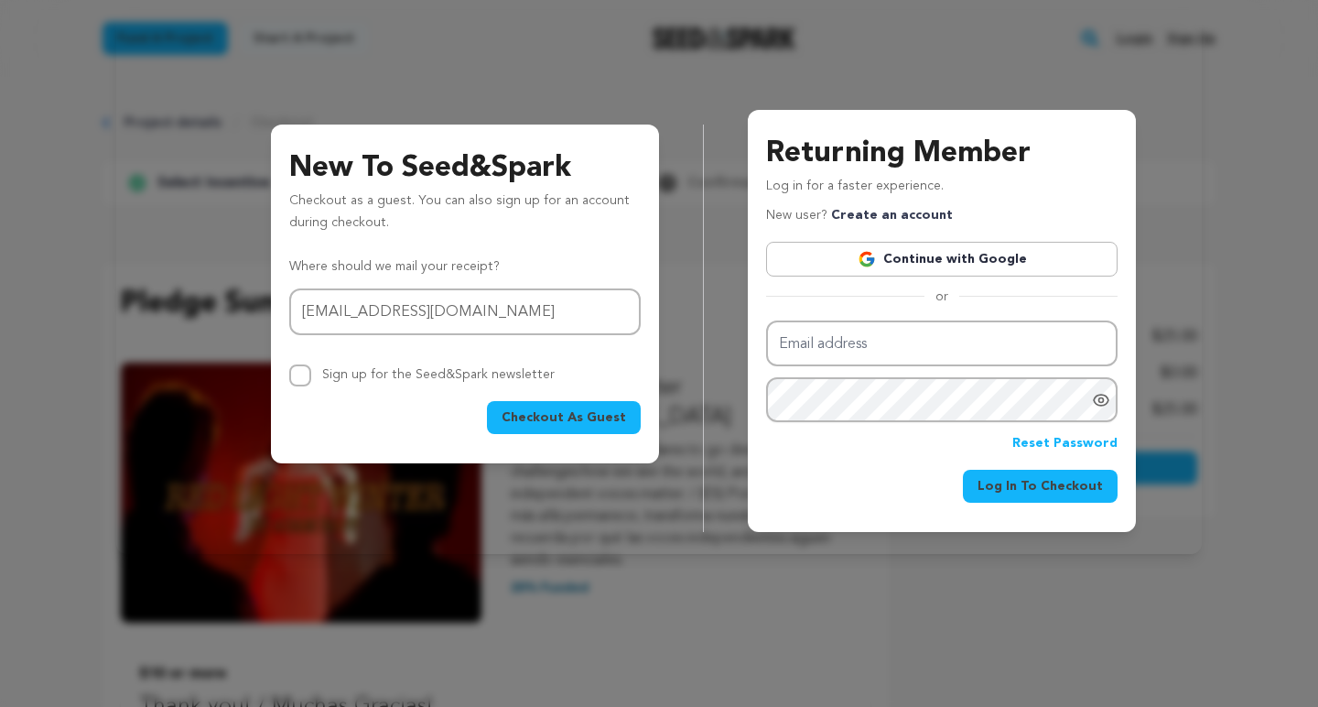
click at [581, 417] on span "Checkout As Guest" at bounding box center [564, 417] width 124 height 18
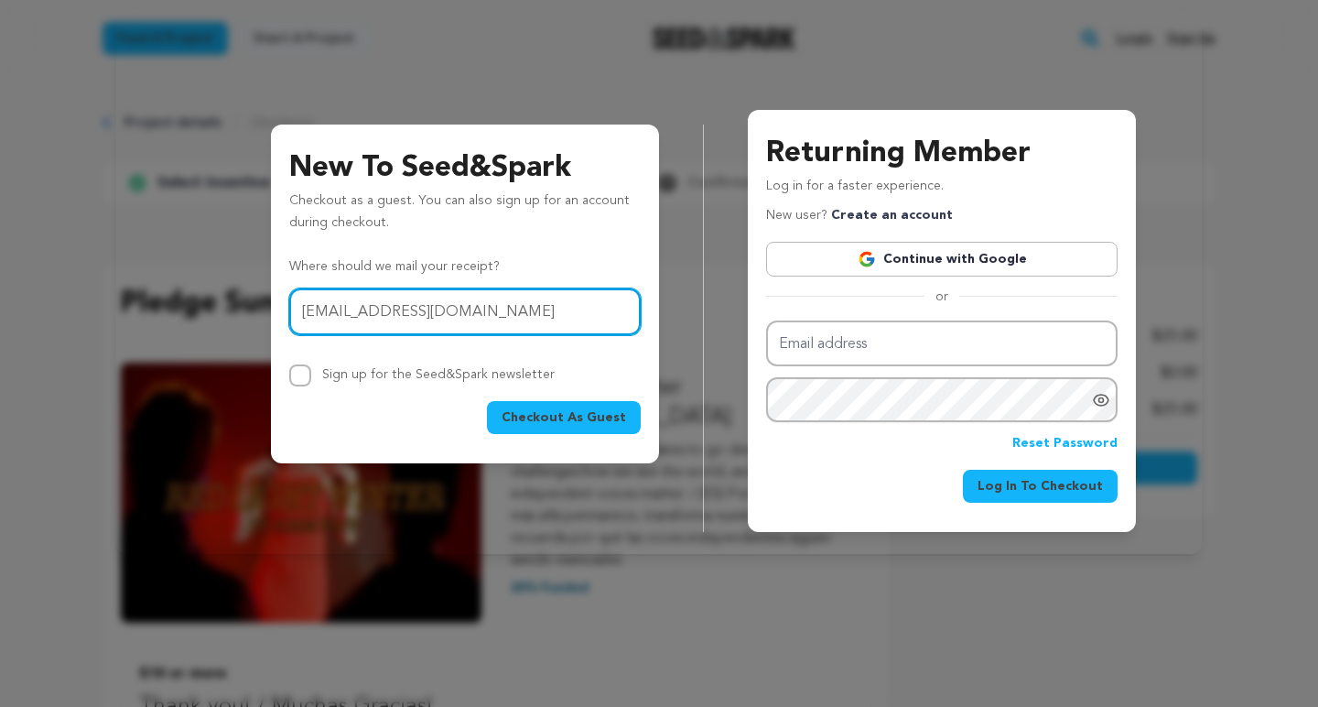
click at [466, 310] on input "mutlubascillar@verizon.net" at bounding box center [464, 311] width 351 height 47
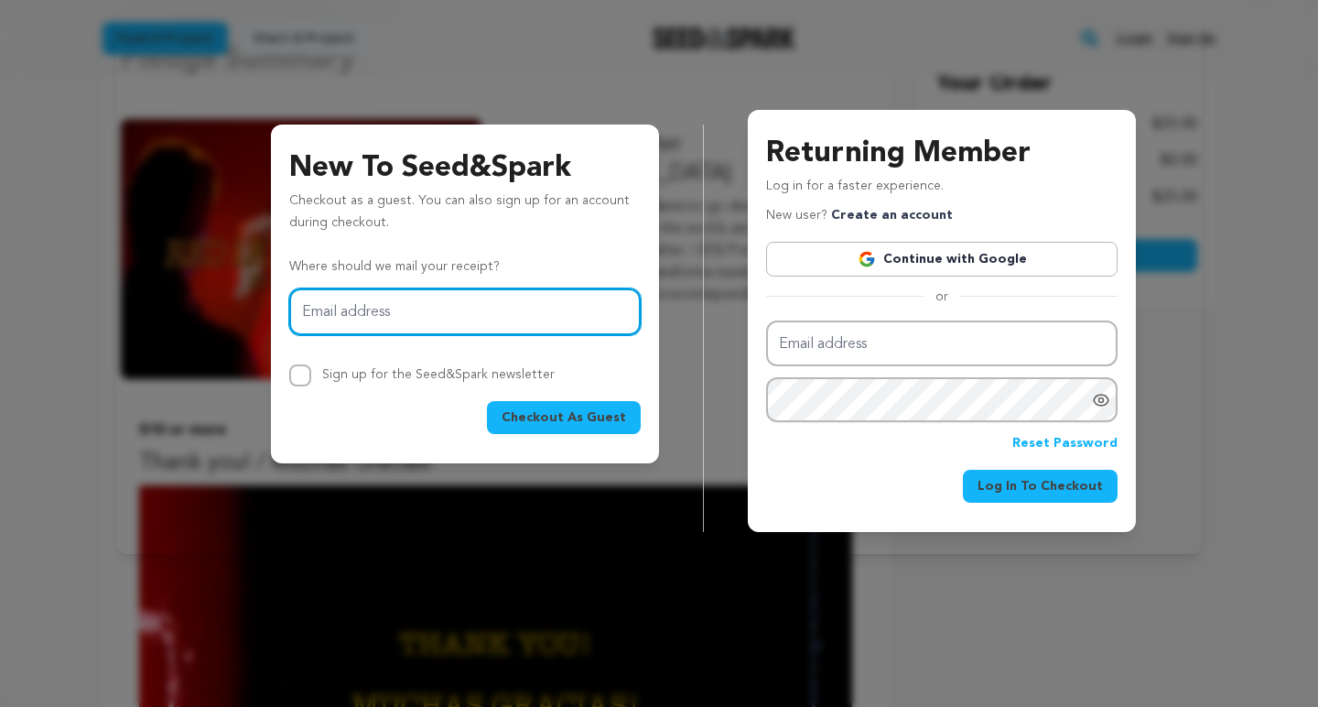
scroll to position [139, 0]
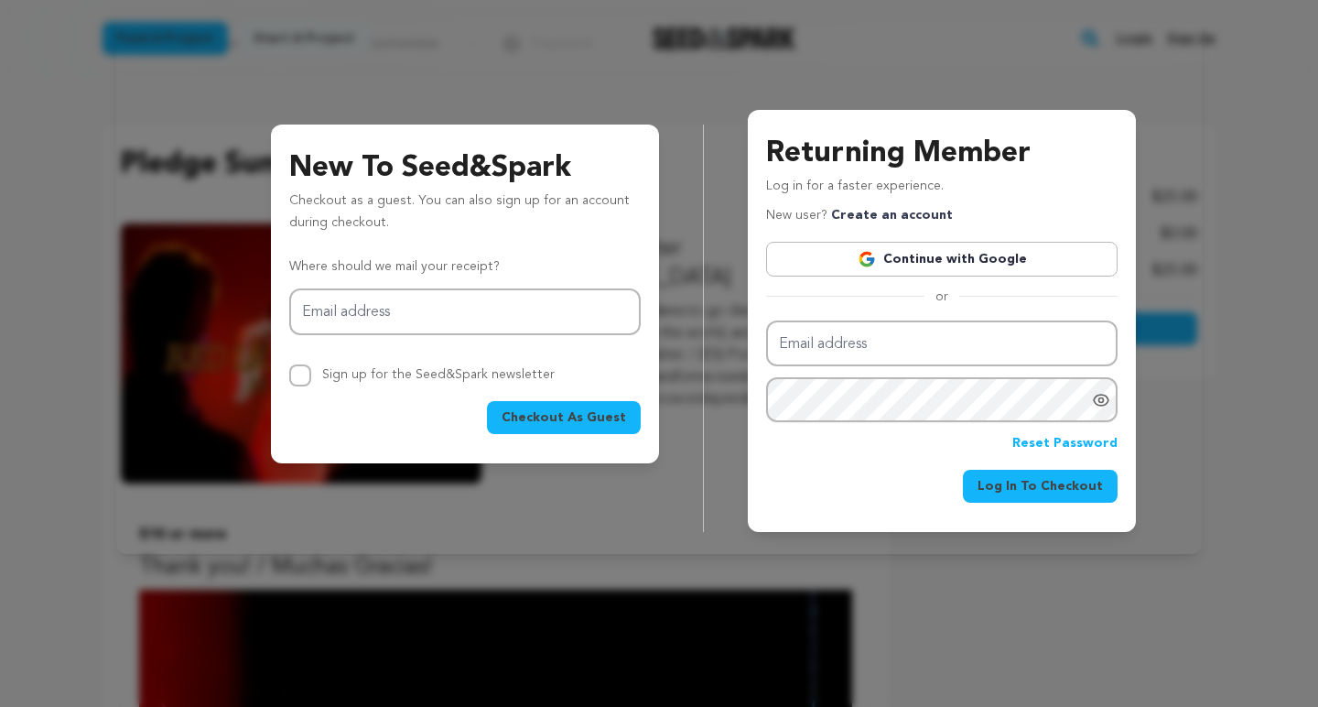
click at [635, 157] on h3 "New To Seed&Spark" at bounding box center [464, 168] width 351 height 44
click at [216, 111] on div "New To Seed&Spark Checkout as a guest. You can also sign up for an account duri…" at bounding box center [659, 306] width 1042 height 451
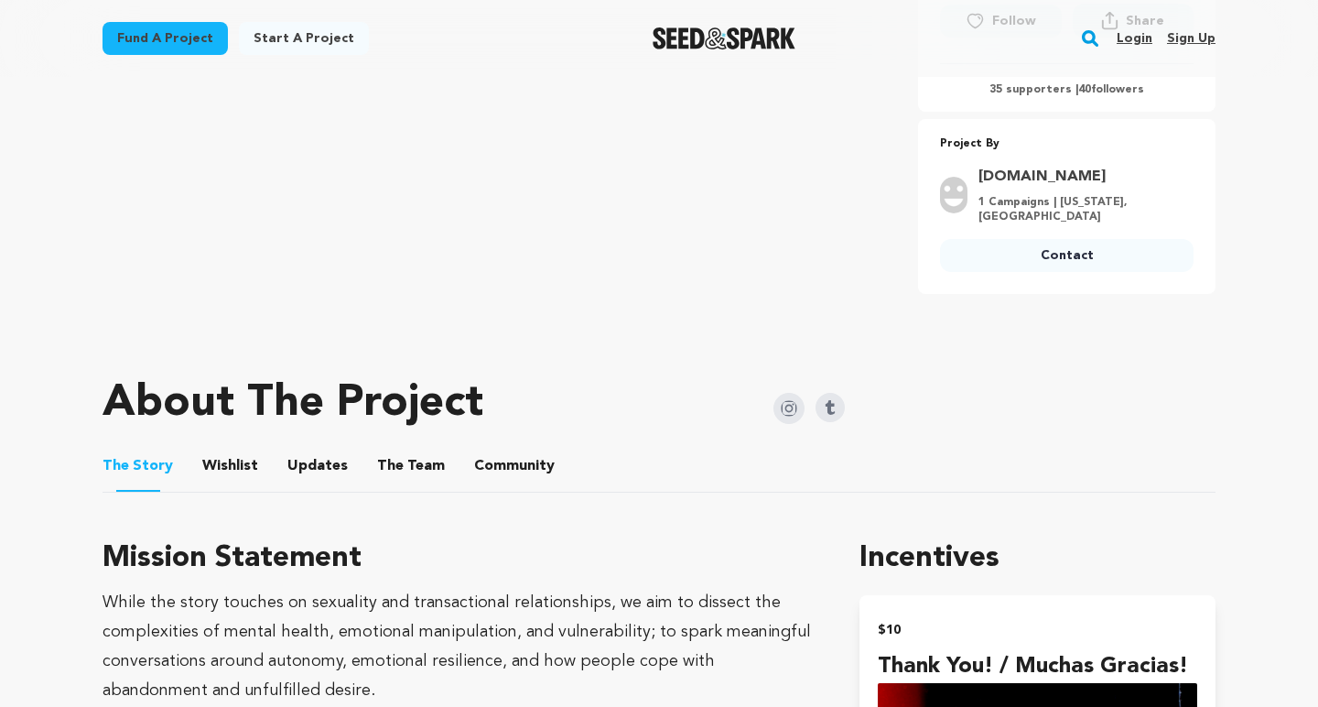
scroll to position [421, 0]
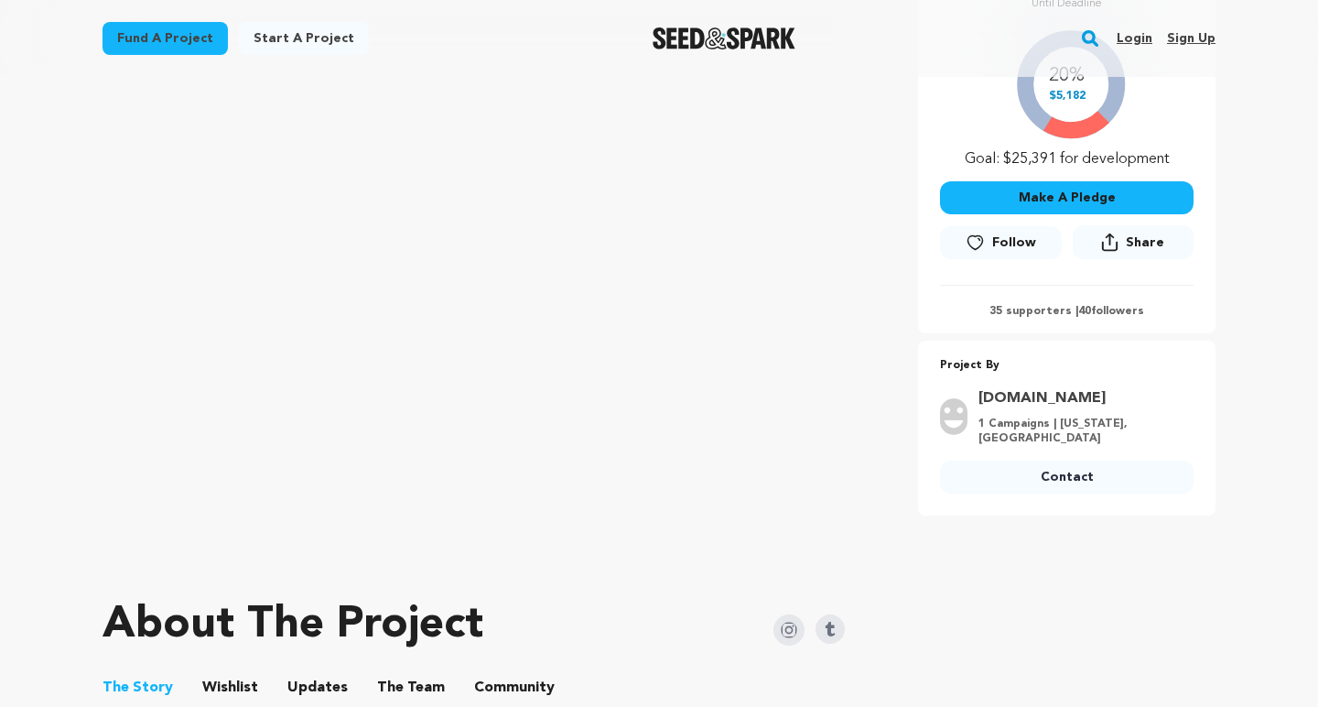
click at [1031, 311] on p "35 supporters | 40 followers" at bounding box center [1067, 311] width 254 height 15
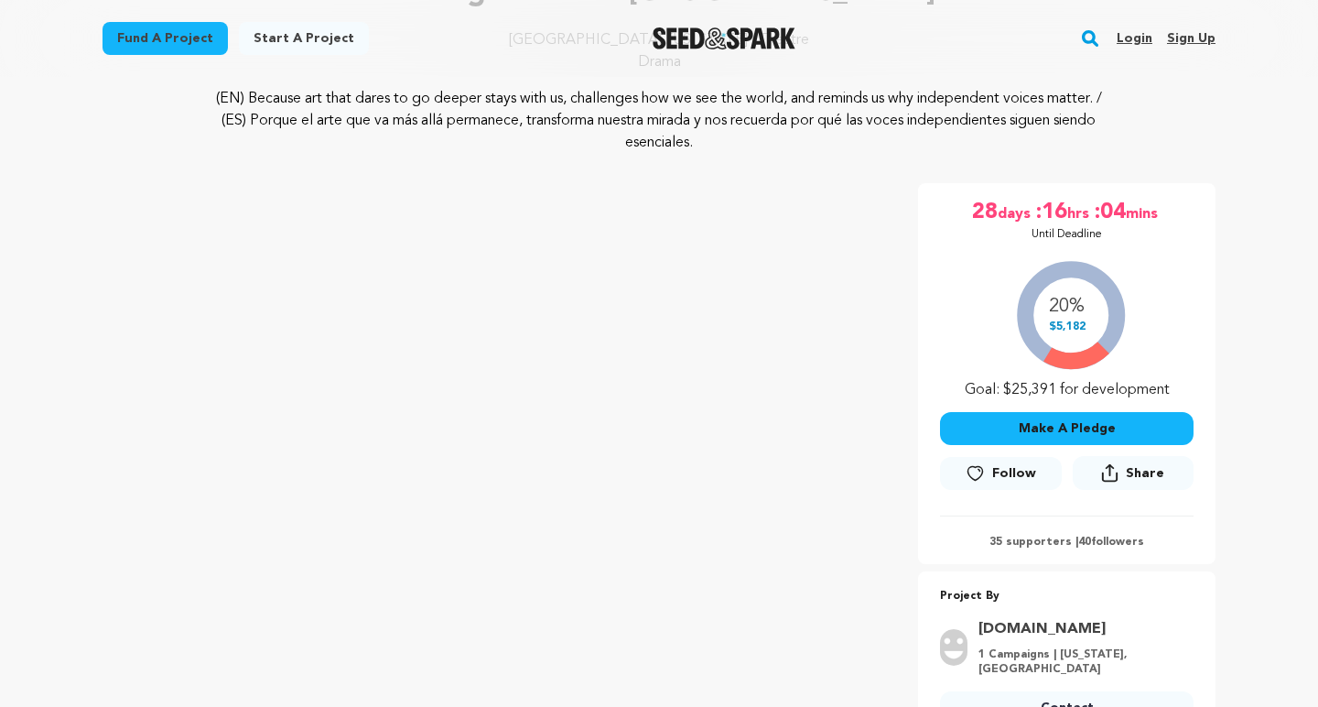
scroll to position [161, 0]
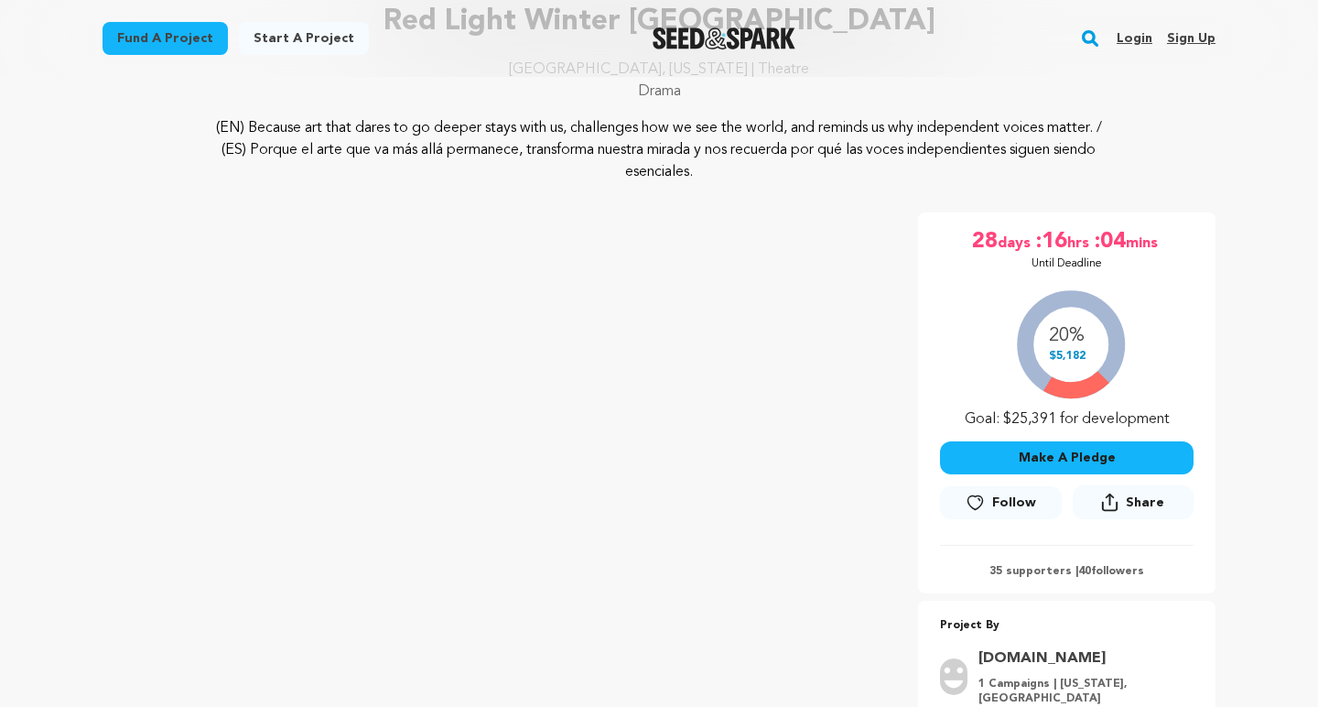
click at [1073, 451] on button "Make A Pledge" at bounding box center [1067, 457] width 254 height 33
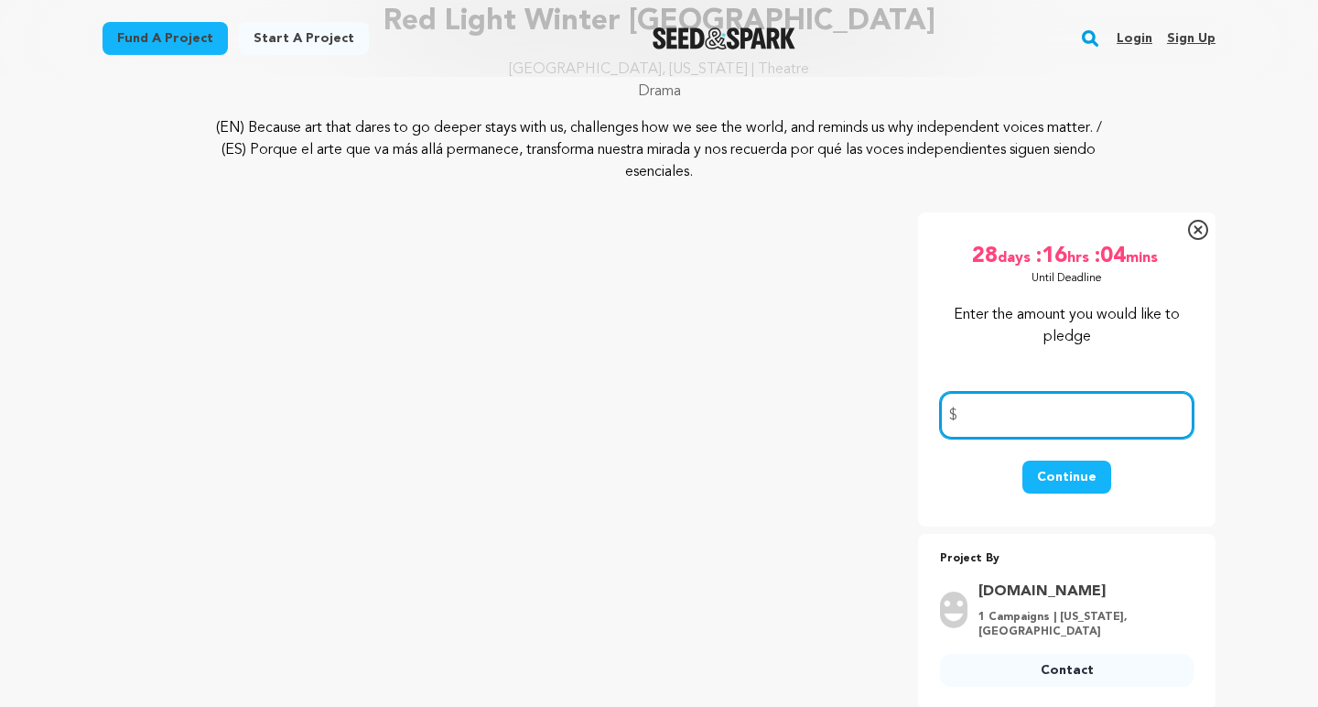
click at [1004, 424] on input "number" at bounding box center [1067, 415] width 254 height 47
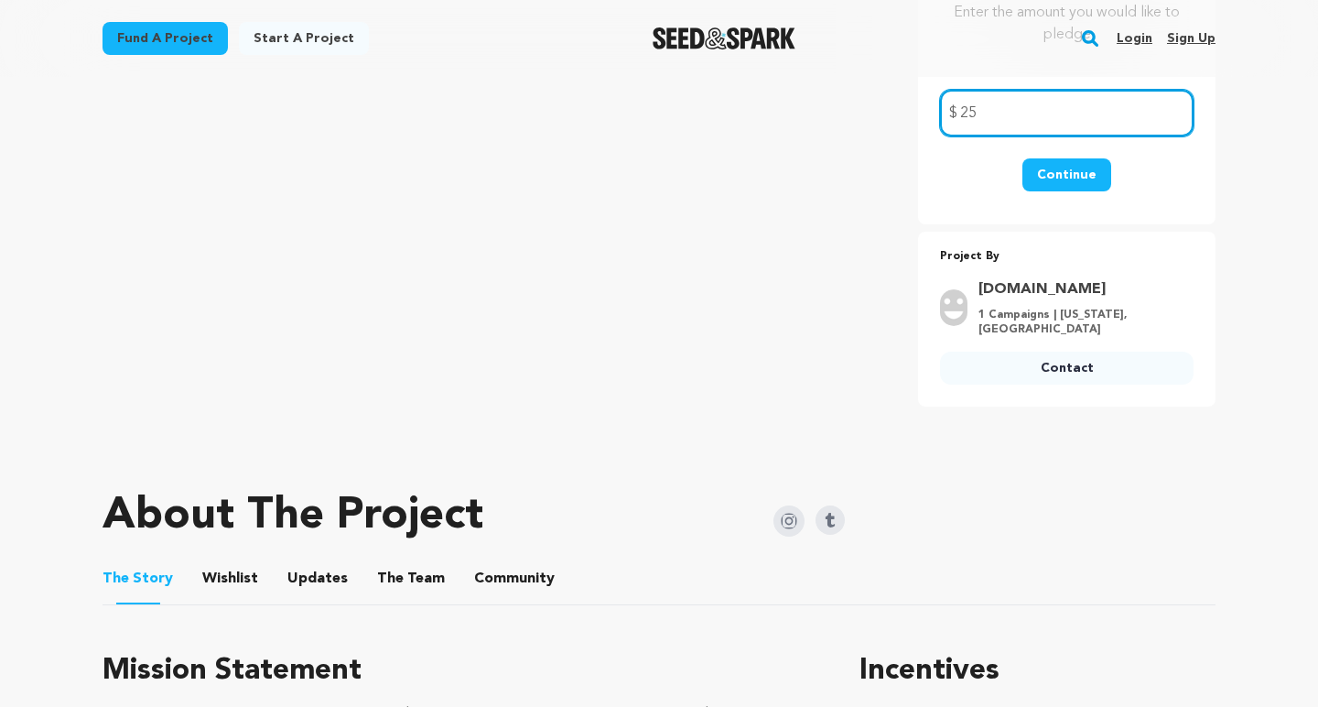
scroll to position [116, 0]
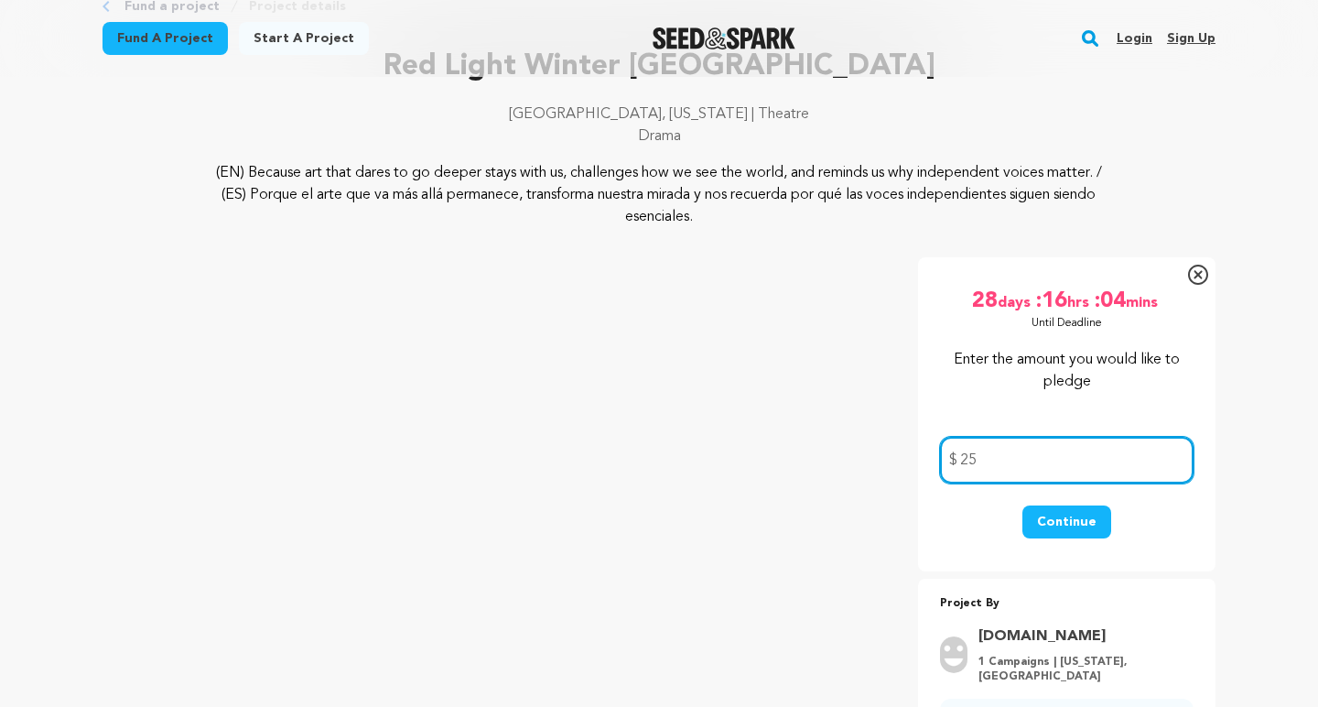
type input "25"
click at [1071, 519] on button "Continue" at bounding box center [1066, 521] width 89 height 33
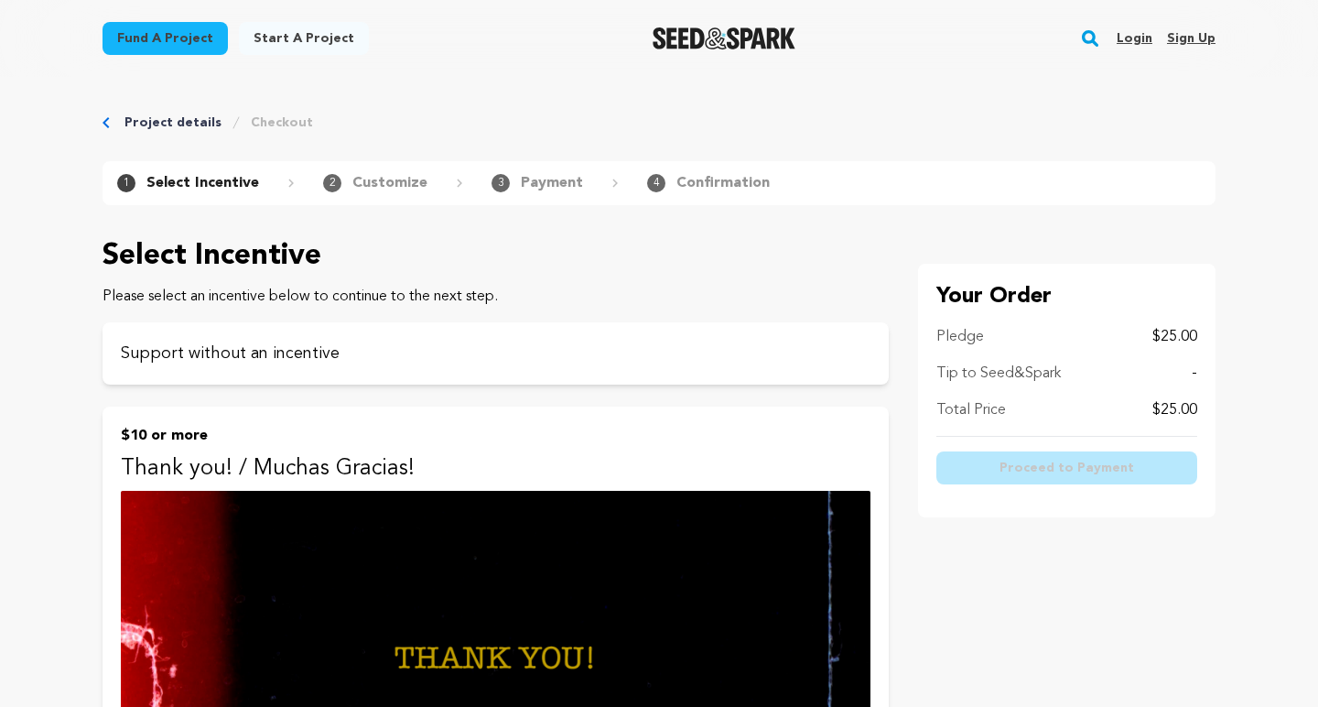
click at [383, 184] on p "Customize" at bounding box center [389, 183] width 75 height 22
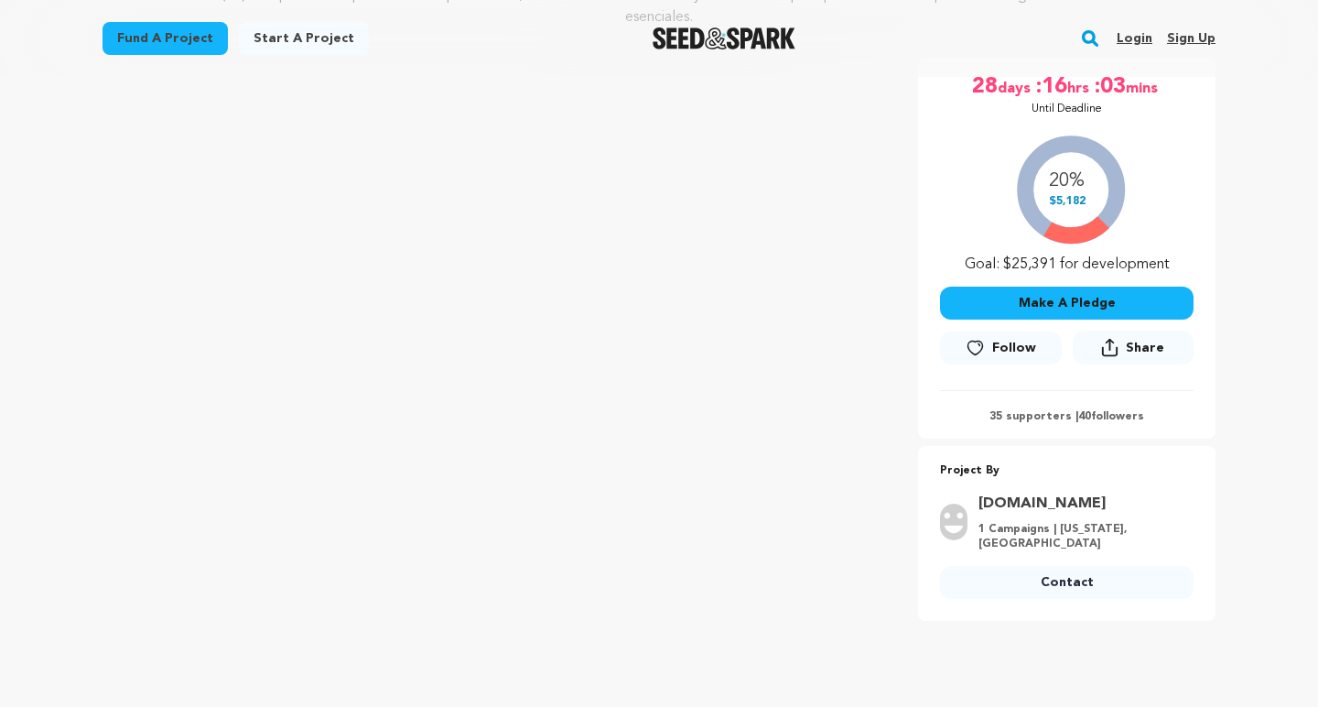
scroll to position [341, 0]
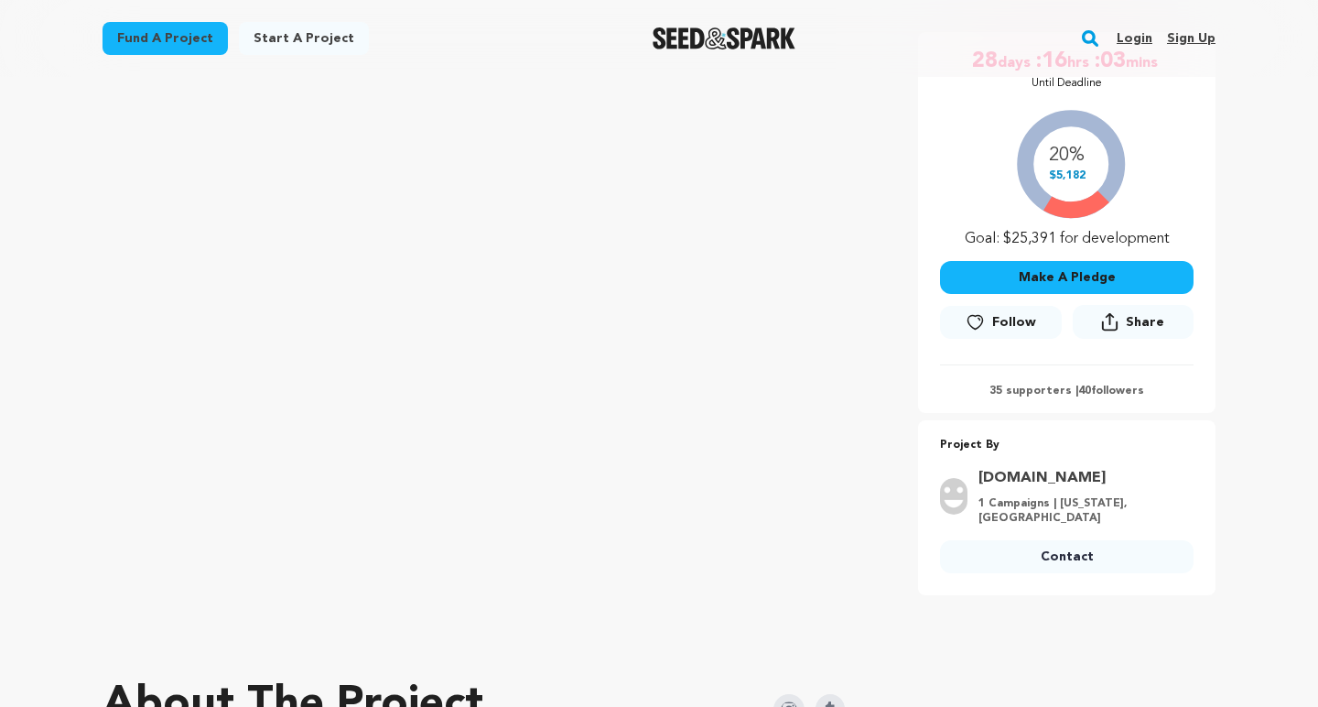
click at [1059, 277] on button "Make A Pledge" at bounding box center [1067, 277] width 254 height 33
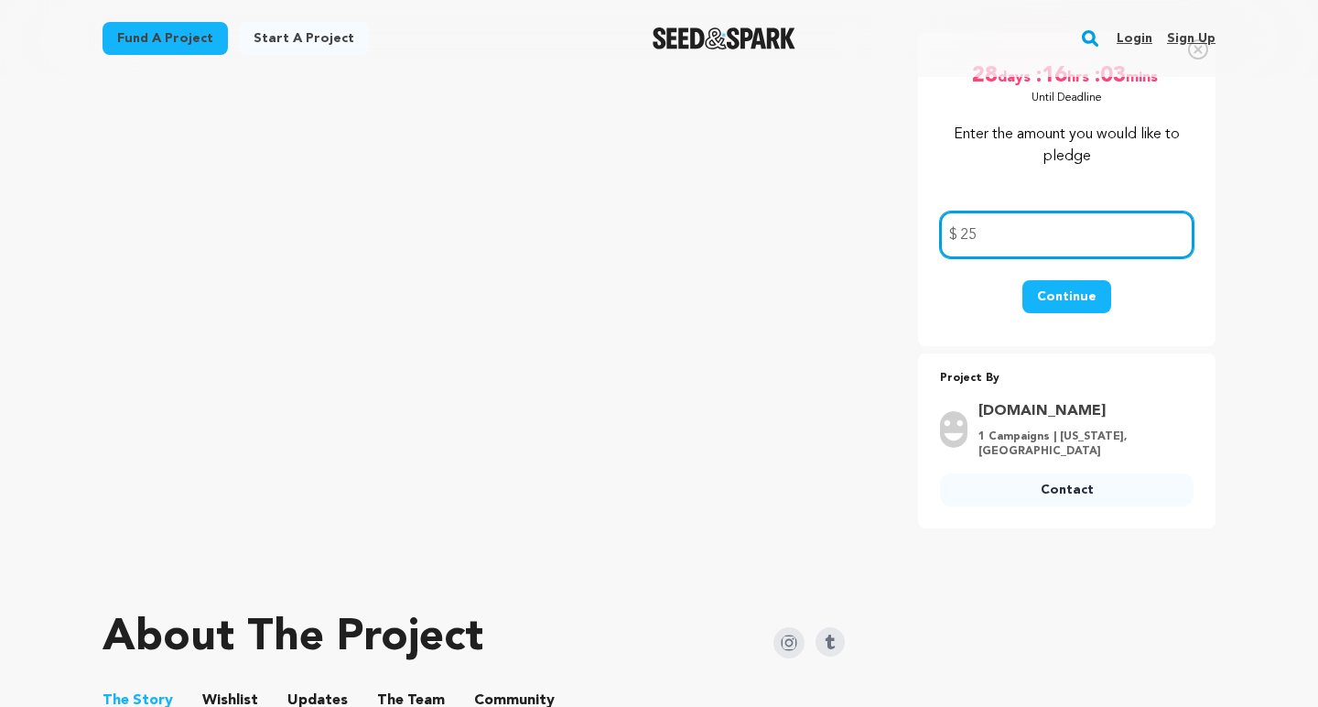
click at [998, 237] on input "25" at bounding box center [1067, 234] width 254 height 47
type input "2"
type input "10"
click at [1075, 298] on button "Continue" at bounding box center [1066, 296] width 89 height 33
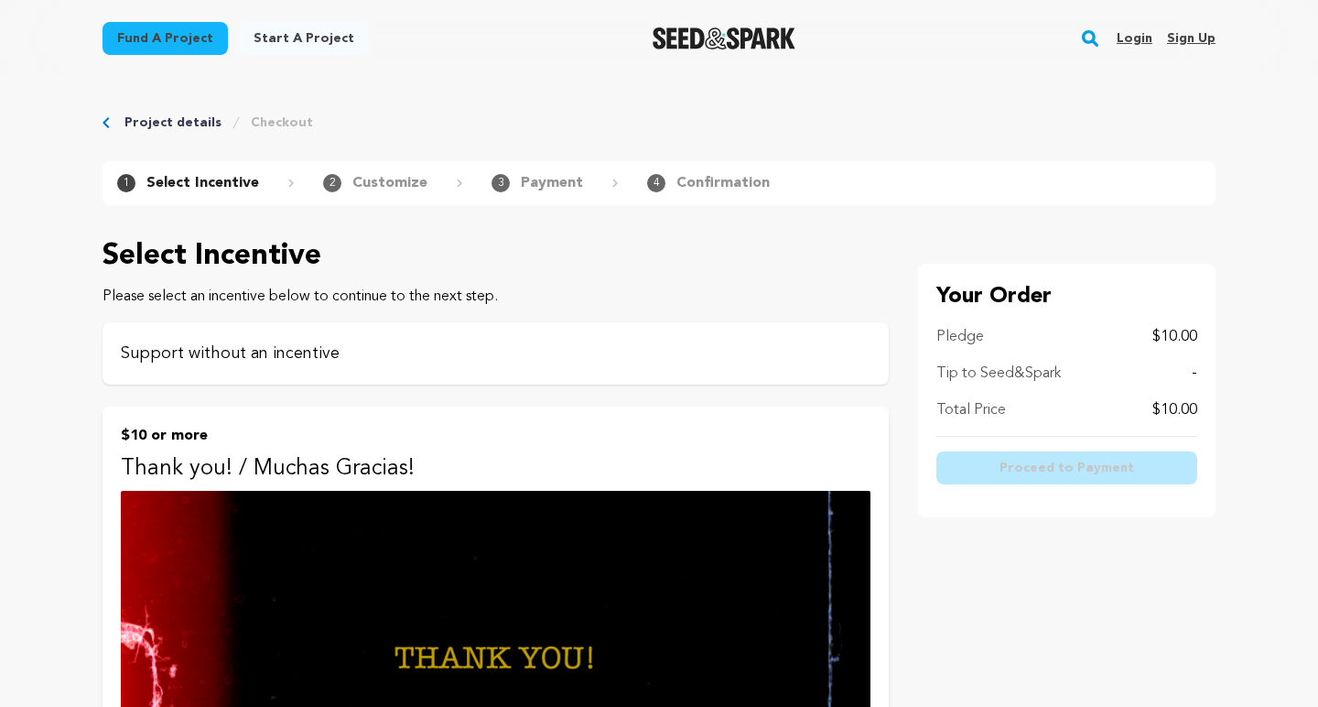
click at [494, 357] on p "Support without an incentive" at bounding box center [496, 353] width 750 height 26
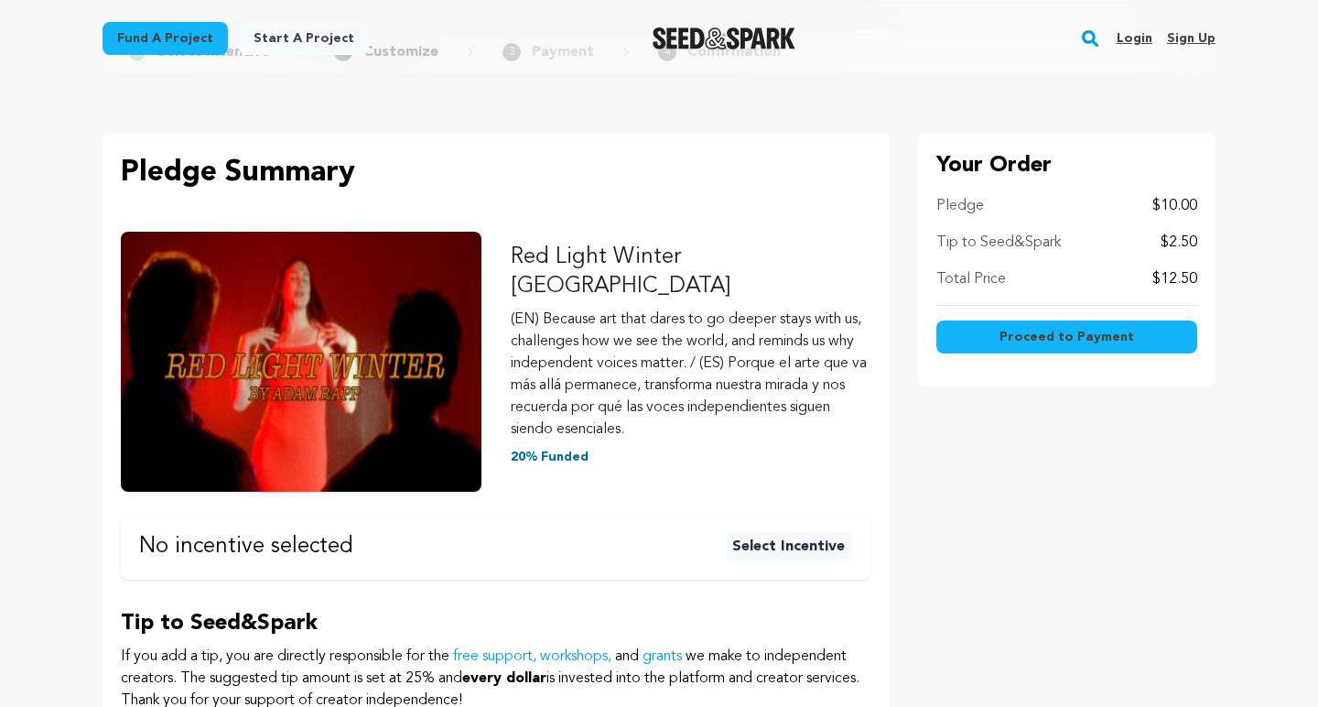
scroll to position [131, 0]
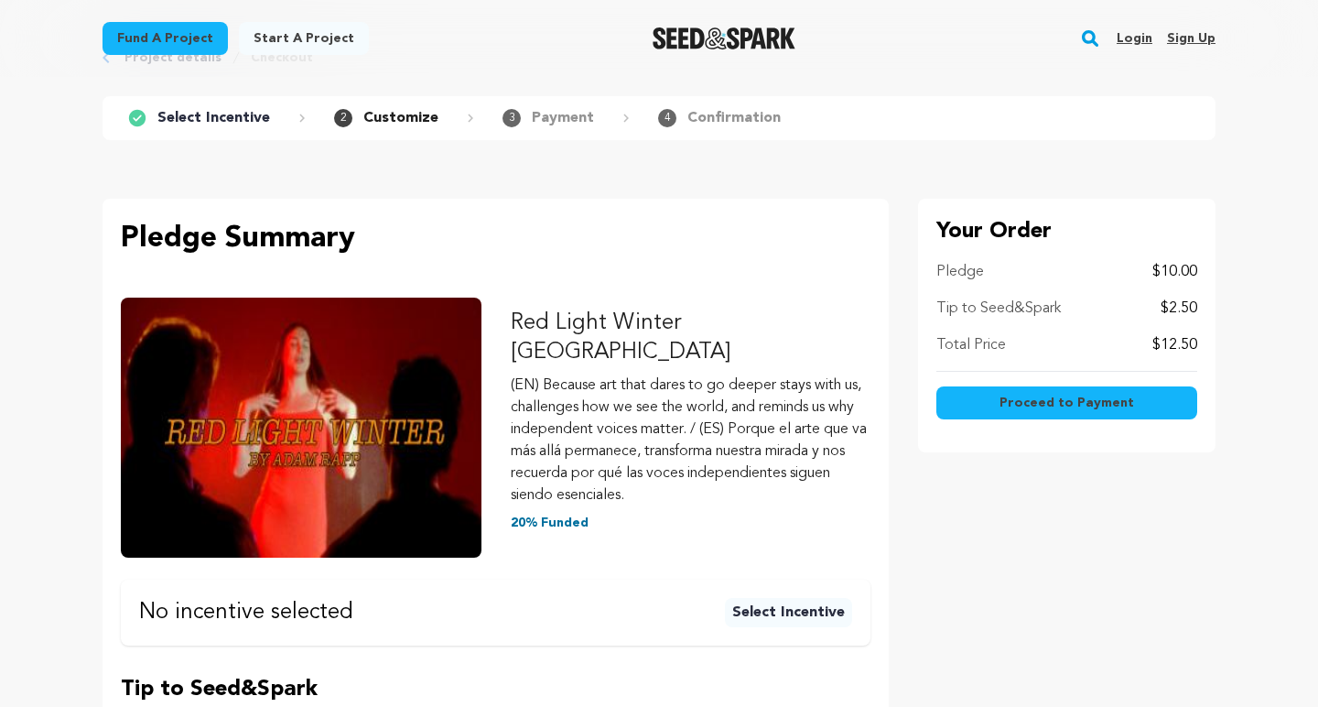
scroll to position [32, 0]
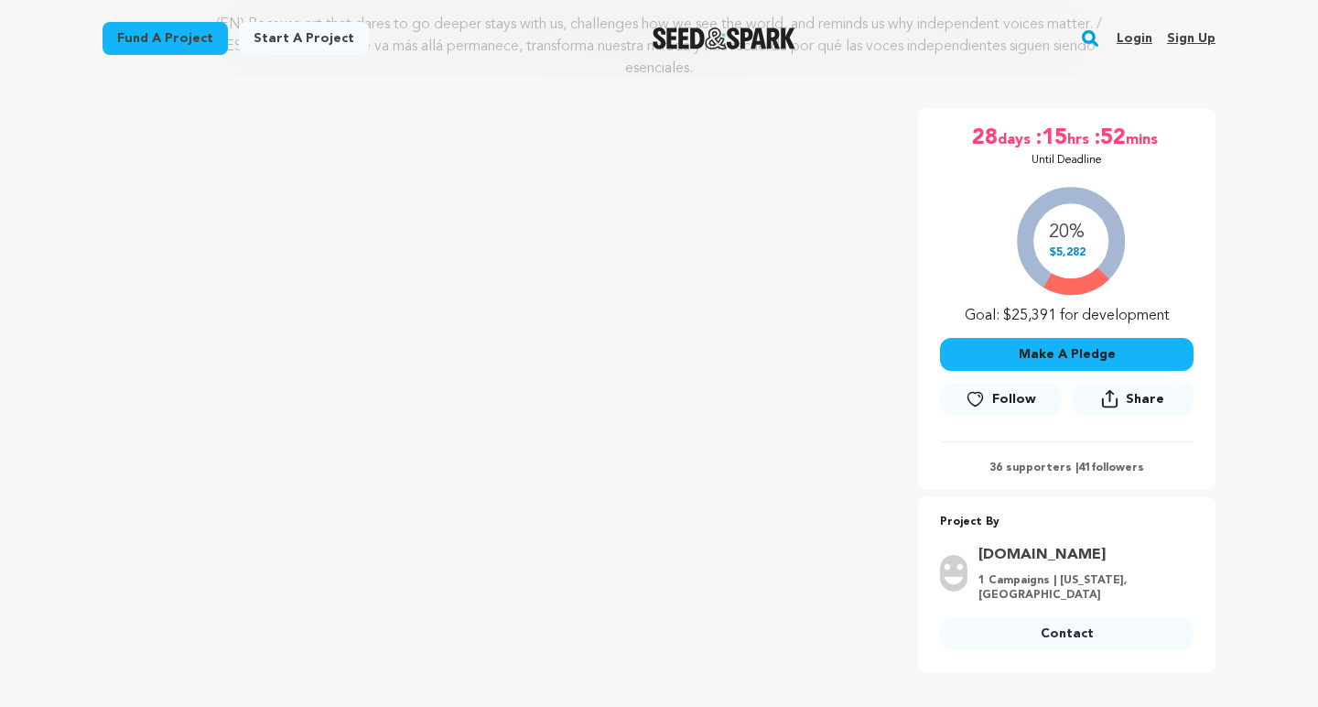
scroll to position [289, 0]
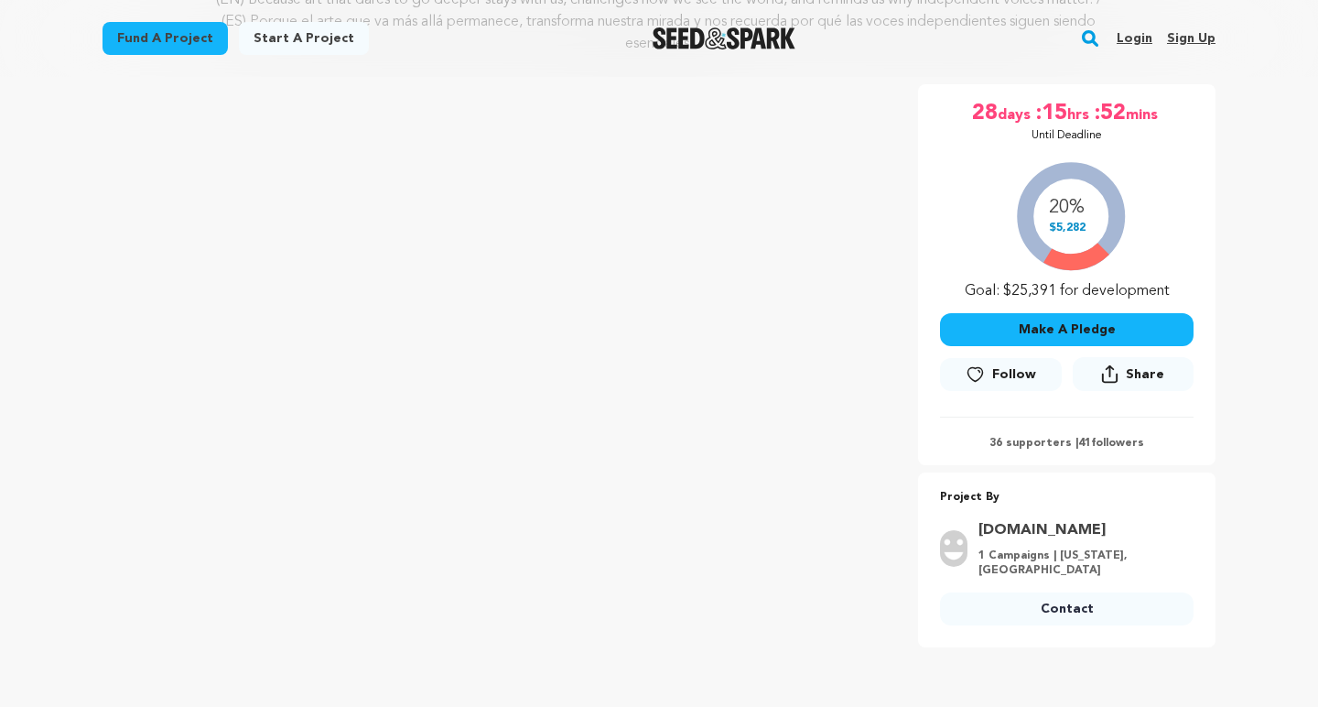
click at [1066, 328] on button "Make A Pledge" at bounding box center [1067, 329] width 254 height 33
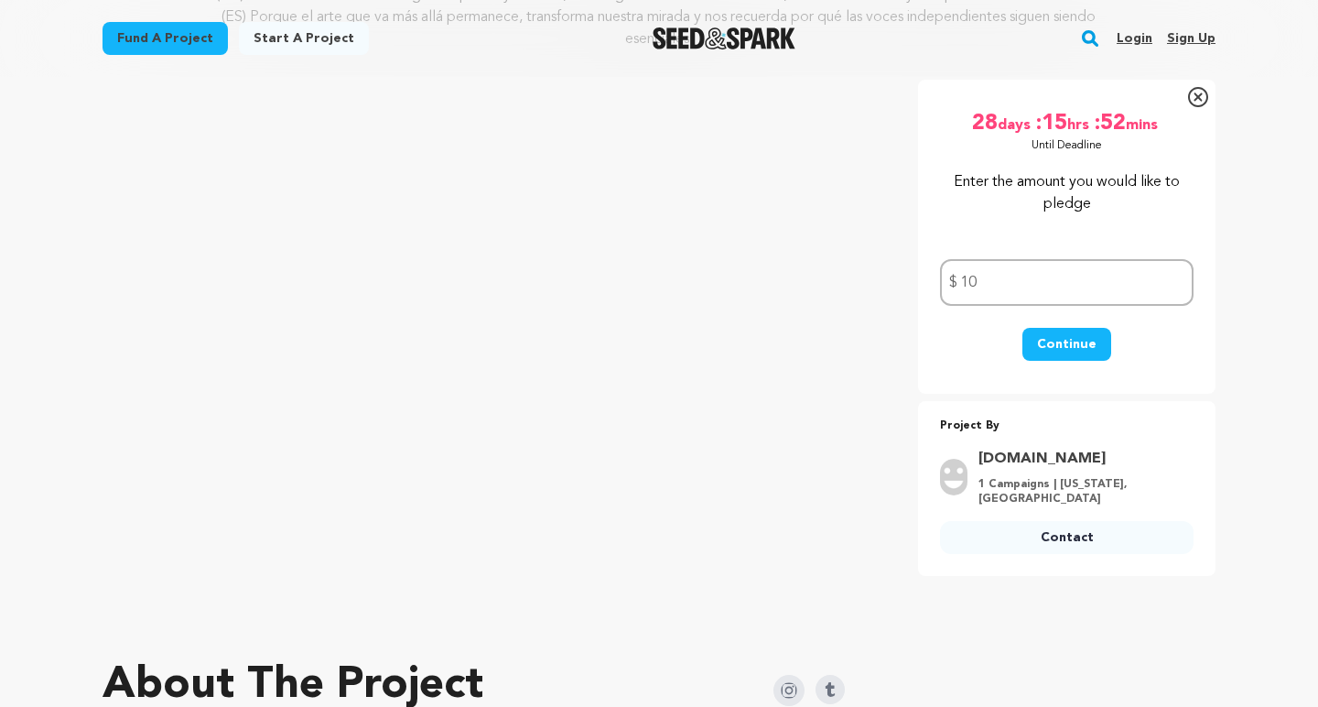
scroll to position [268, 0]
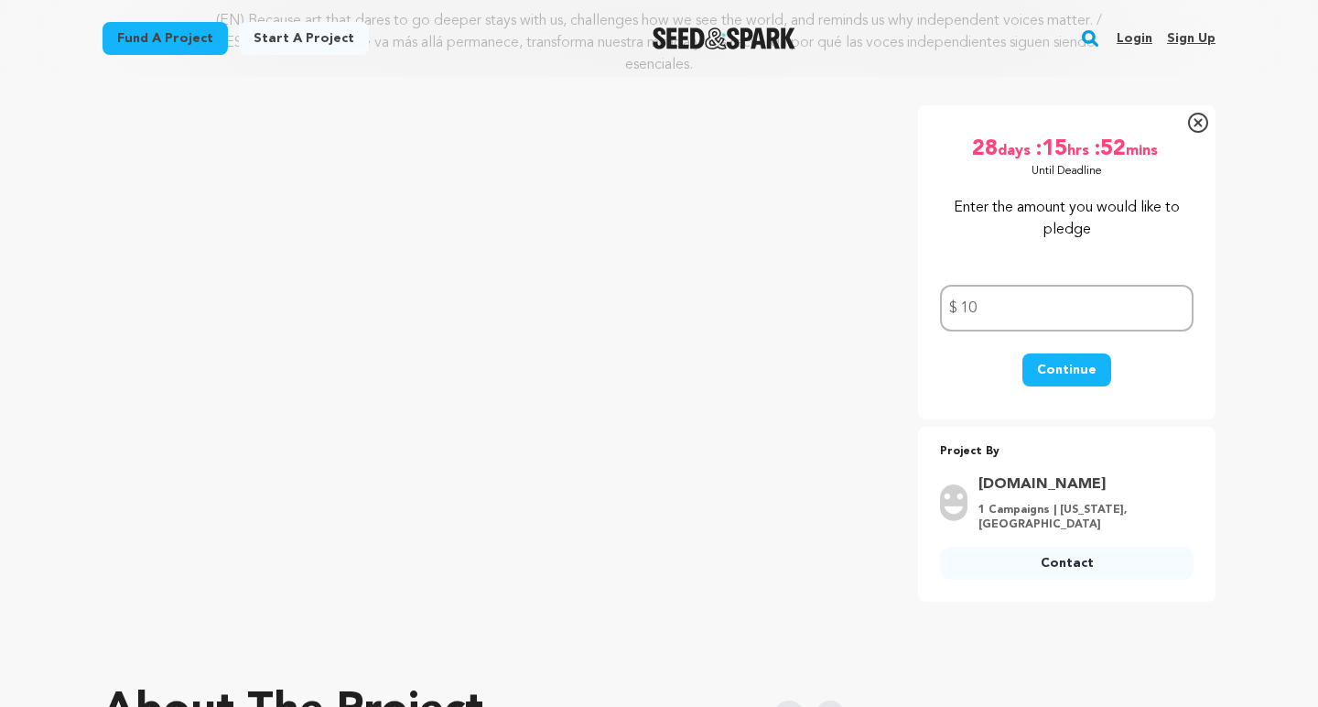
click at [1060, 366] on button "Continue" at bounding box center [1066, 369] width 89 height 33
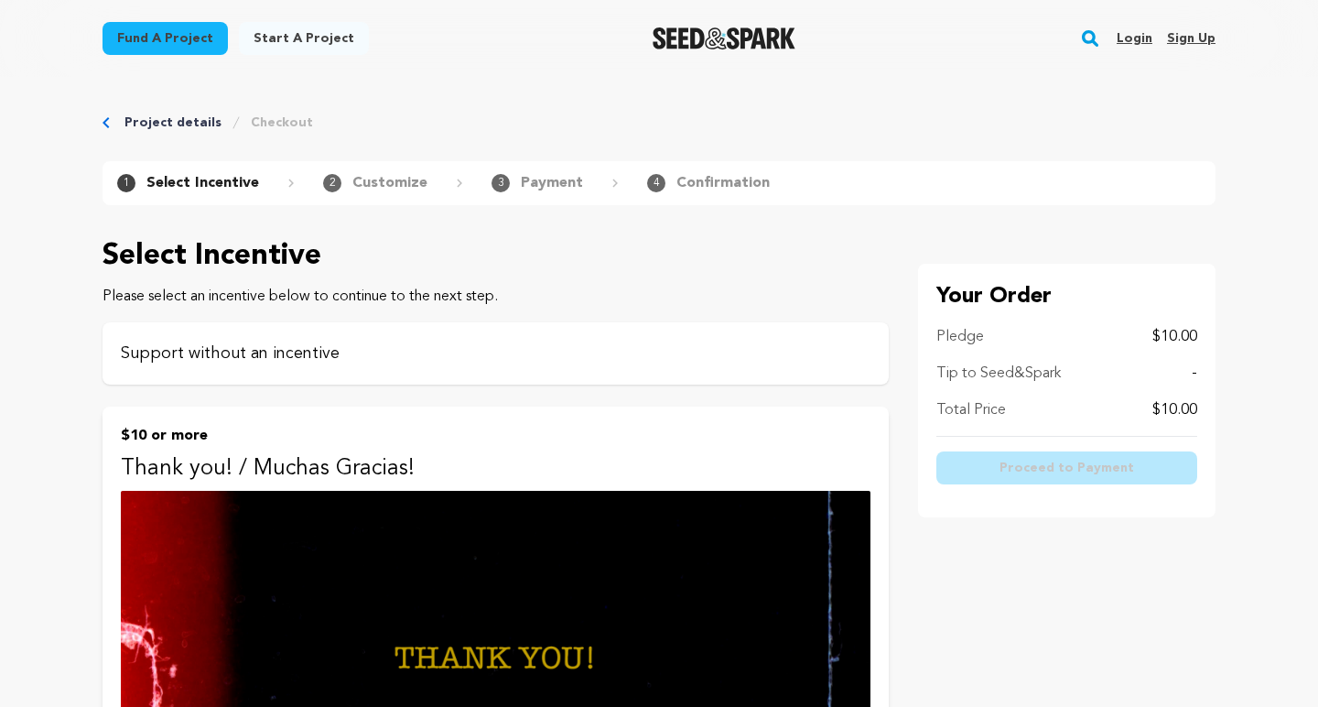
click at [612, 345] on p "Support without an incentive" at bounding box center [496, 353] width 750 height 26
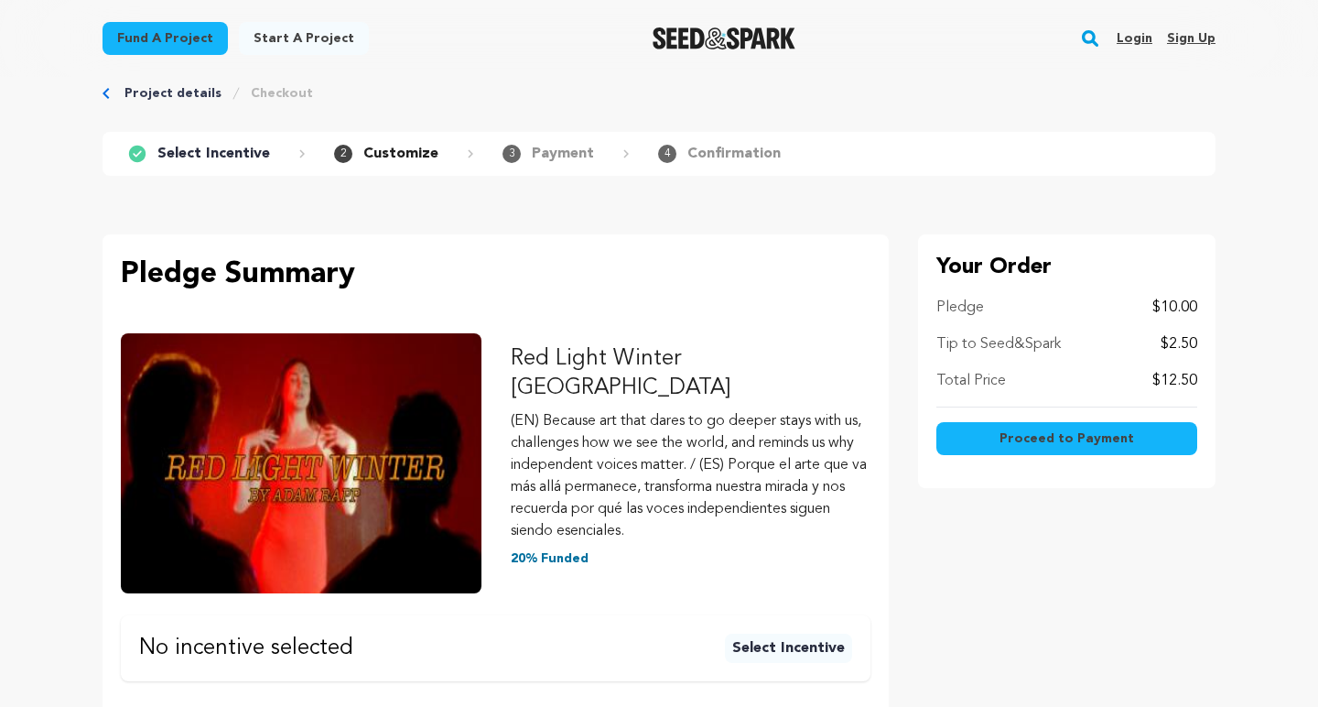
scroll to position [18, 0]
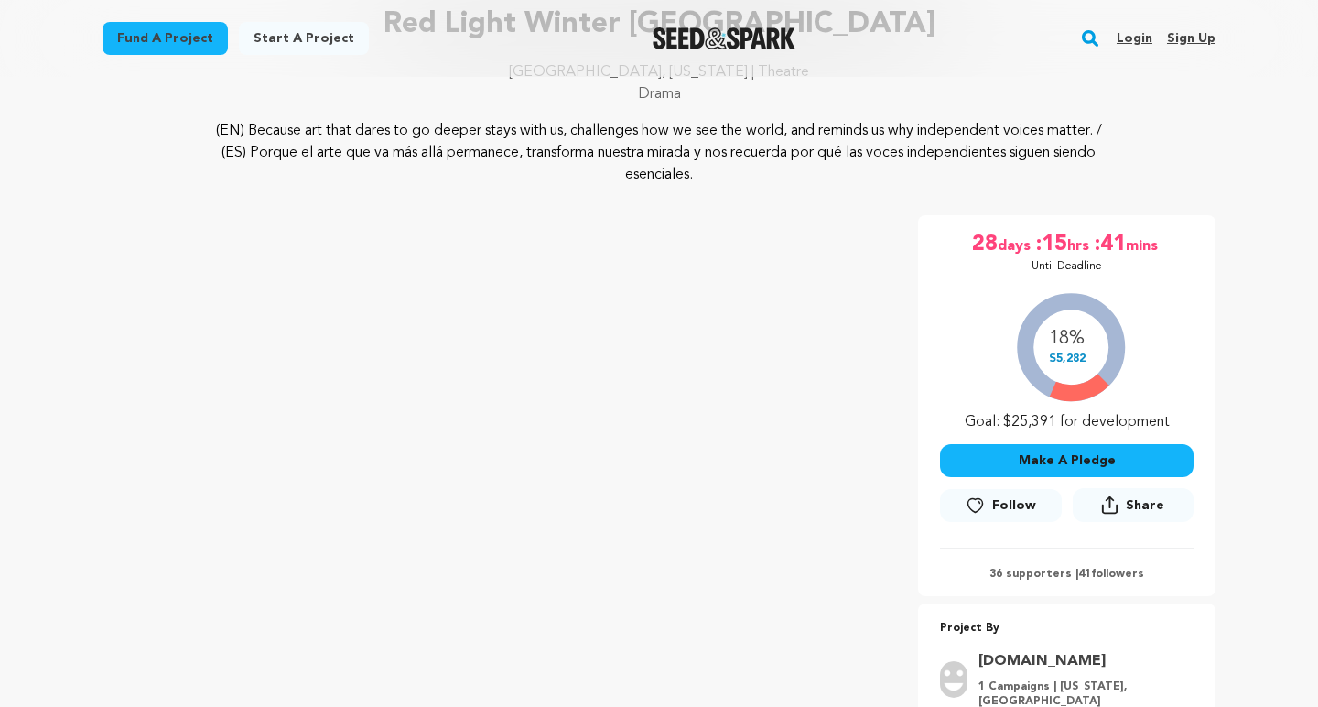
click at [1058, 458] on button "Make A Pledge" at bounding box center [1067, 460] width 254 height 33
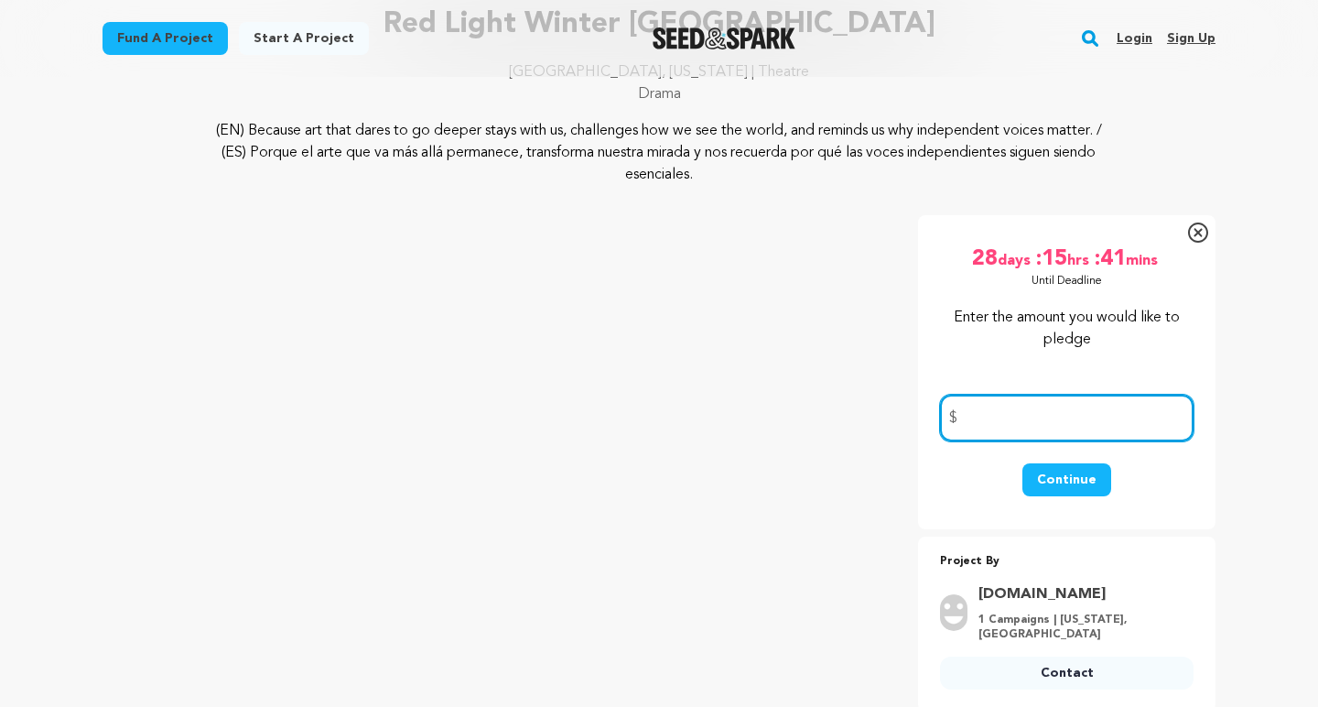
click at [1018, 421] on input "number" at bounding box center [1067, 417] width 254 height 47
type input "10"
click at [1054, 480] on button "Continue" at bounding box center [1066, 479] width 89 height 33
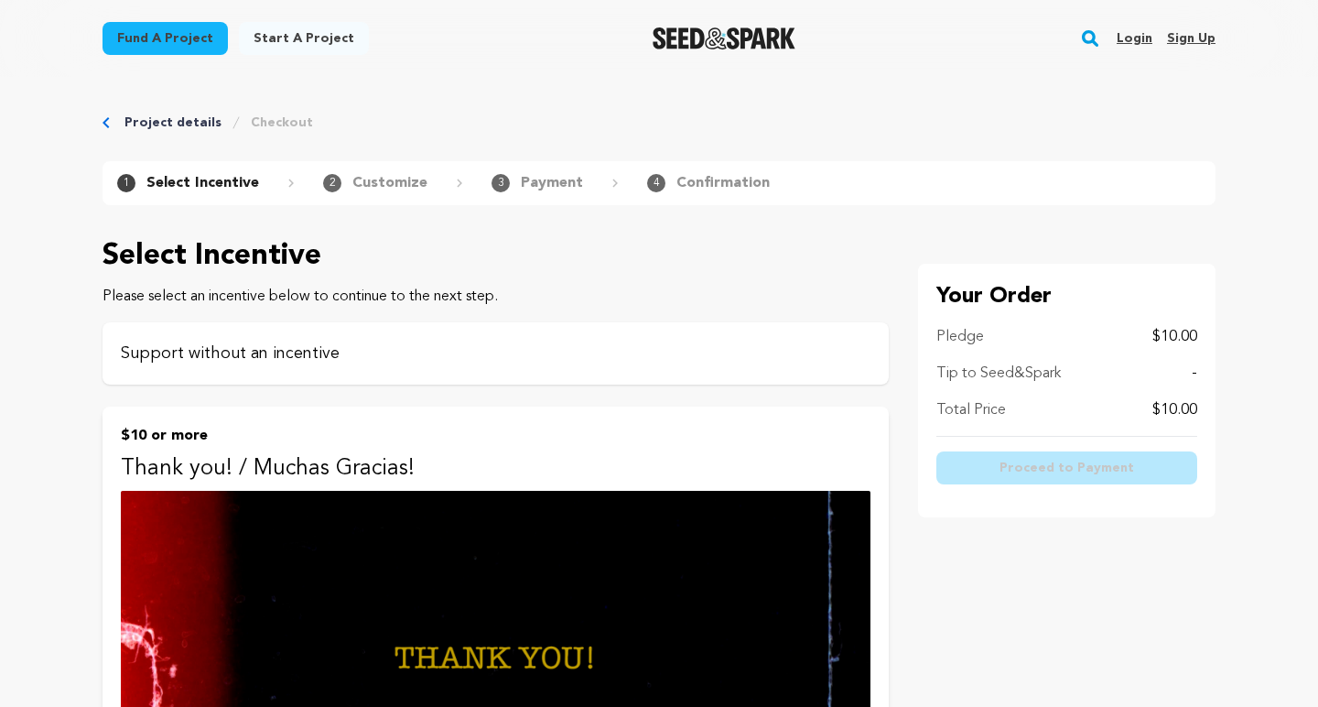
click at [707, 358] on p "Support without an incentive" at bounding box center [496, 353] width 750 height 26
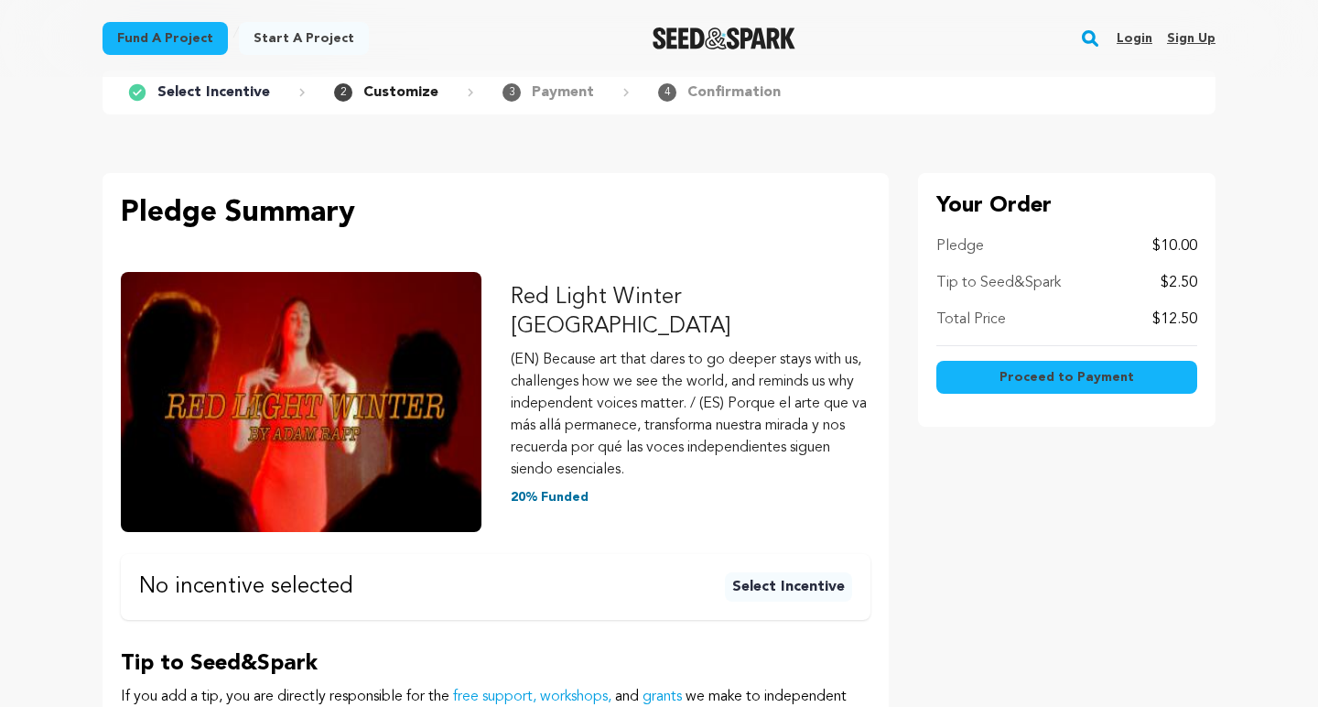
scroll to position [44, 0]
